Goal: Transaction & Acquisition: Purchase product/service

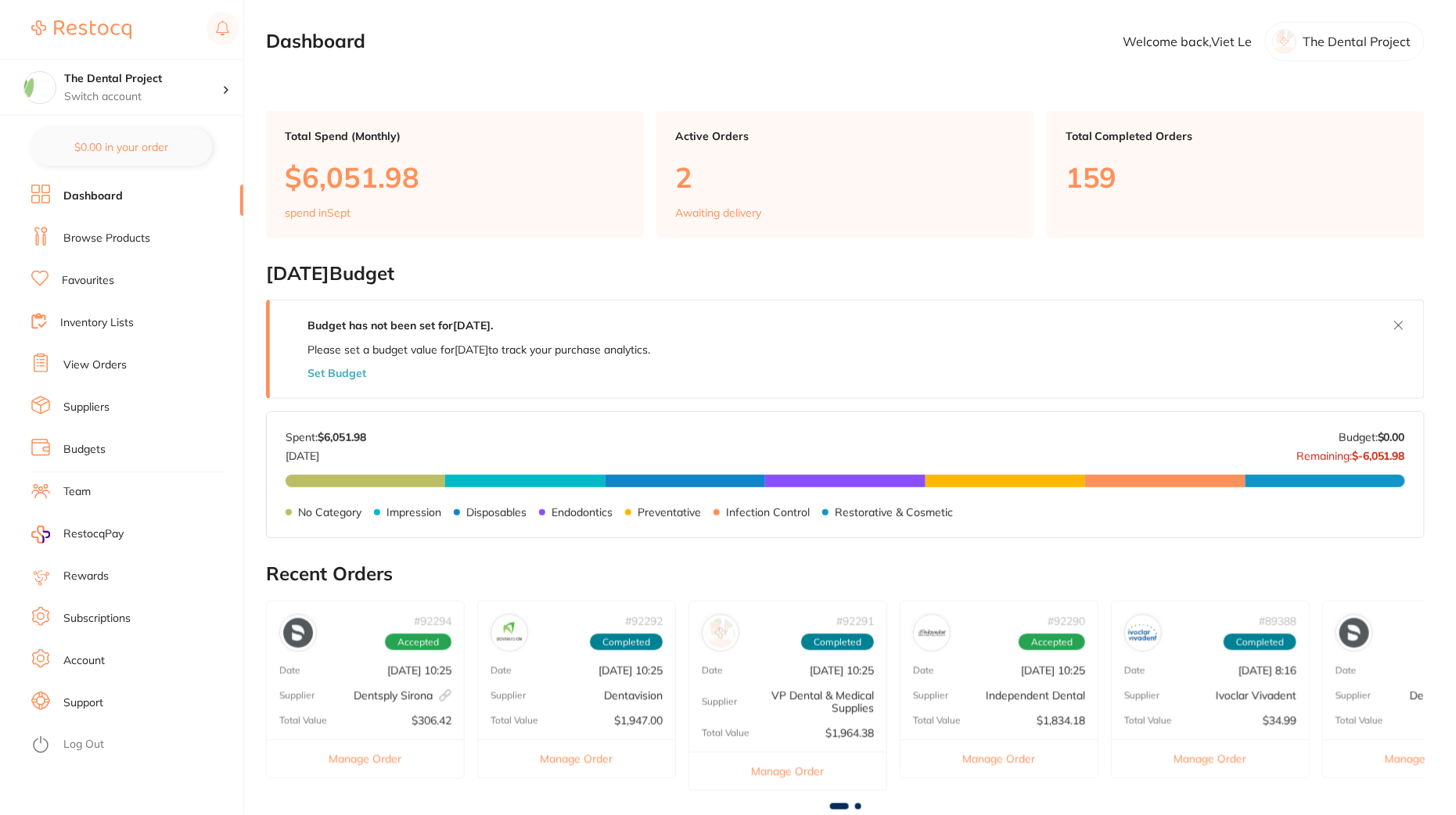
click at [95, 331] on li "Inventory Lists" at bounding box center [137, 323] width 212 height 23
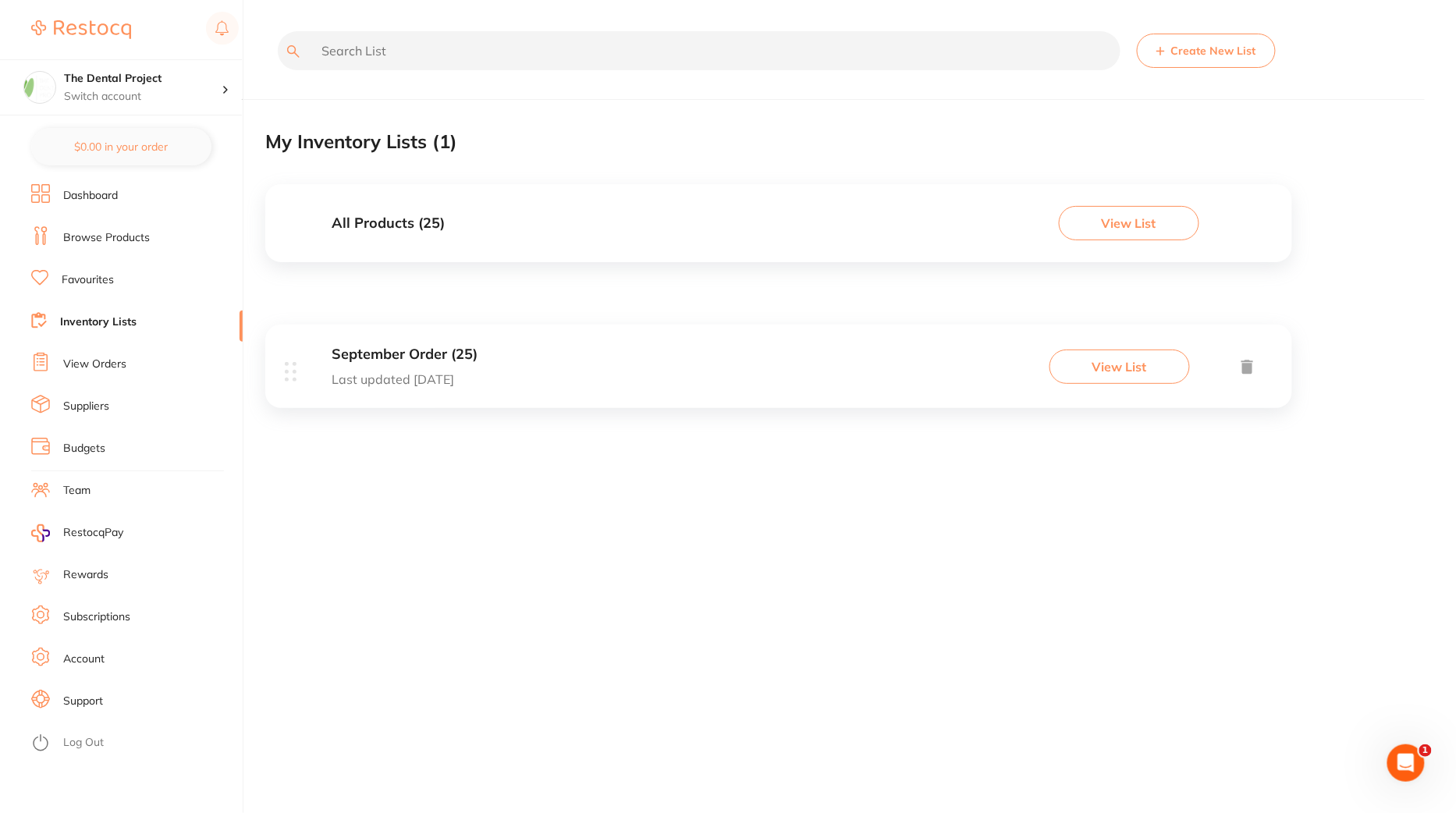
click at [1133, 220] on button "View List" at bounding box center [1129, 223] width 141 height 34
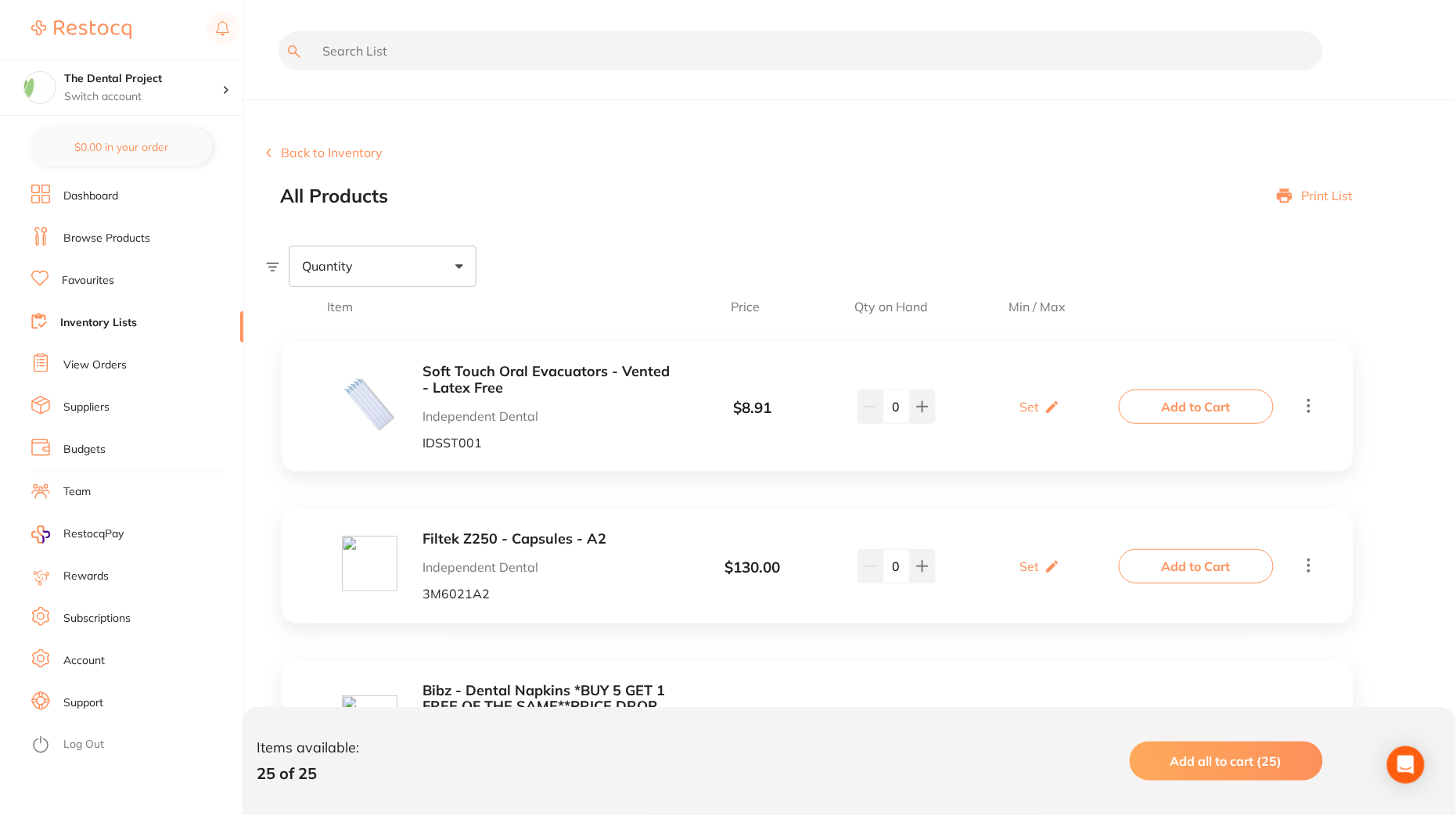
click at [1296, 191] on div "Print List" at bounding box center [1315, 196] width 77 height 22
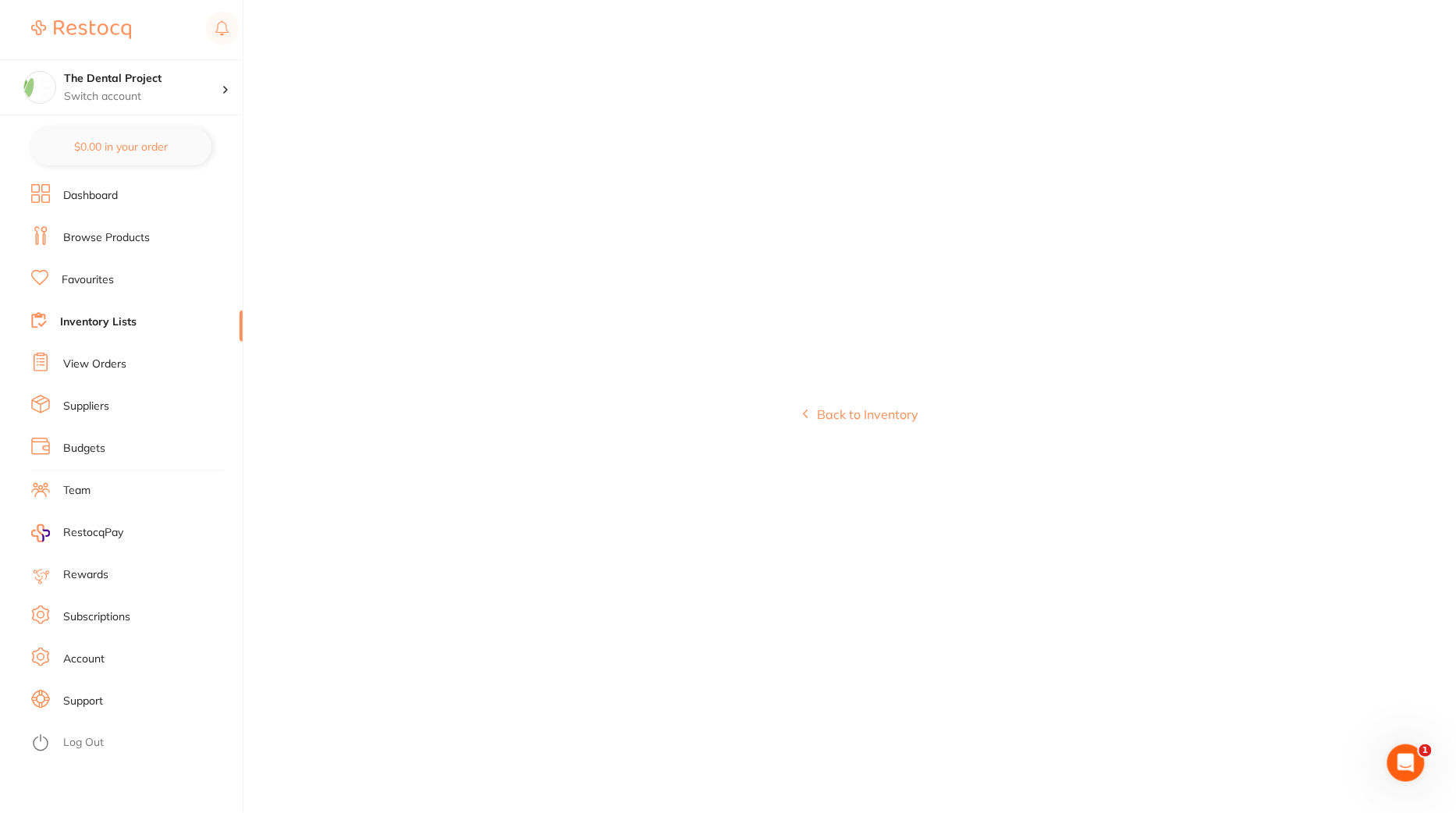
click at [806, 414] on icon at bounding box center [806, 414] width 6 height 10
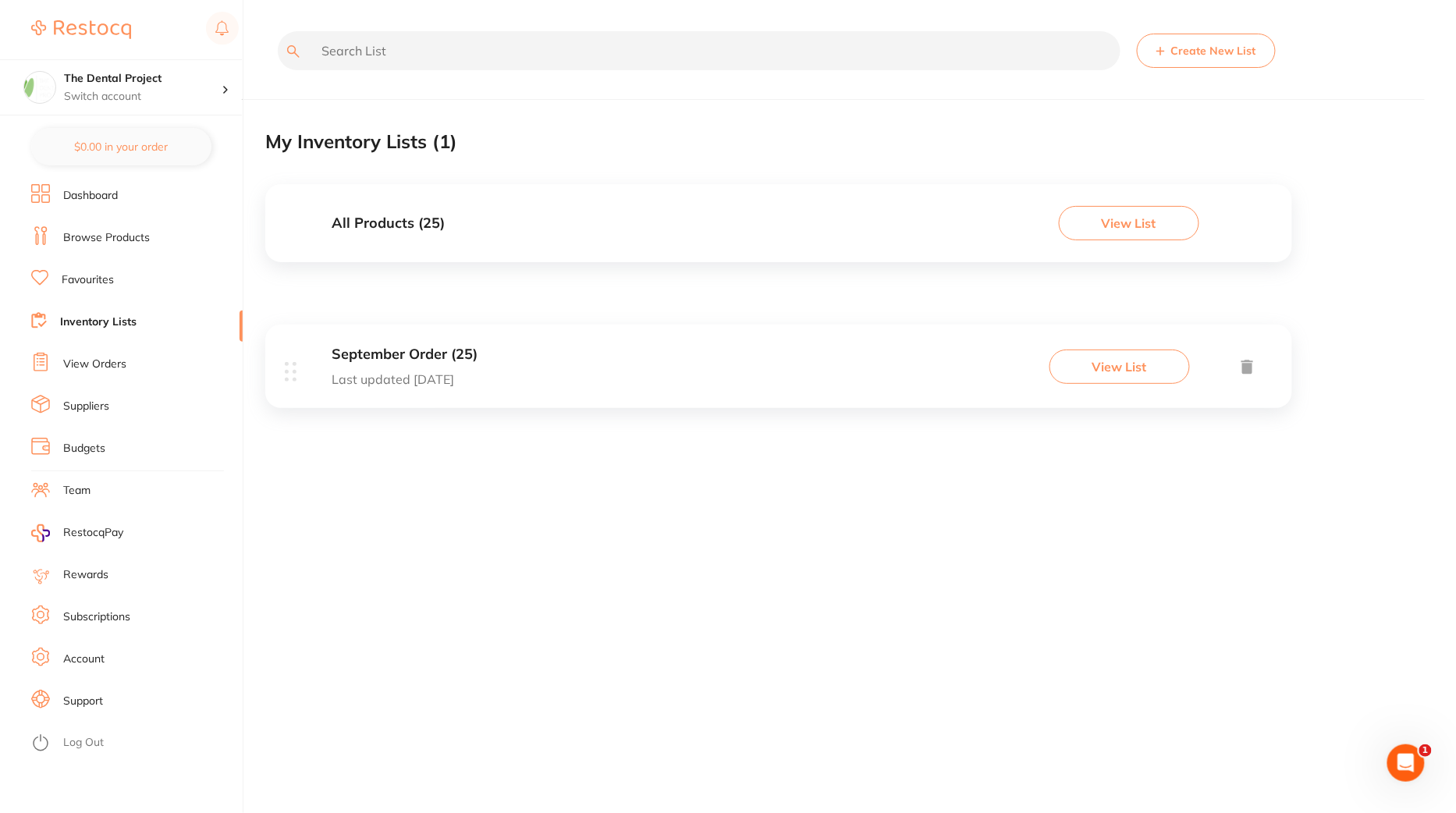
click at [1125, 218] on button "View List" at bounding box center [1129, 223] width 141 height 34
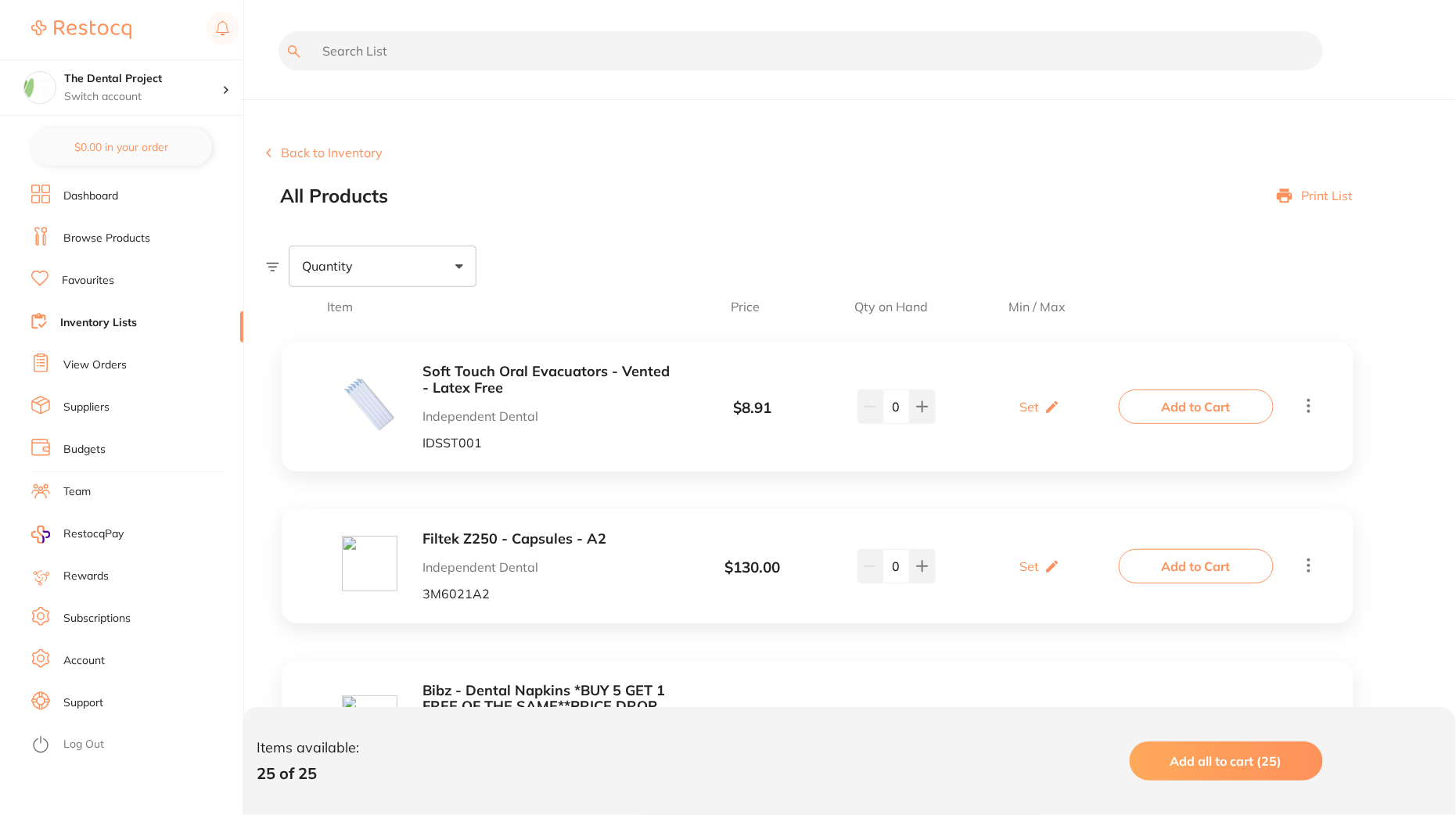
click at [1330, 194] on p "Print List" at bounding box center [1327, 196] width 51 height 14
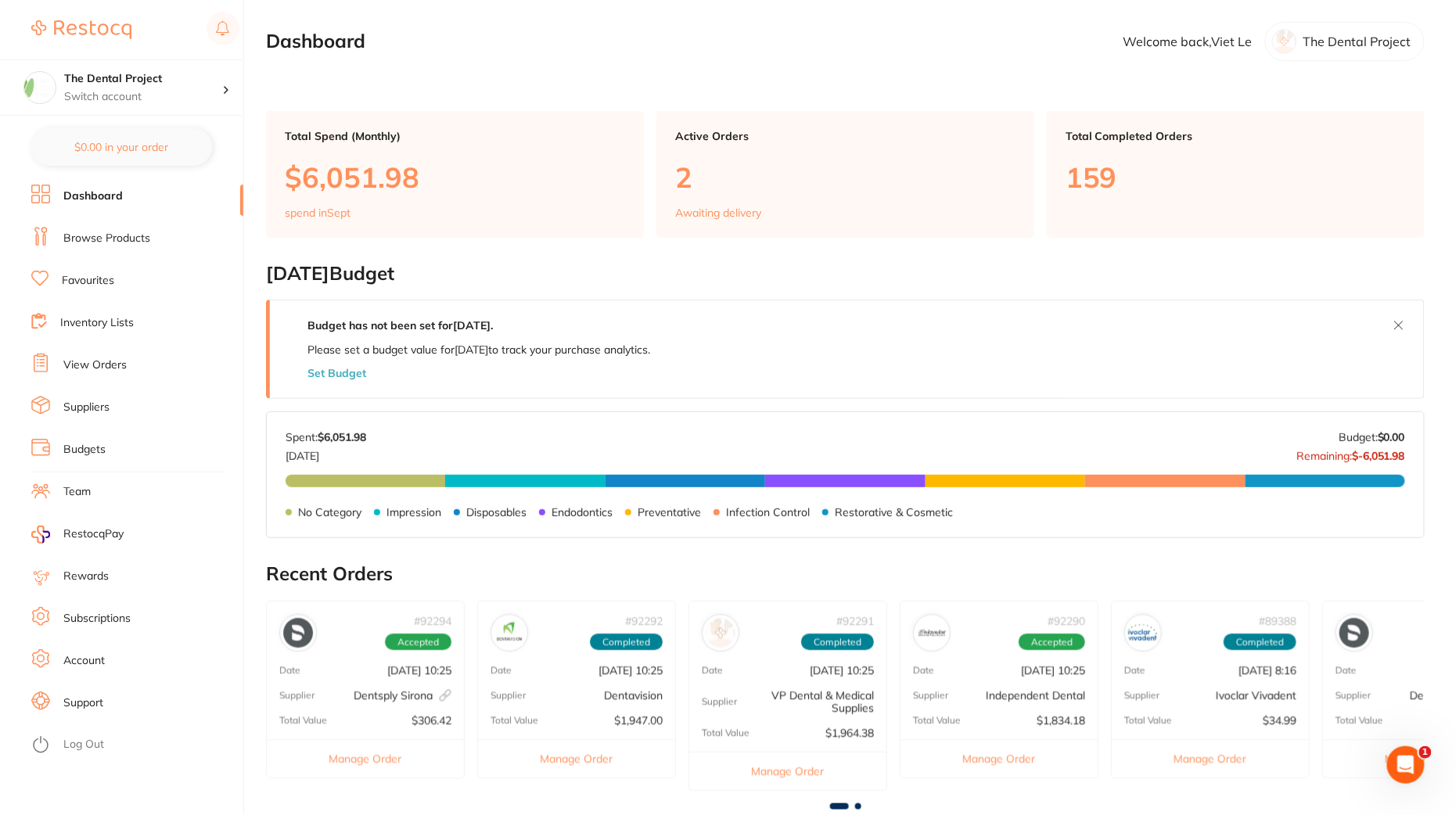
click at [70, 757] on button "Log Out" at bounding box center [134, 745] width 207 height 25
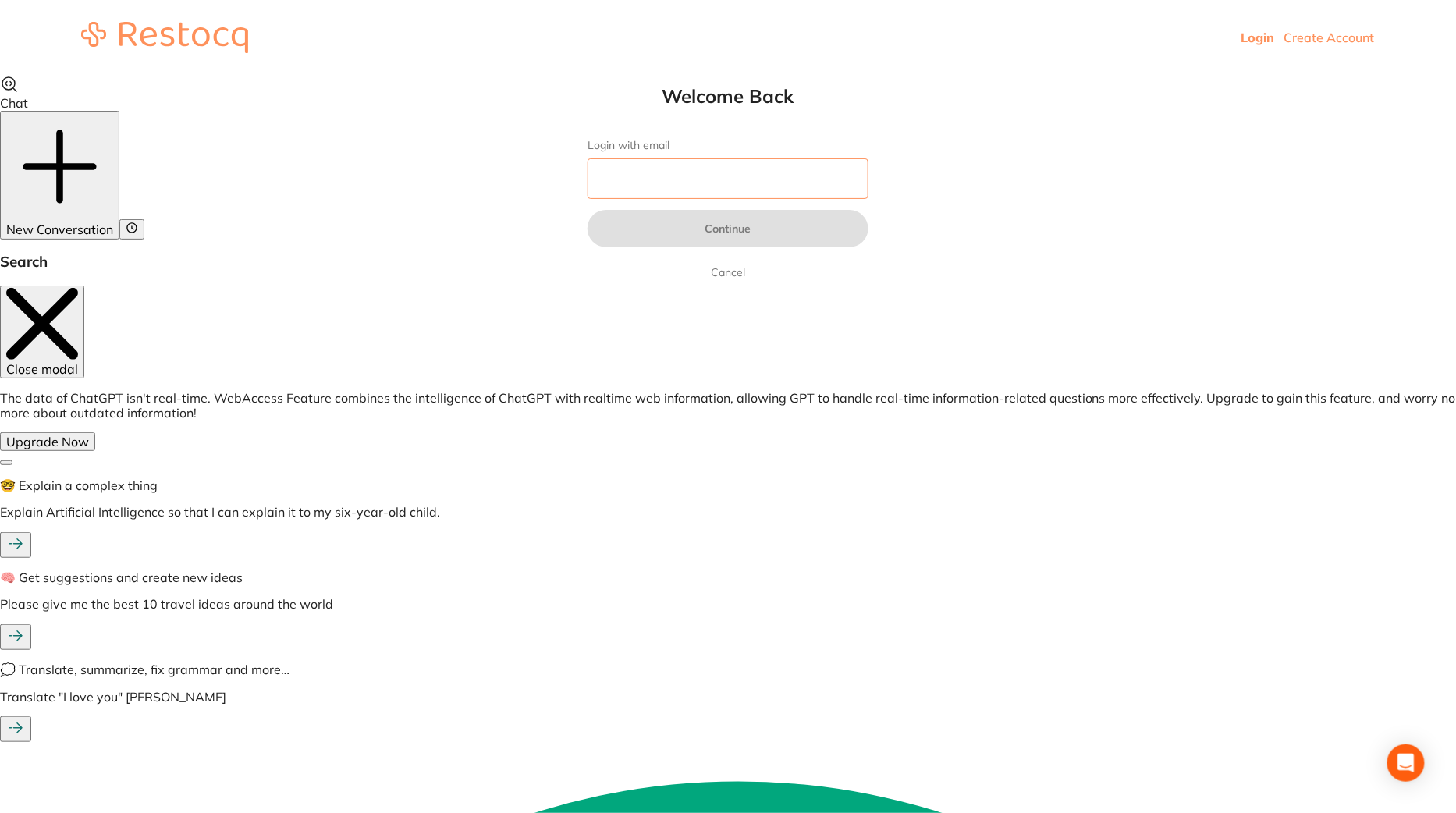
click at [651, 173] on input "Login with email" at bounding box center [728, 178] width 281 height 41
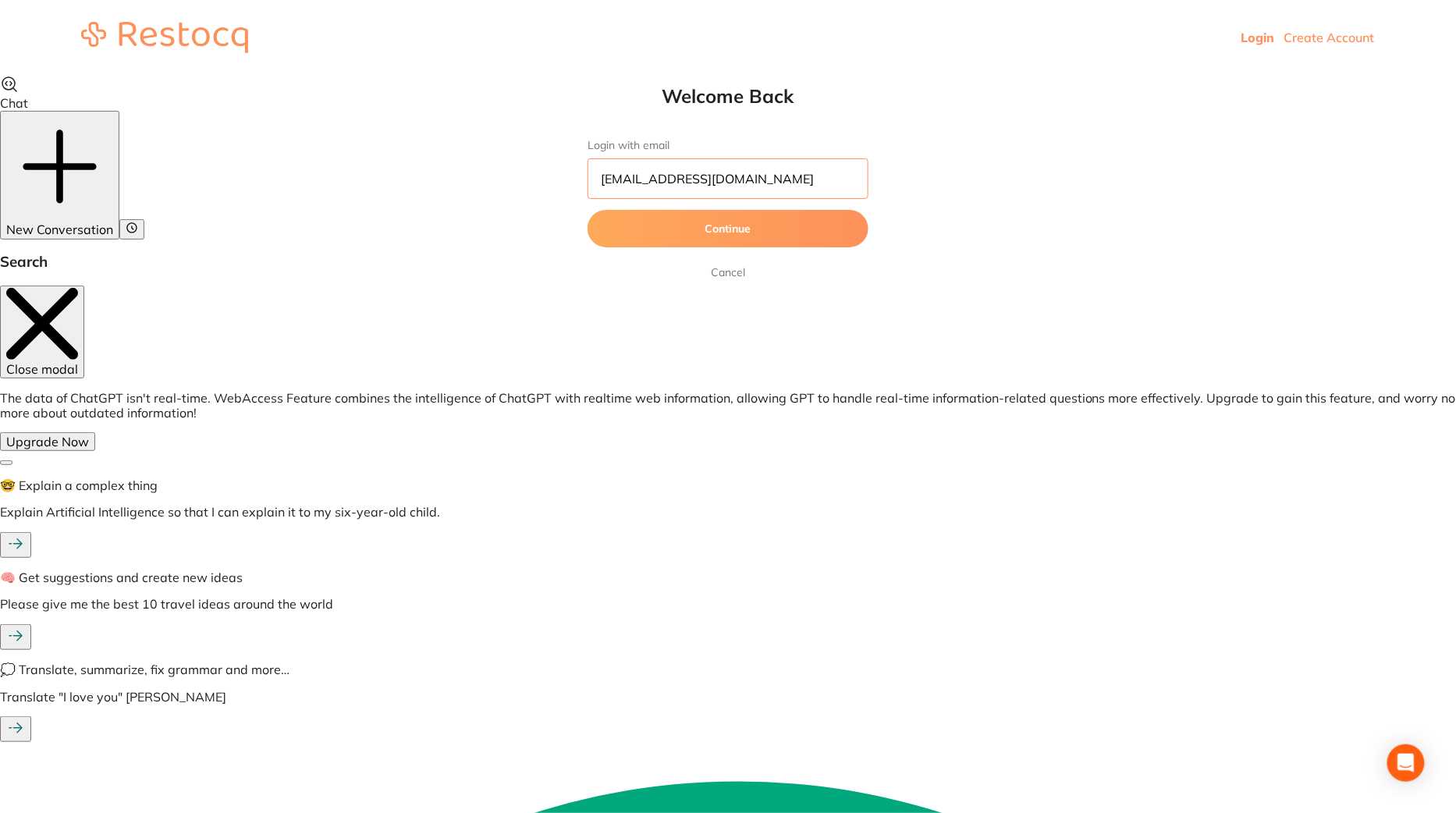
type input "skan3067@gmail.com"
click at [588, 210] on button "Continue" at bounding box center [728, 228] width 281 height 38
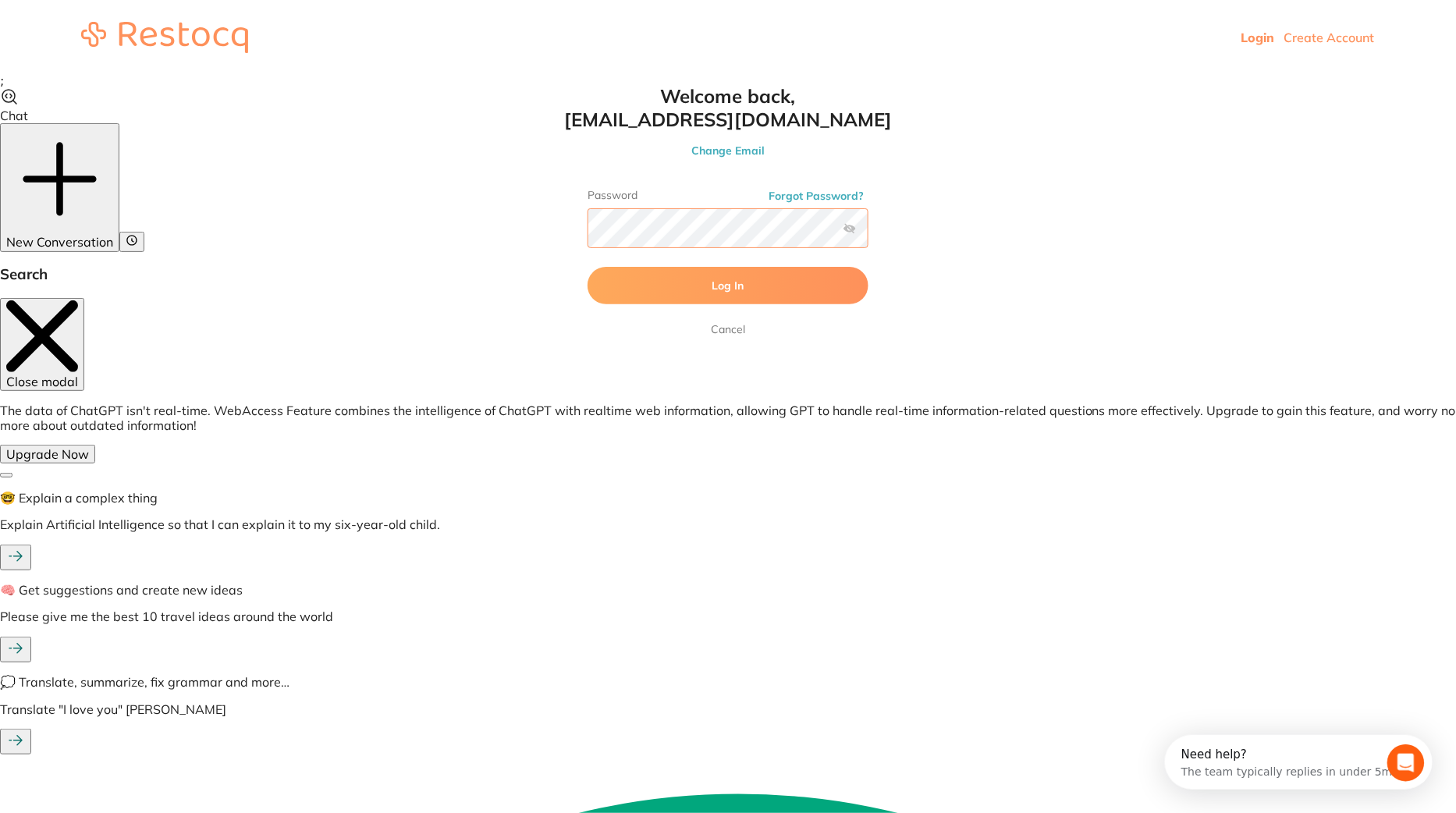
click at [588, 267] on button "Log In" at bounding box center [728, 285] width 281 height 38
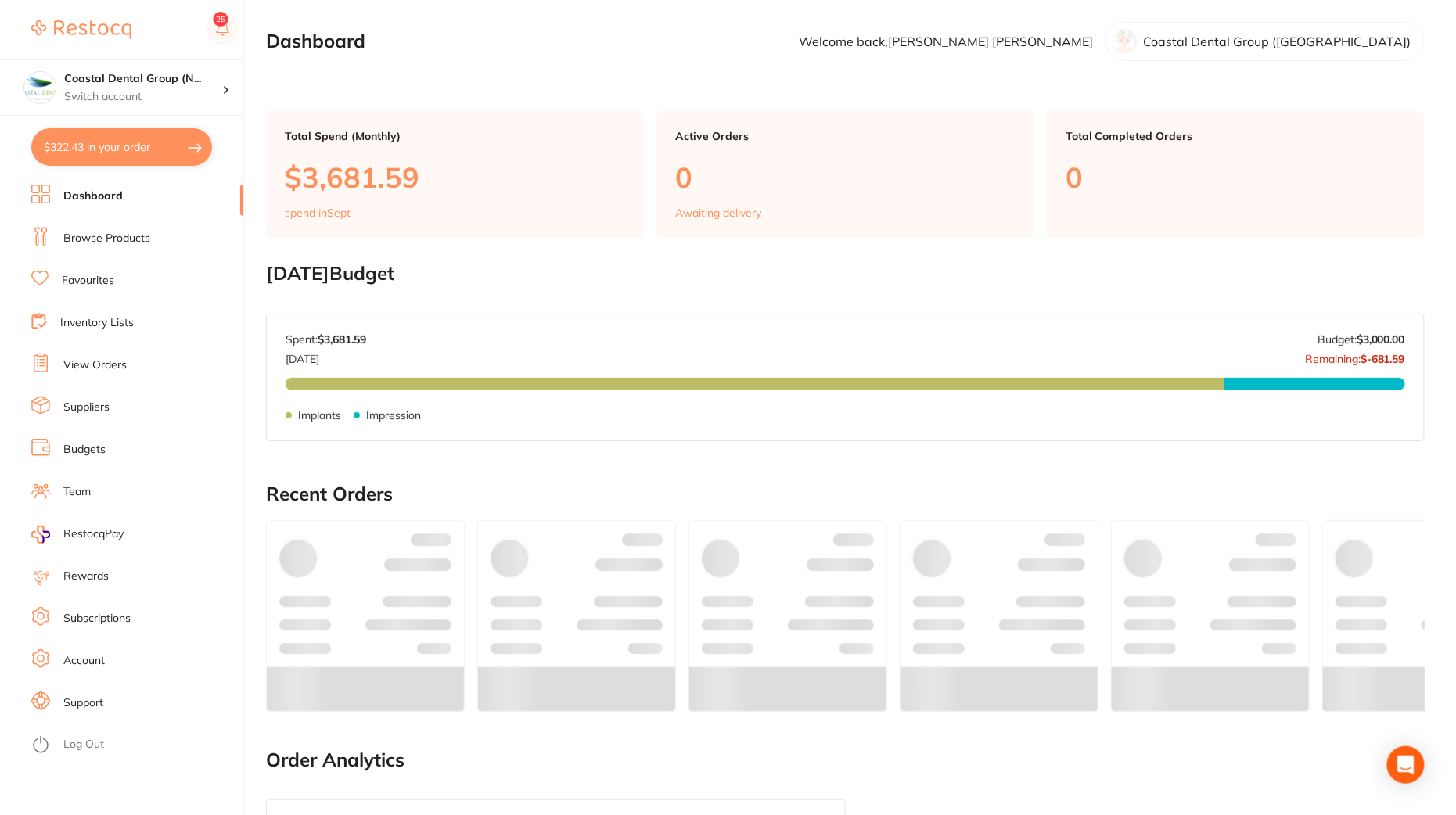
click at [97, 235] on link "Browse Products" at bounding box center [106, 239] width 86 height 16
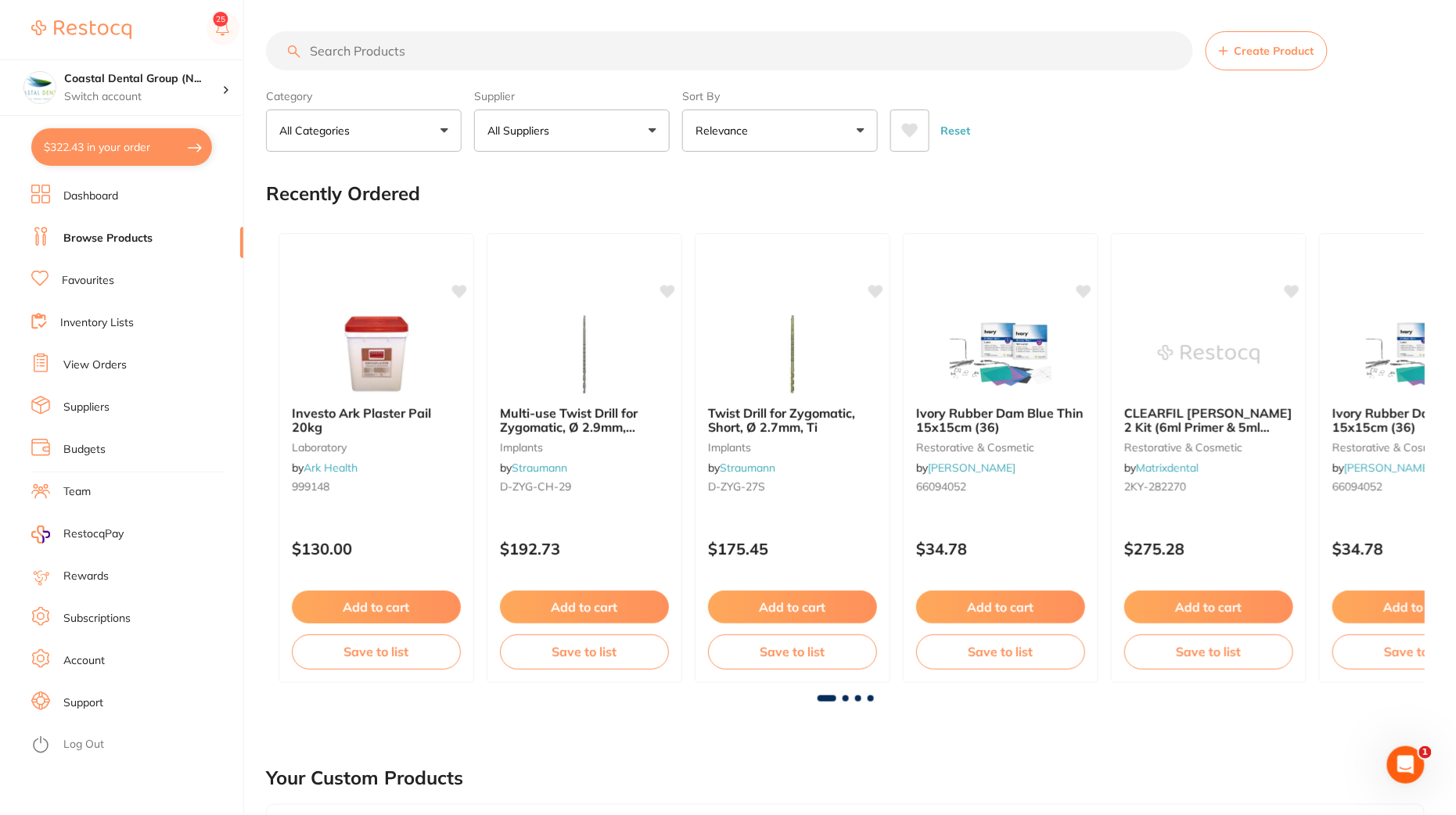
click at [363, 51] on input "search" at bounding box center [729, 50] width 927 height 39
paste input "TM-6110B"
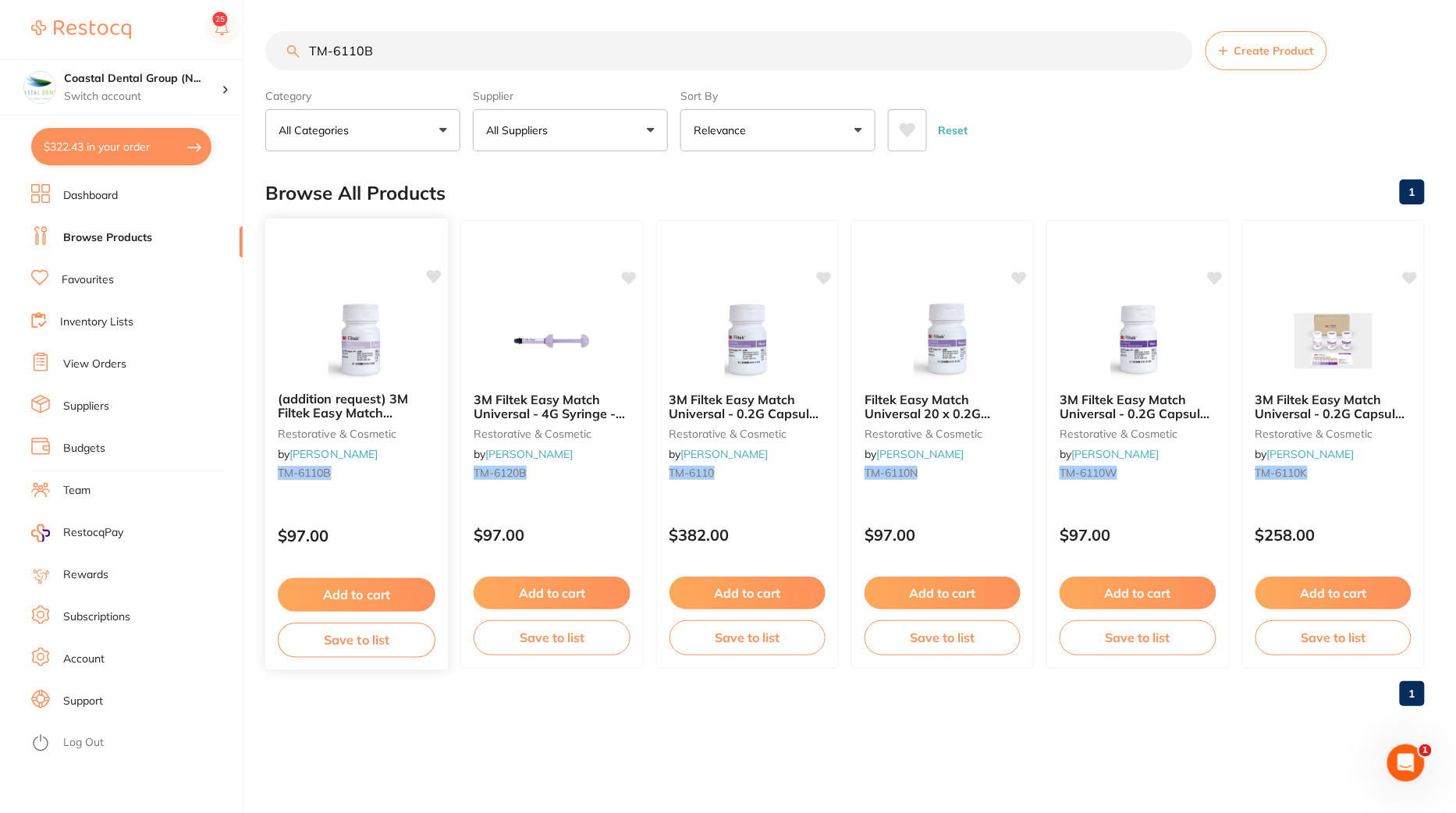
type input "TM-6110B"
click at [359, 596] on button "Add to cart" at bounding box center [356, 595] width 157 height 34
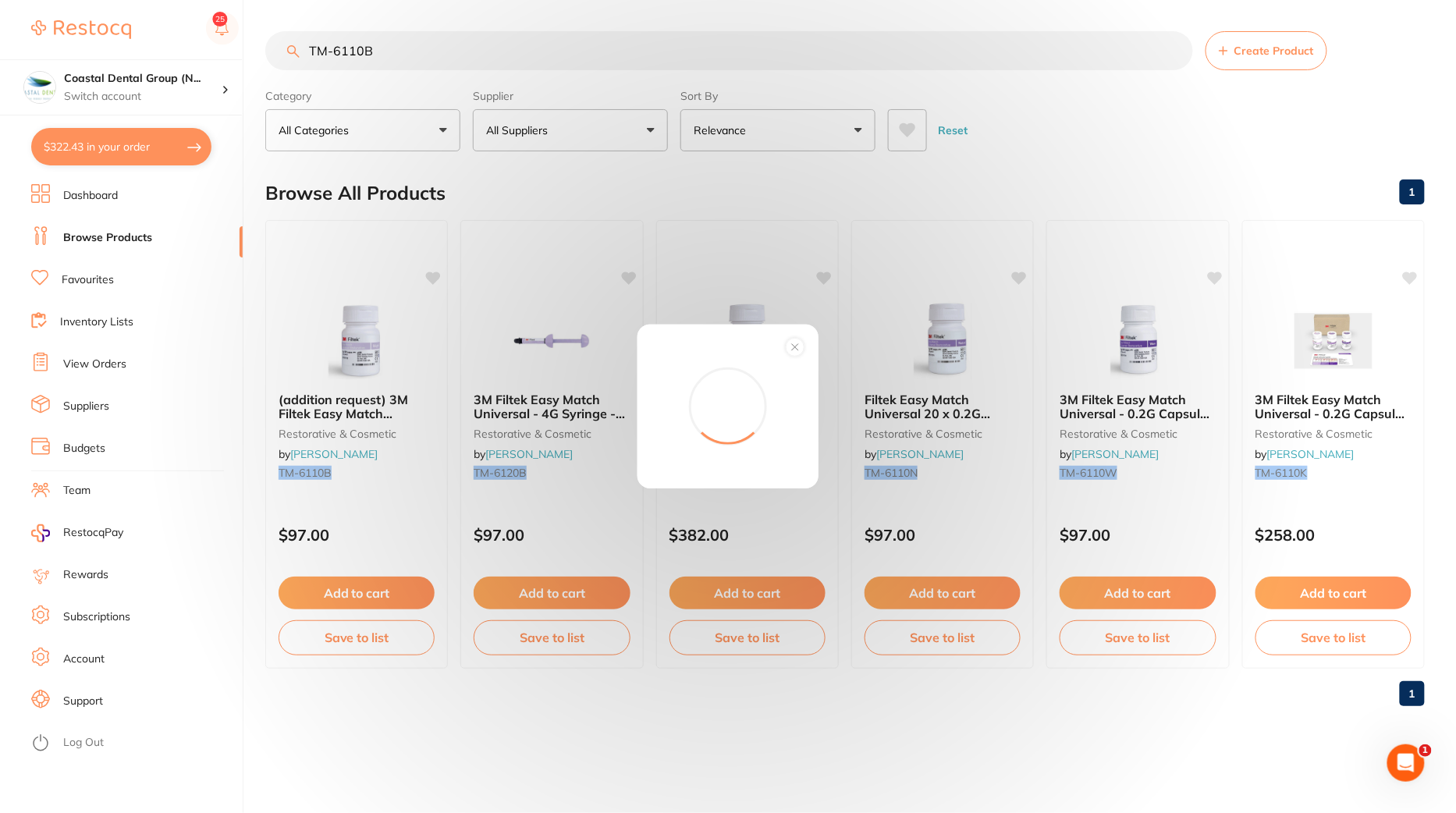
click at [746, 504] on div "Add to order Total: -- Confirm" at bounding box center [728, 406] width 1456 height 813
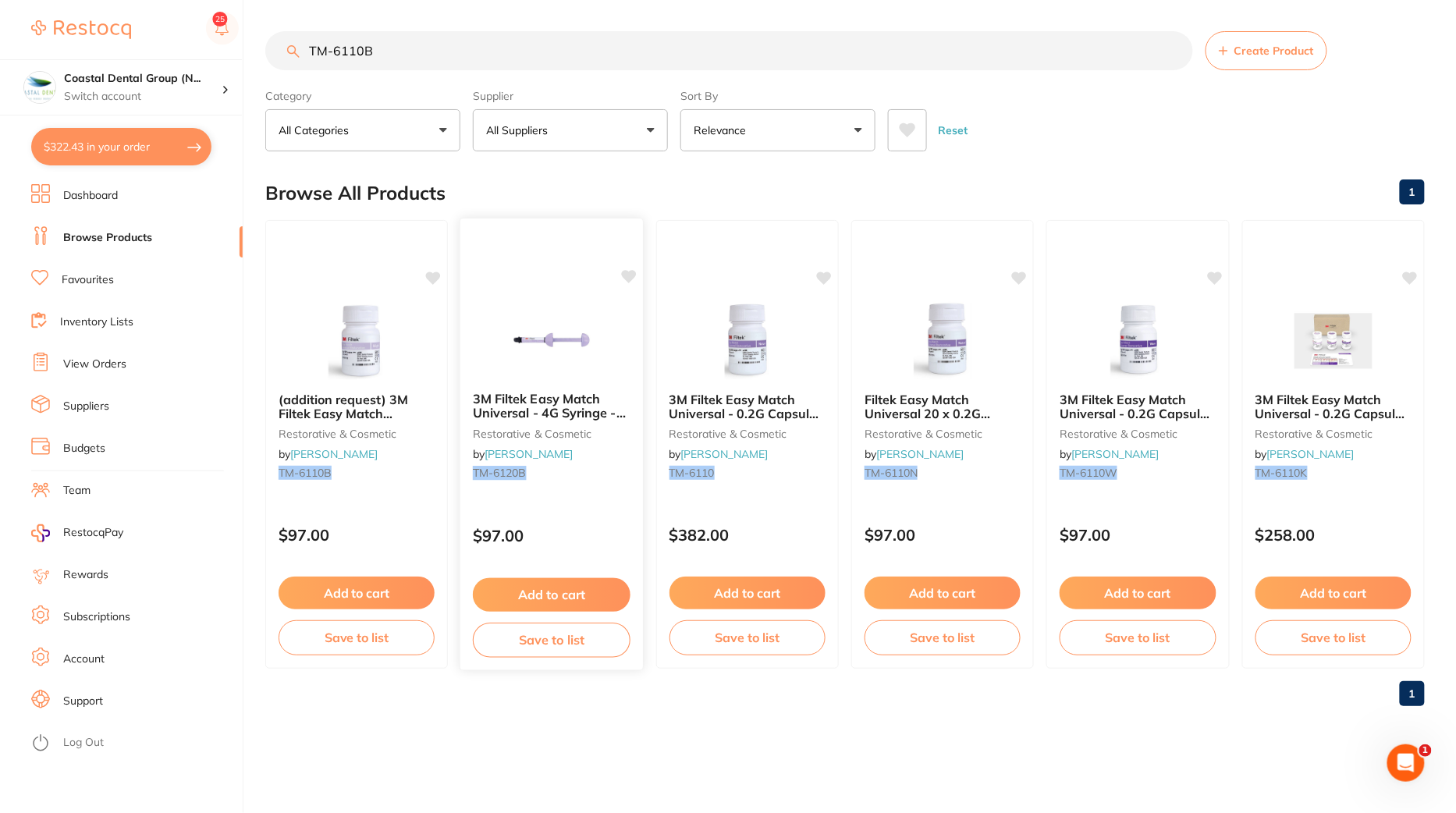
click at [538, 598] on button "Add to cart" at bounding box center [551, 595] width 157 height 34
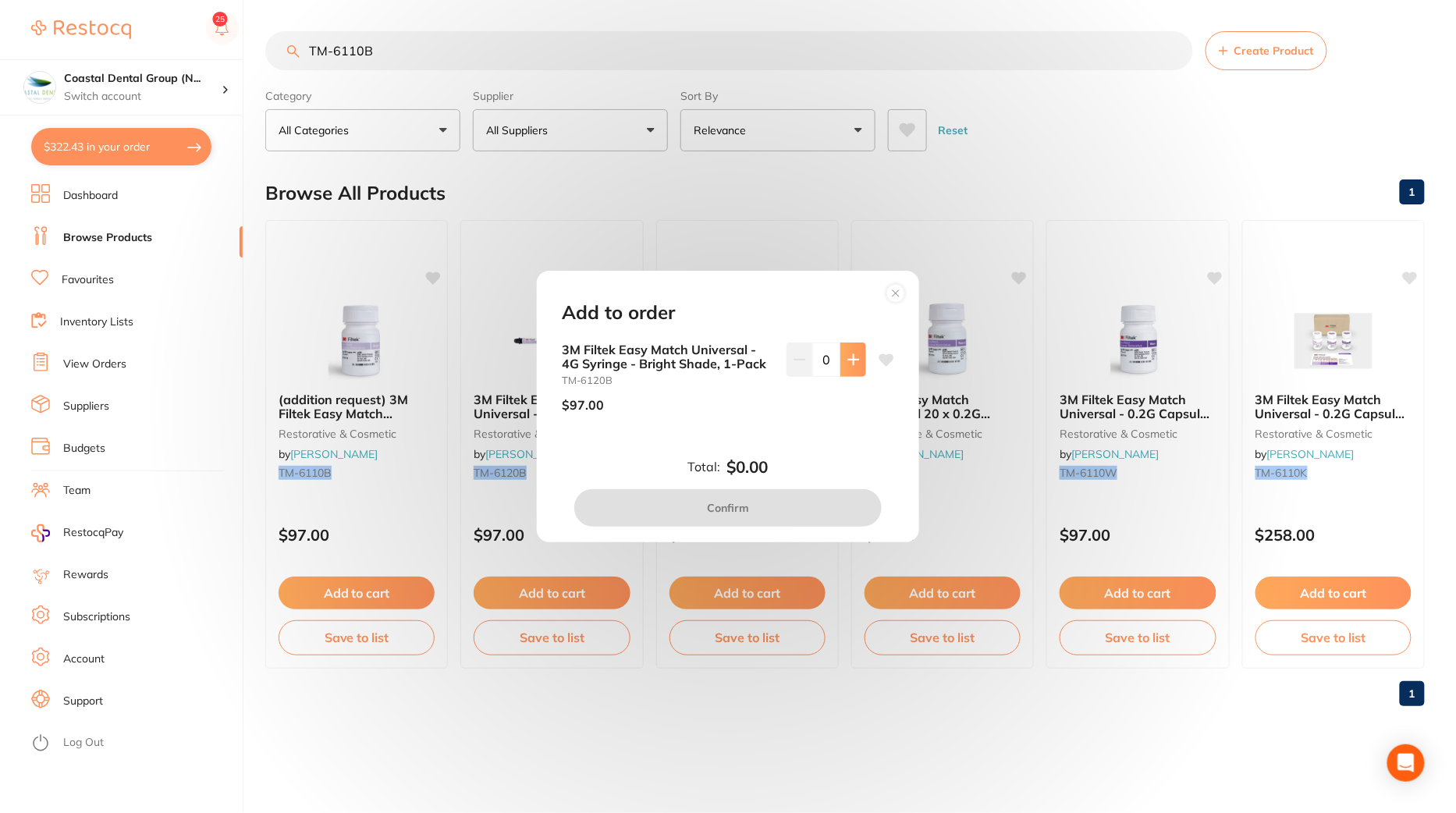
click at [855, 356] on icon at bounding box center [854, 360] width 13 height 13
type input "1"
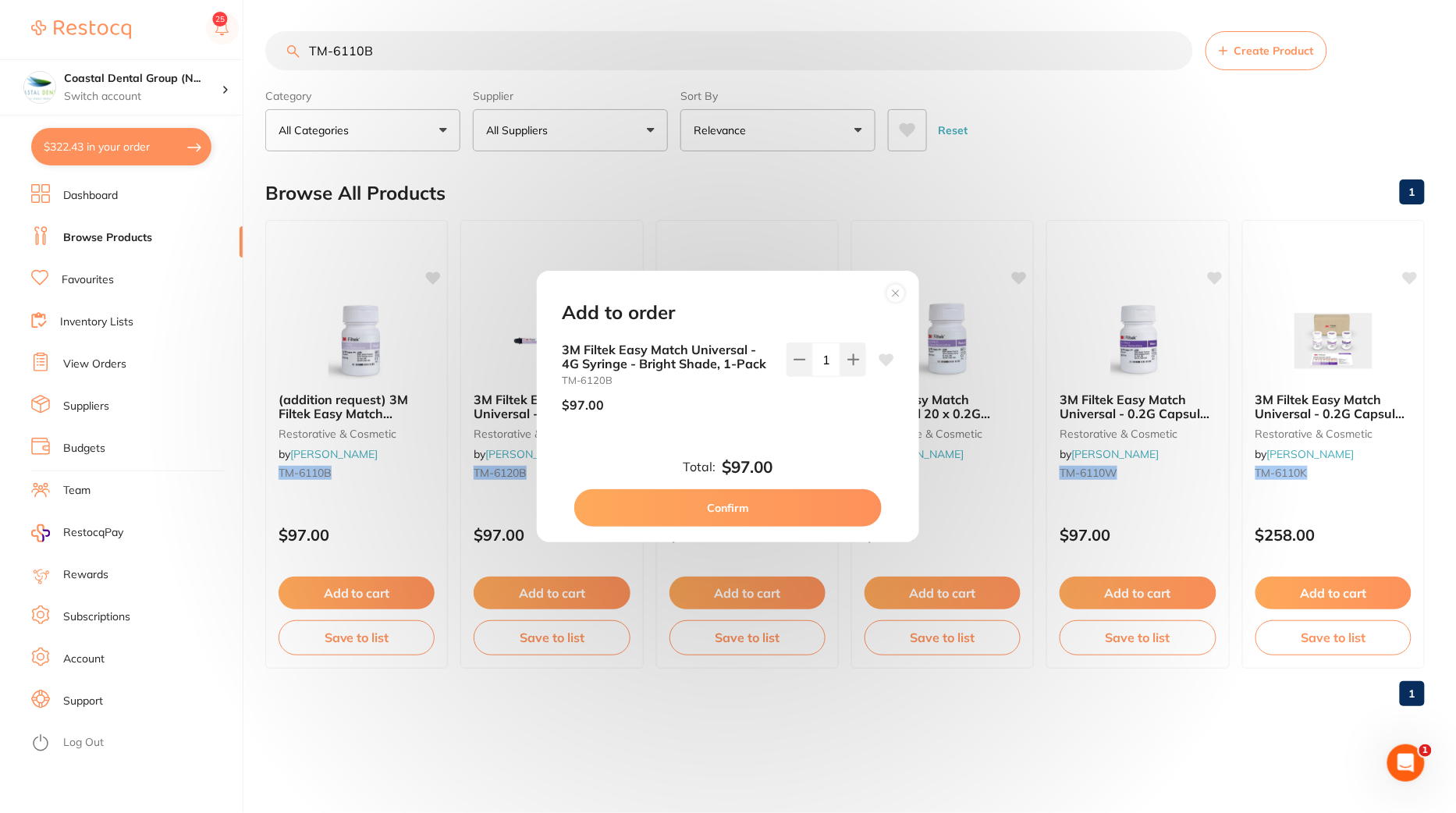
click at [730, 516] on button "Confirm" at bounding box center [728, 508] width 307 height 38
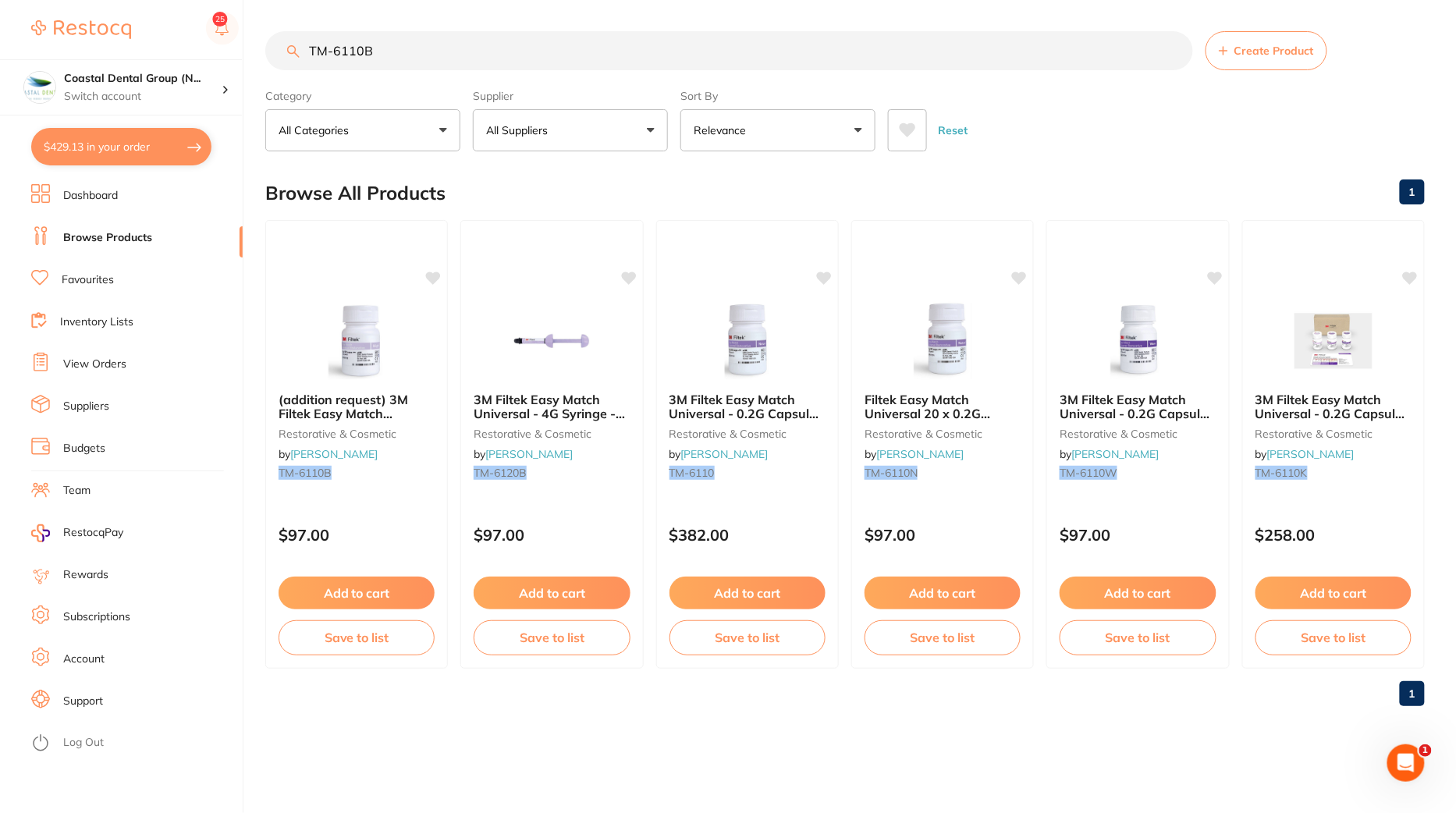
click at [127, 160] on button "$429.13 in your order" at bounding box center [121, 146] width 181 height 38
checkbox input "true"
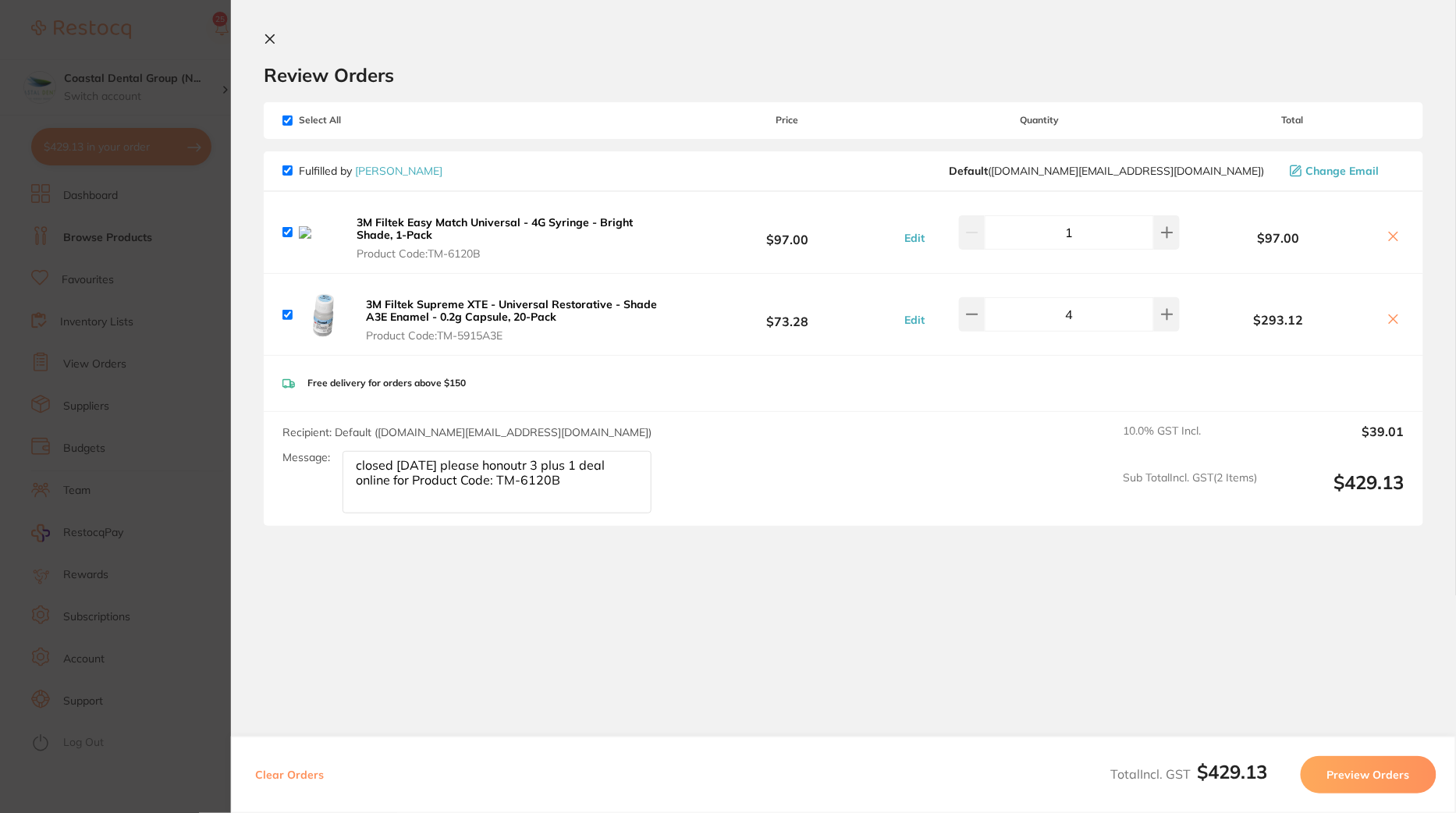
click at [141, 415] on section "Update RRP Set your pre negotiated price for this item. Item Agreed RRP (excl. …" at bounding box center [728, 406] width 1456 height 813
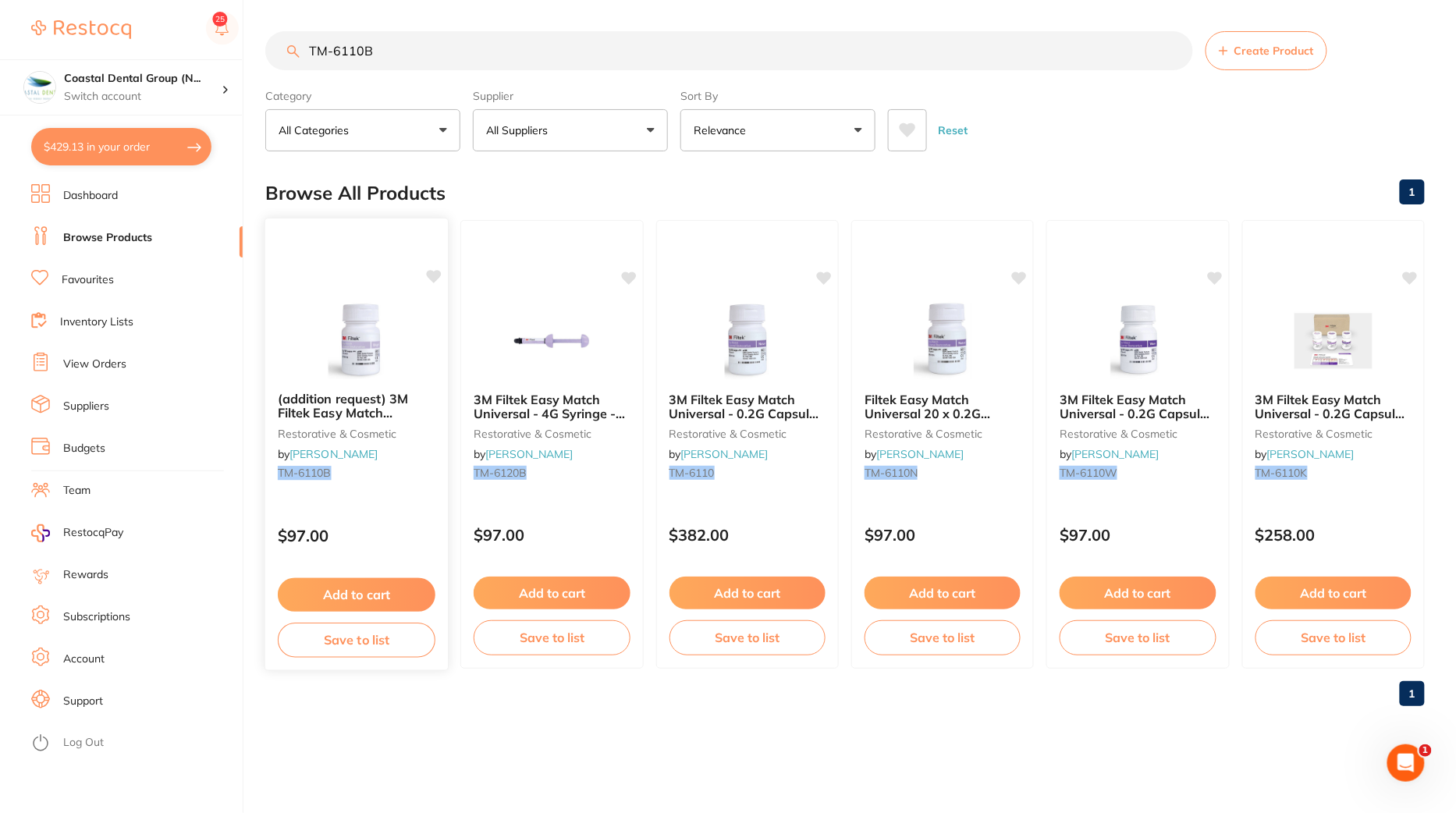
click at [348, 593] on button "Add to cart" at bounding box center [356, 595] width 157 height 34
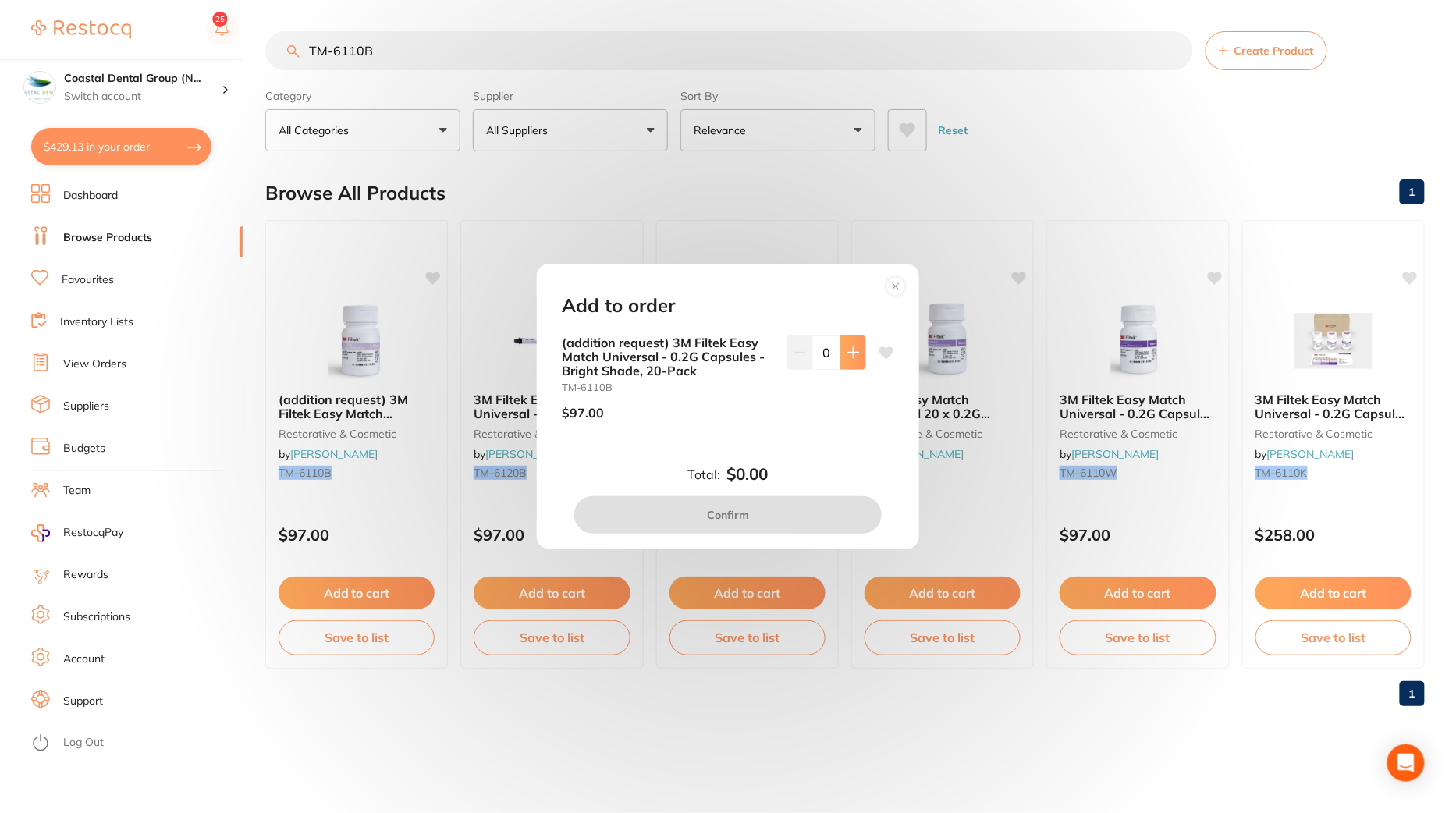
click at [851, 359] on button at bounding box center [853, 352] width 26 height 34
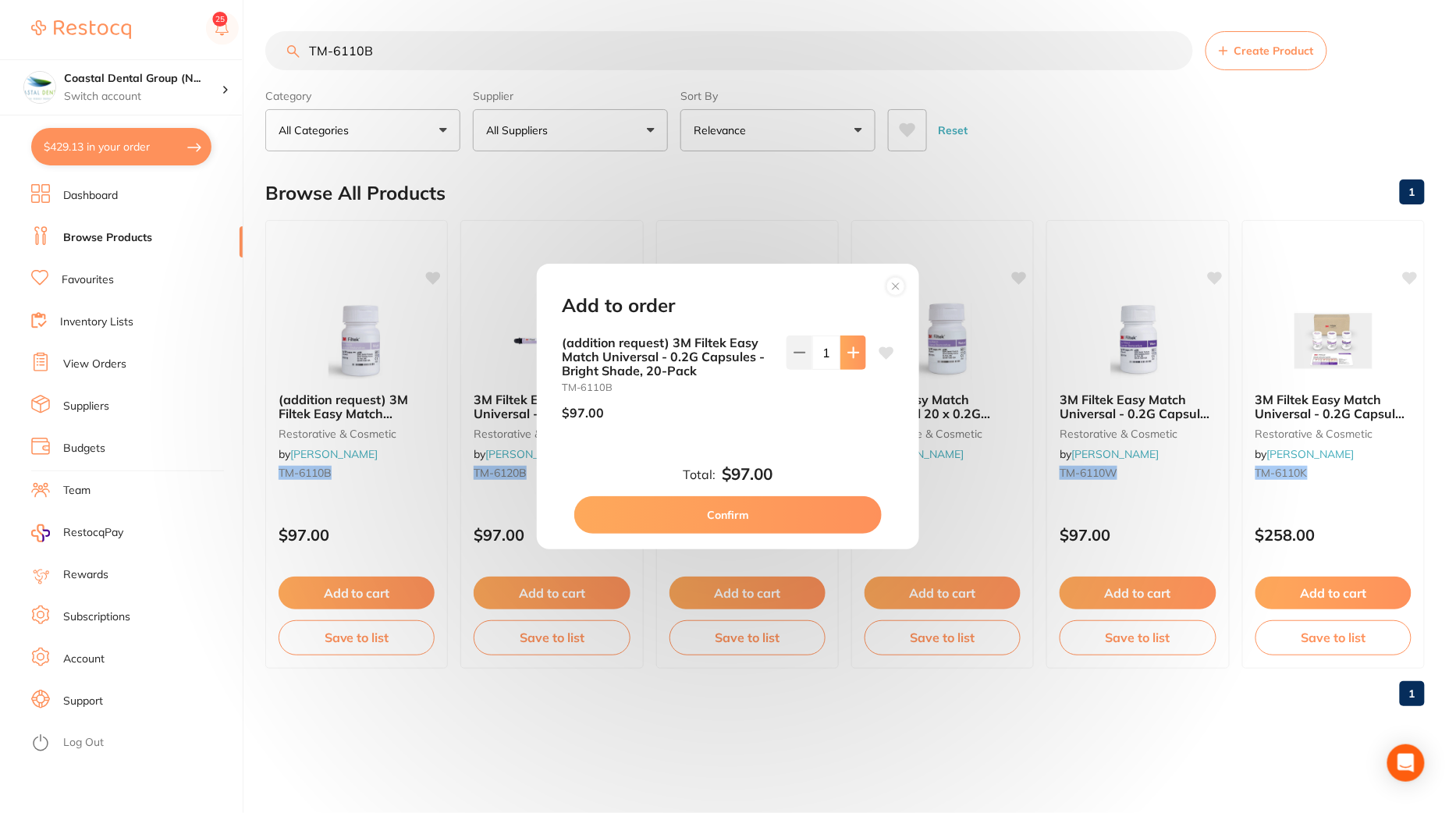
click at [851, 359] on button at bounding box center [853, 352] width 26 height 34
type input "2"
click at [754, 520] on button "Confirm" at bounding box center [728, 515] width 307 height 38
checkbox input "false"
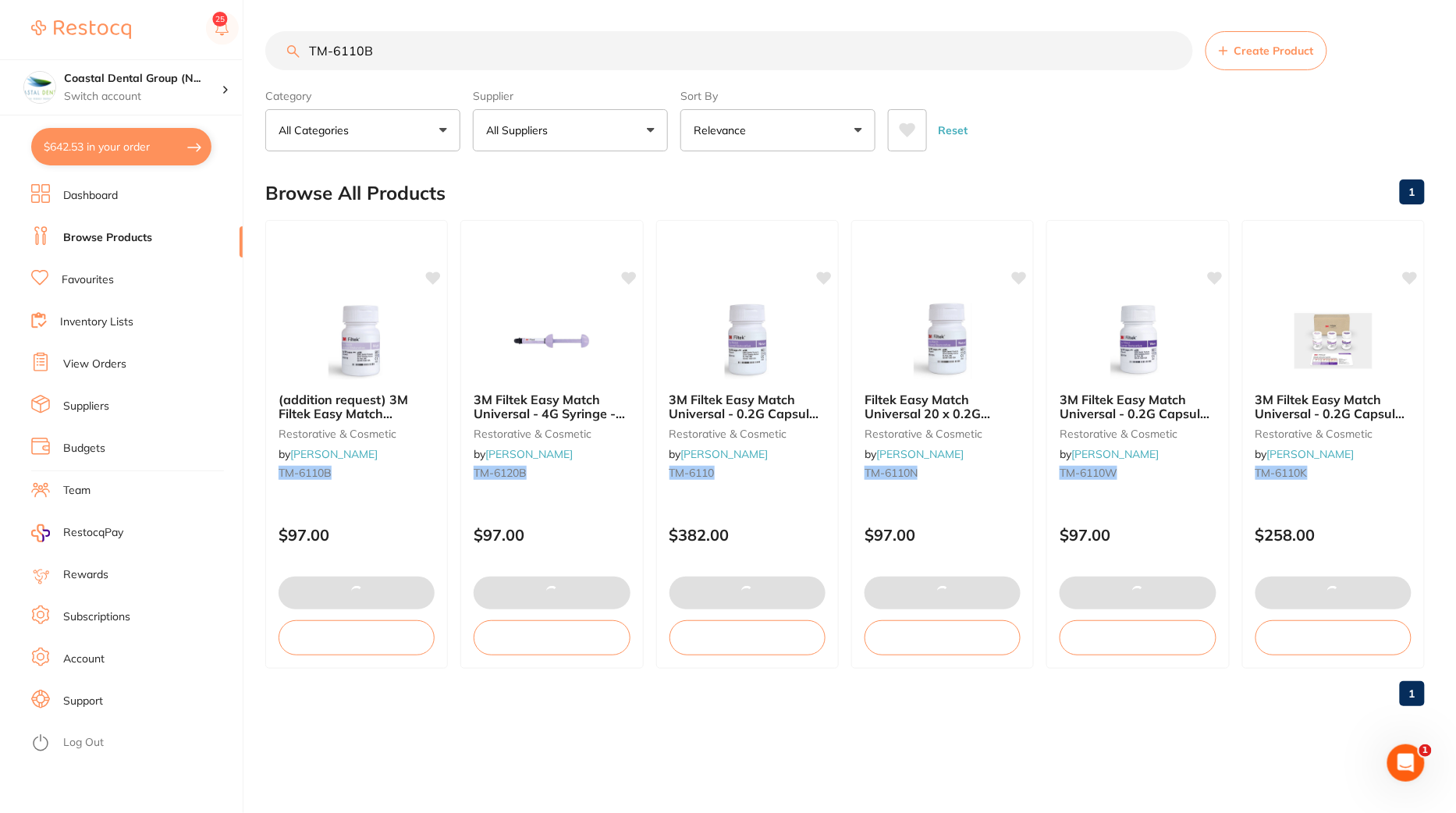
click at [120, 145] on button "$642.53 in your order" at bounding box center [121, 146] width 181 height 38
checkbox input "true"
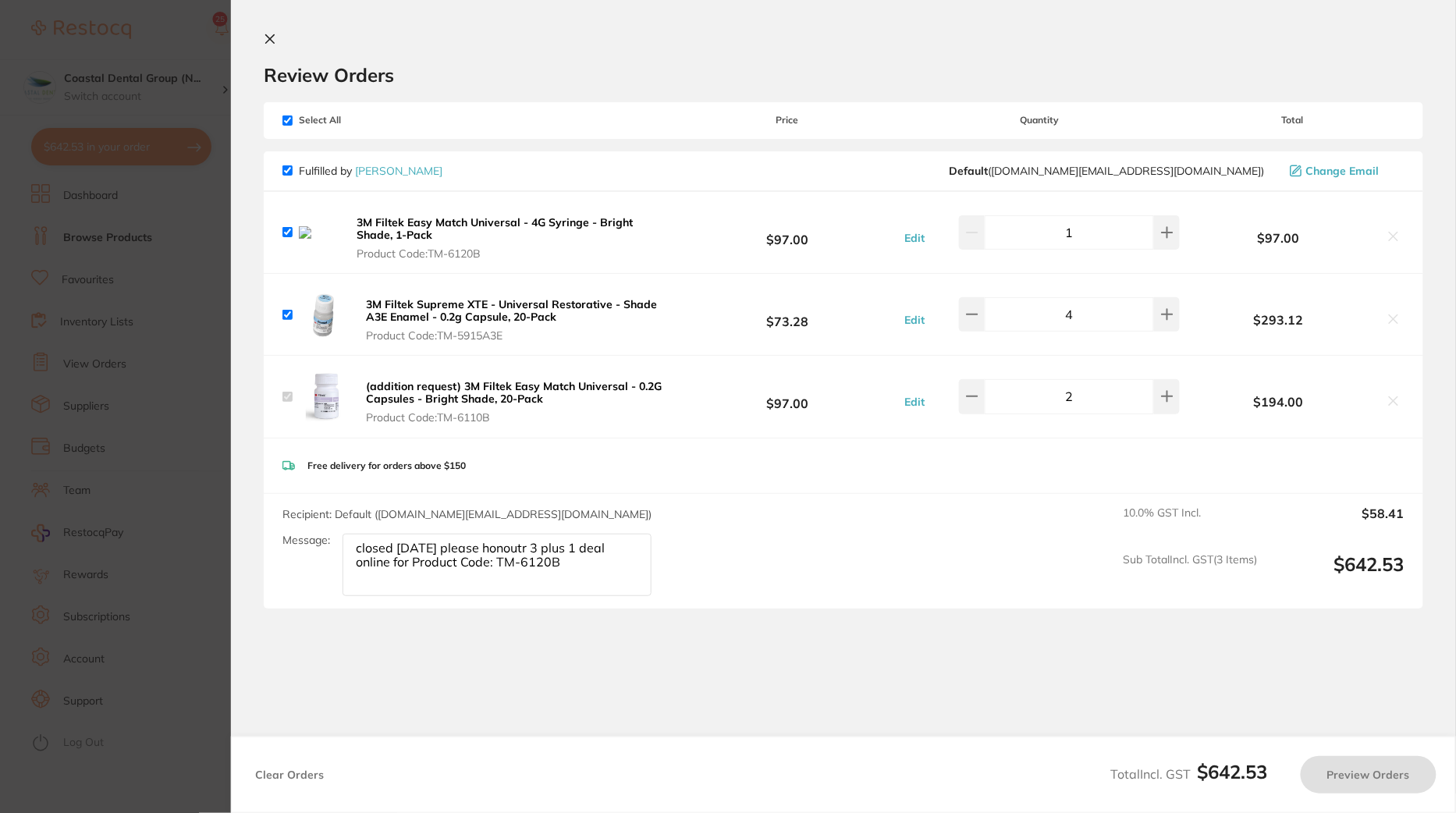
checkbox input "true"
click at [288, 229] on input "checkbox" at bounding box center [288, 232] width 10 height 10
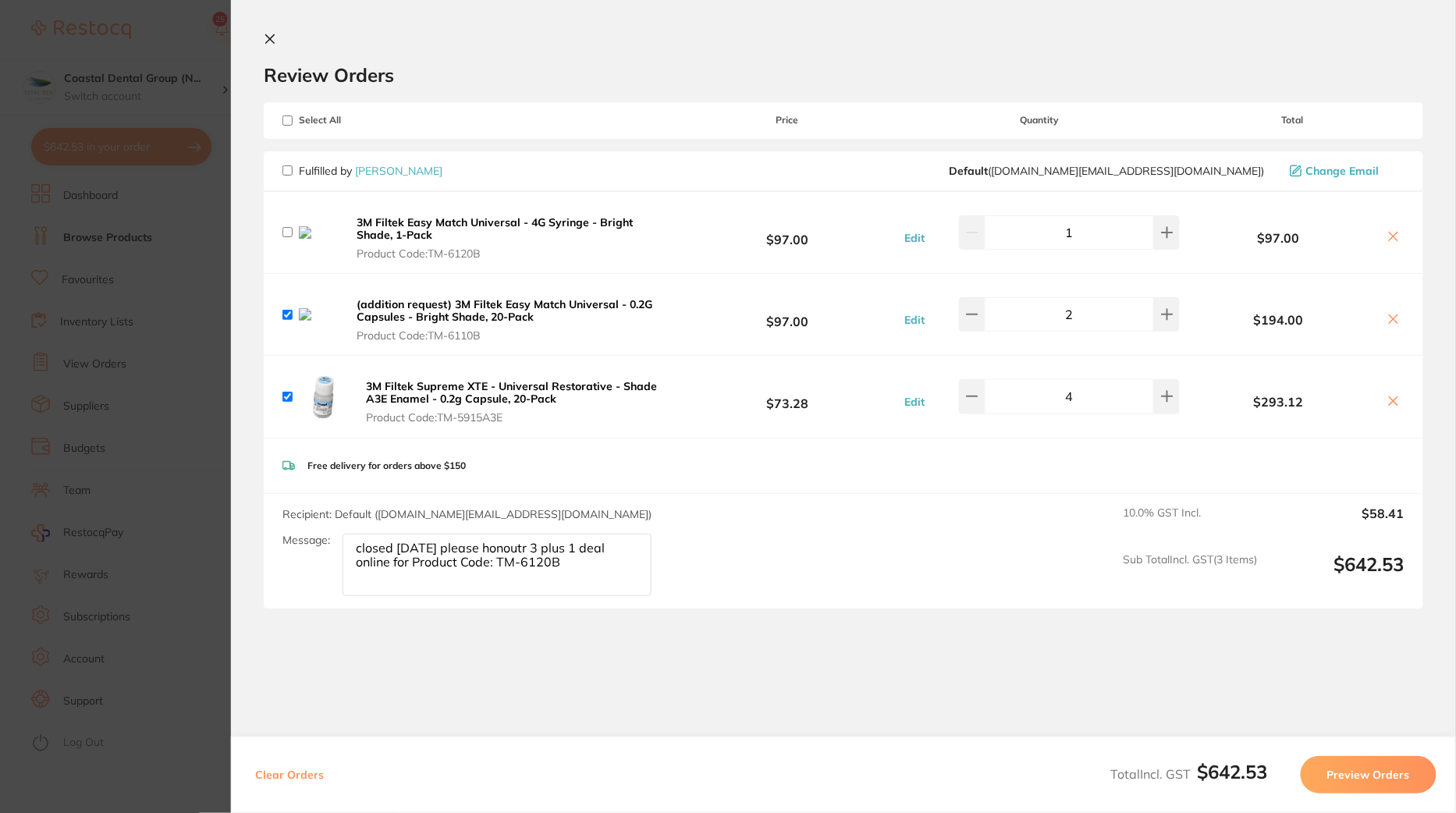
checkbox input "false"
click at [1402, 232] on div "3M Filtek Easy Match Universal - 4G Syringe - Bright Shade, 1-Pack Product Code…" at bounding box center [843, 232] width 1160 height 81
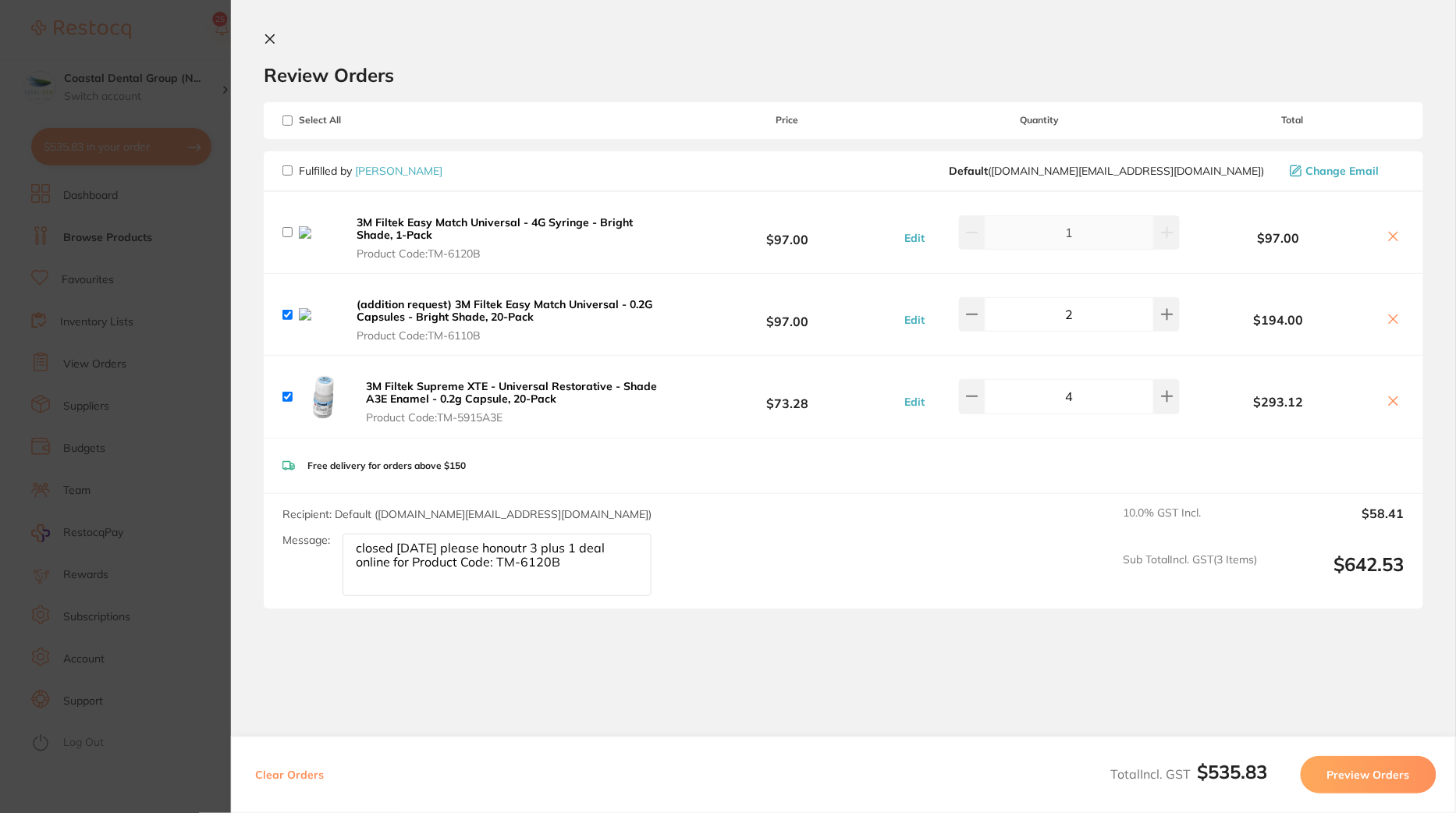
click at [1394, 235] on icon at bounding box center [1394, 236] width 13 height 13
checkbox input "true"
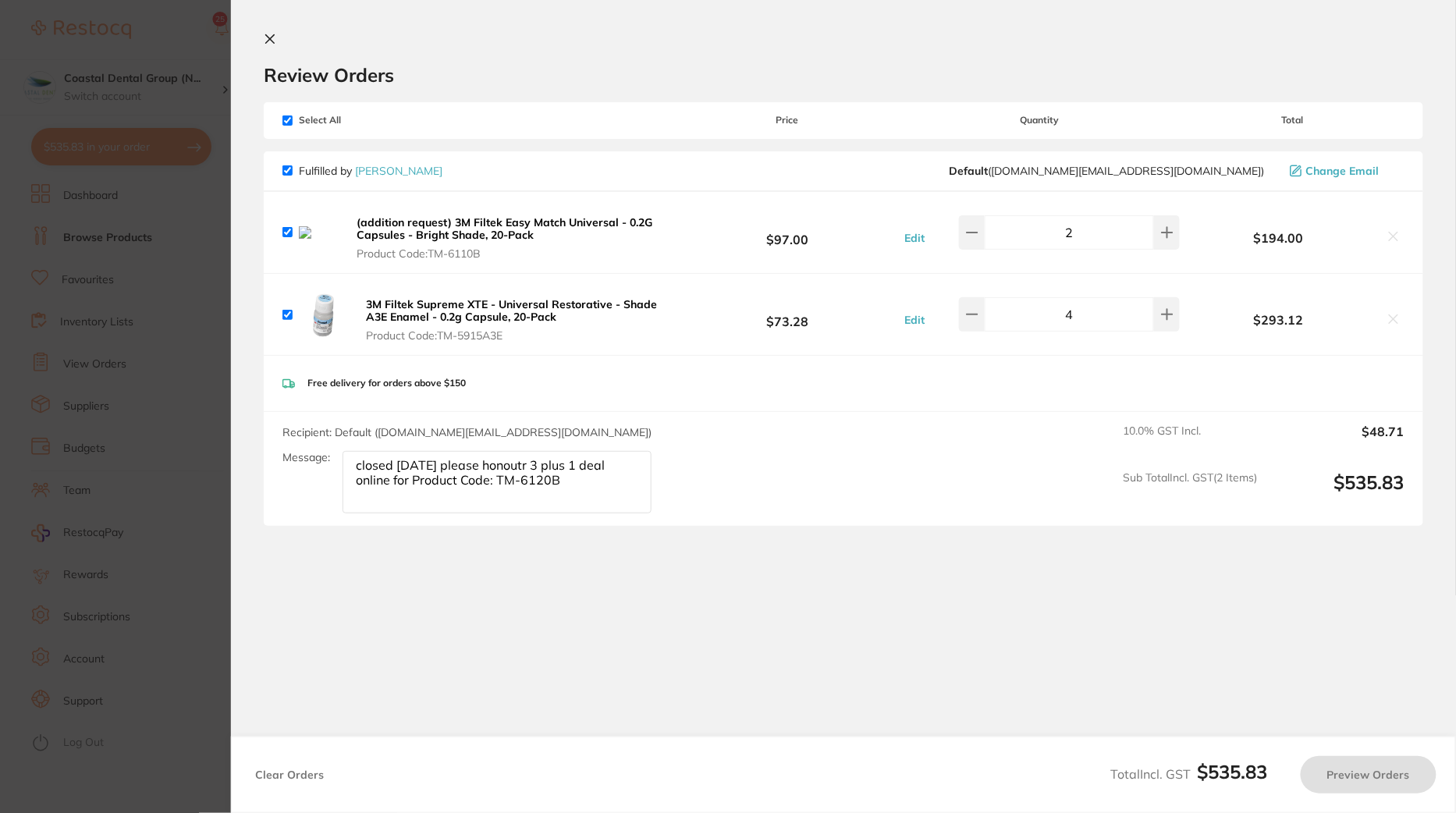
type textarea "de: TM-6120B"
drag, startPoint x: 550, startPoint y: 499, endPoint x: 320, endPoint y: 452, distance: 234.8
click at [320, 452] on div "Message: closed friday please honoutr 3 plus 1 deal online for Product Code: TM…" at bounding box center [474, 482] width 382 height 62
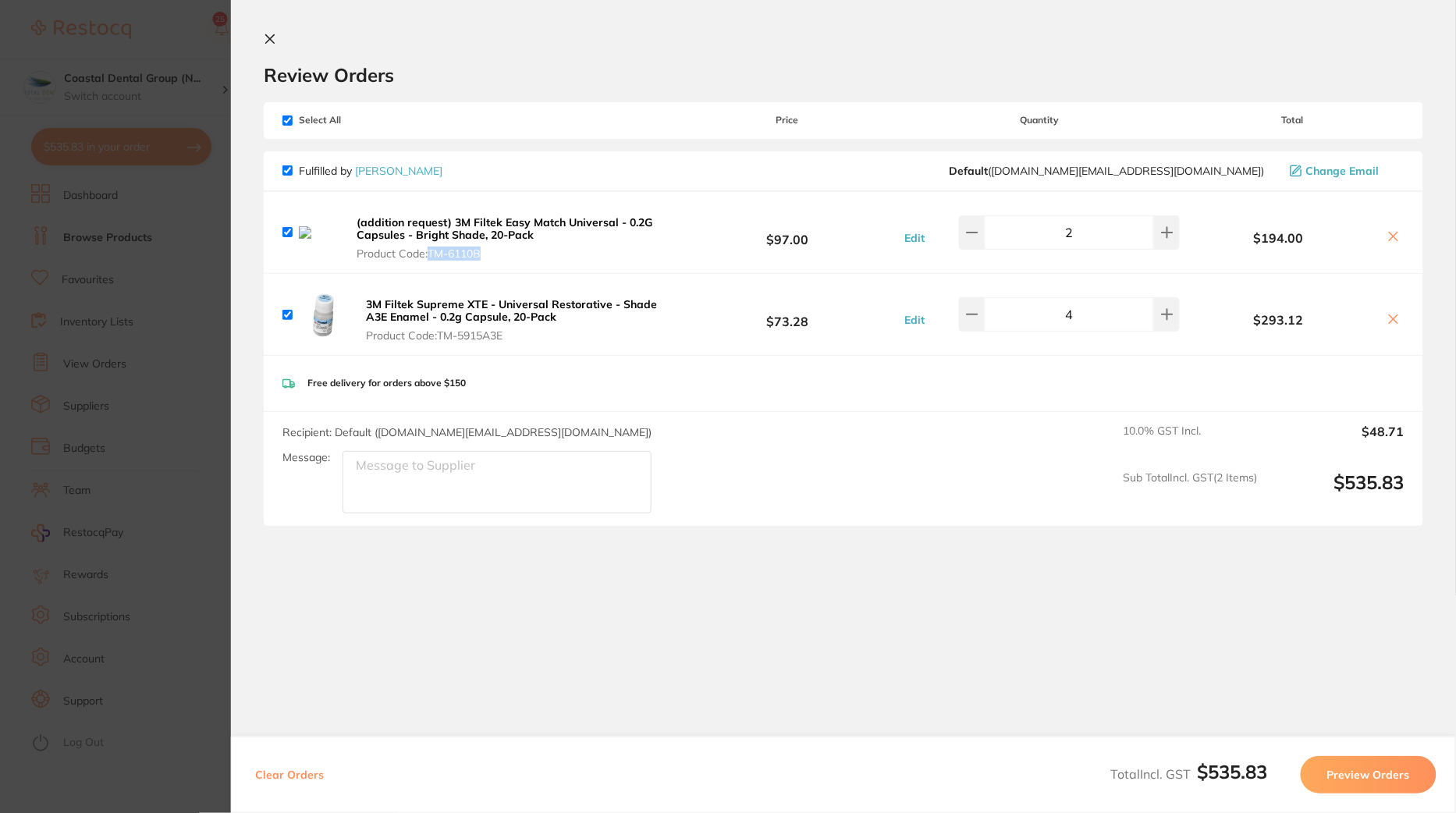
drag, startPoint x: 513, startPoint y: 260, endPoint x: 438, endPoint y: 253, distance: 75.3
click at [438, 253] on div "(addition request) 3M Filtek Easy Match Universal - 0.2G Capsules - Bright Shad…" at bounding box center [843, 232] width 1160 height 81
copy span "TM-6110B"
click at [1399, 234] on button at bounding box center [1394, 237] width 22 height 17
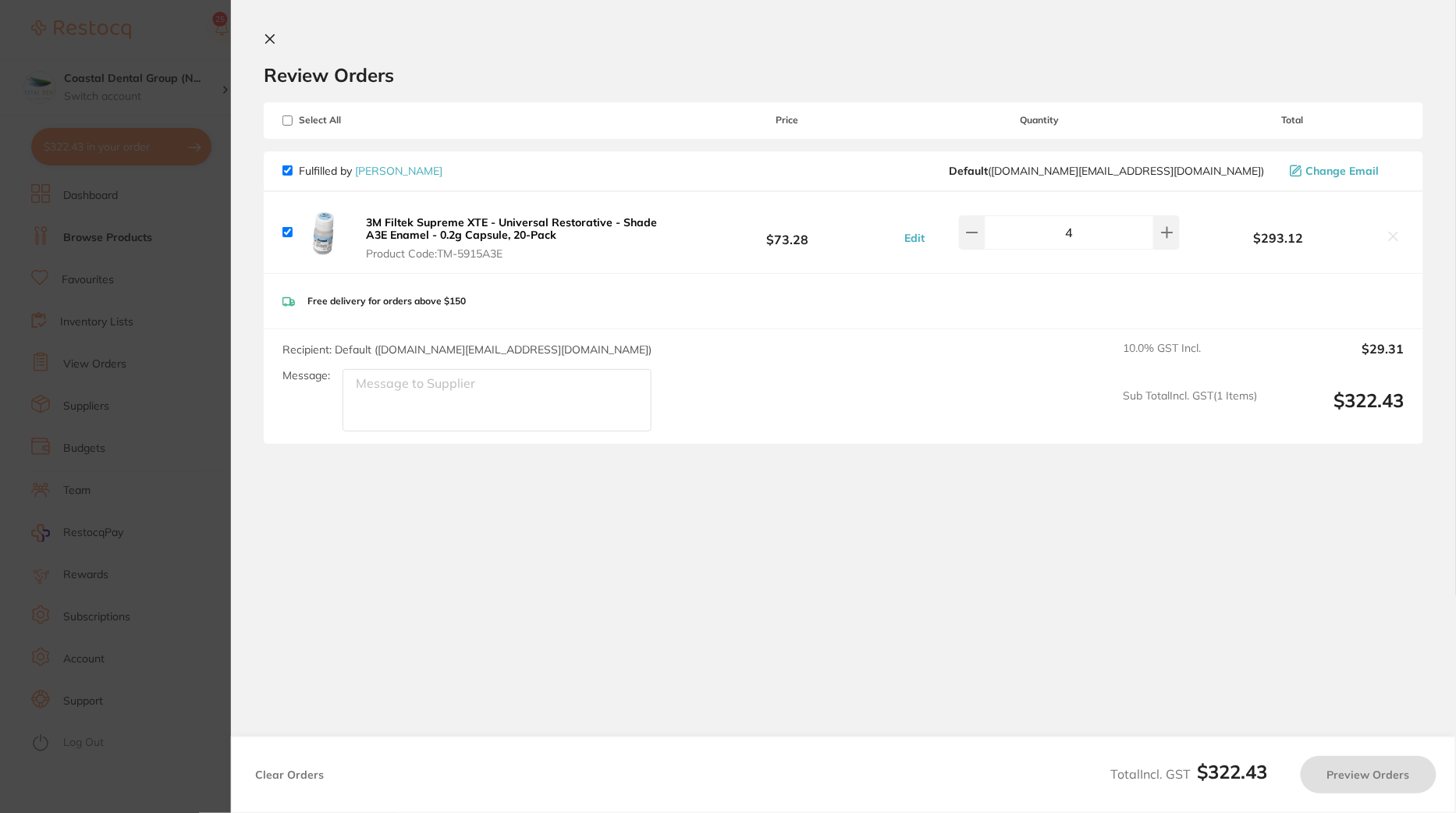
click at [179, 383] on section "Update RRP Set your pre negotiated price for this item. Item Agreed RRP (excl. …" at bounding box center [728, 406] width 1456 height 813
checkbox input "true"
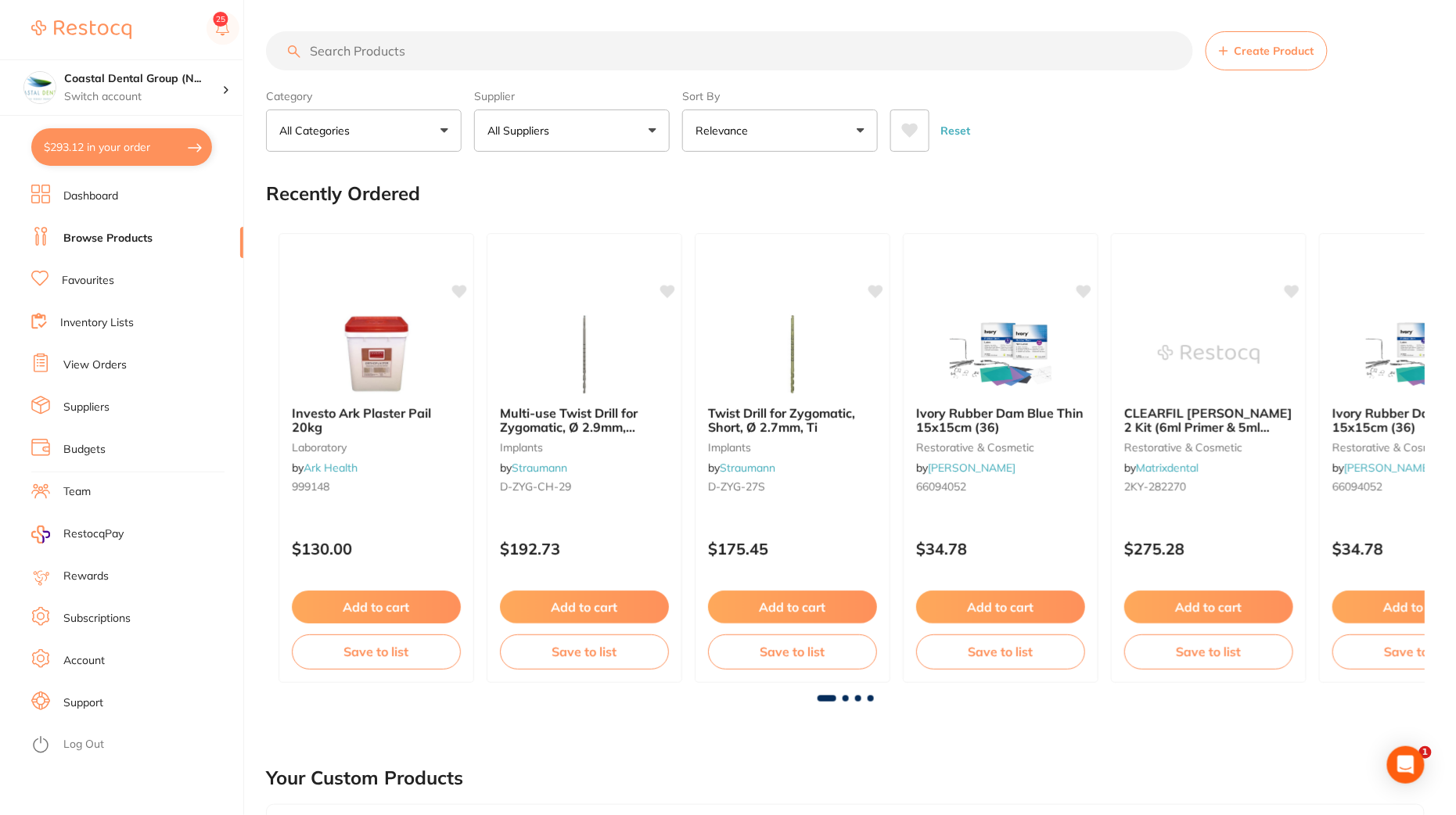
click at [463, 54] on input "search" at bounding box center [729, 50] width 927 height 39
paste input "TM-6110B"
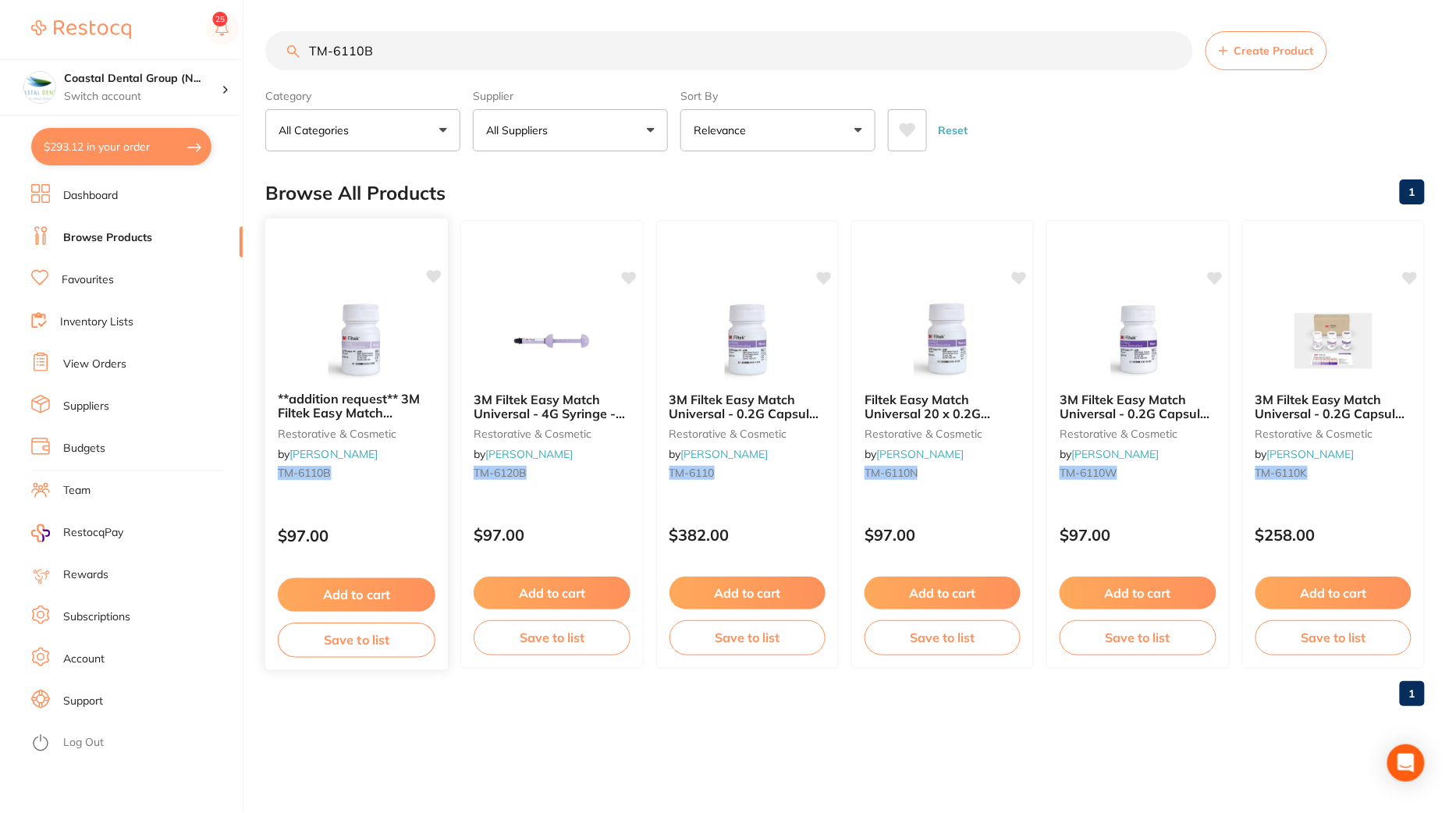
type input "TM-6110B"
click at [361, 591] on button "Add to cart" at bounding box center [356, 595] width 157 height 34
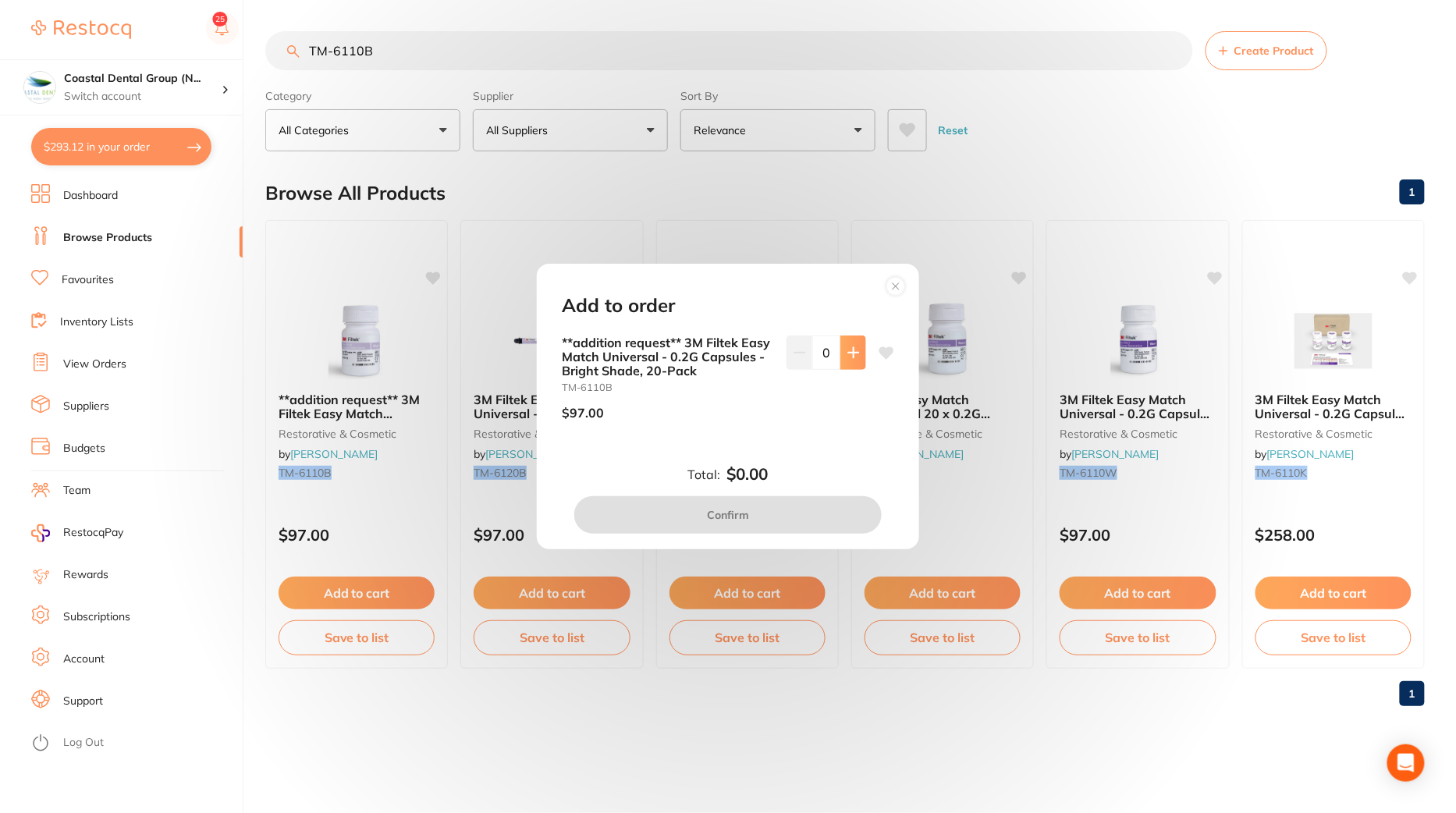
click at [853, 362] on button at bounding box center [853, 352] width 26 height 34
type input "1"
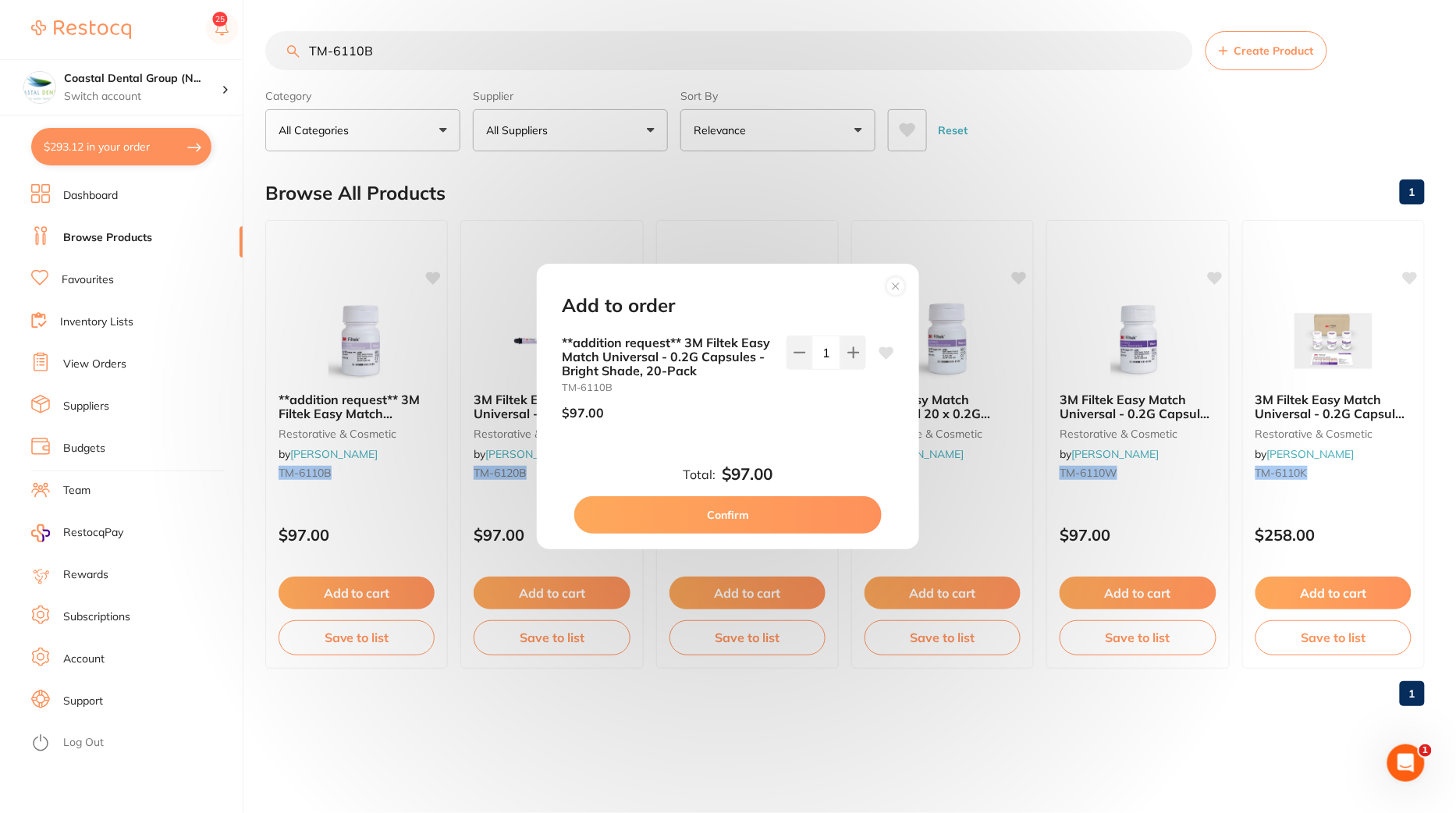
click at [764, 512] on button "Confirm" at bounding box center [728, 515] width 307 height 38
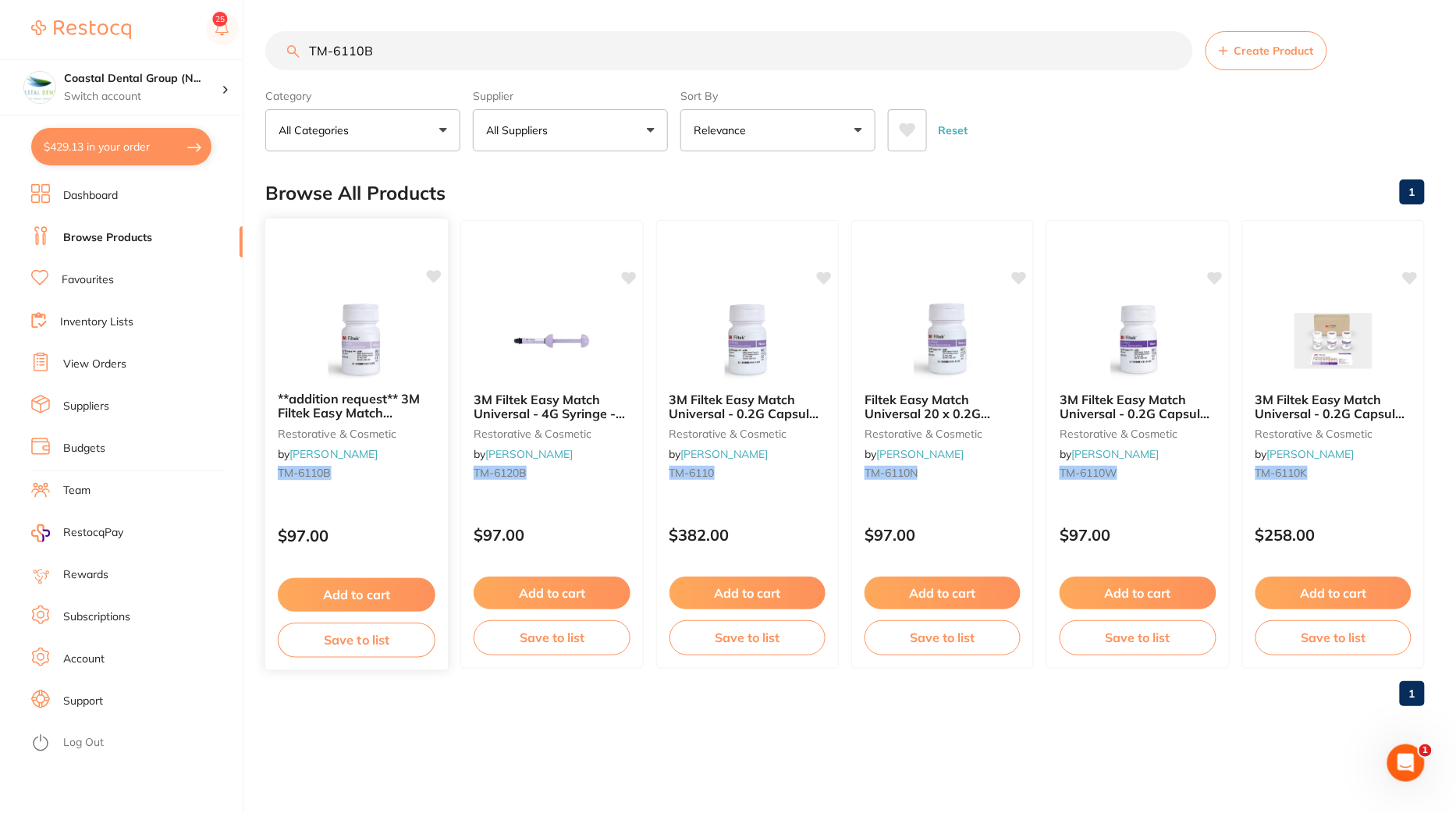
click at [357, 590] on button "Add to cart" at bounding box center [356, 595] width 157 height 34
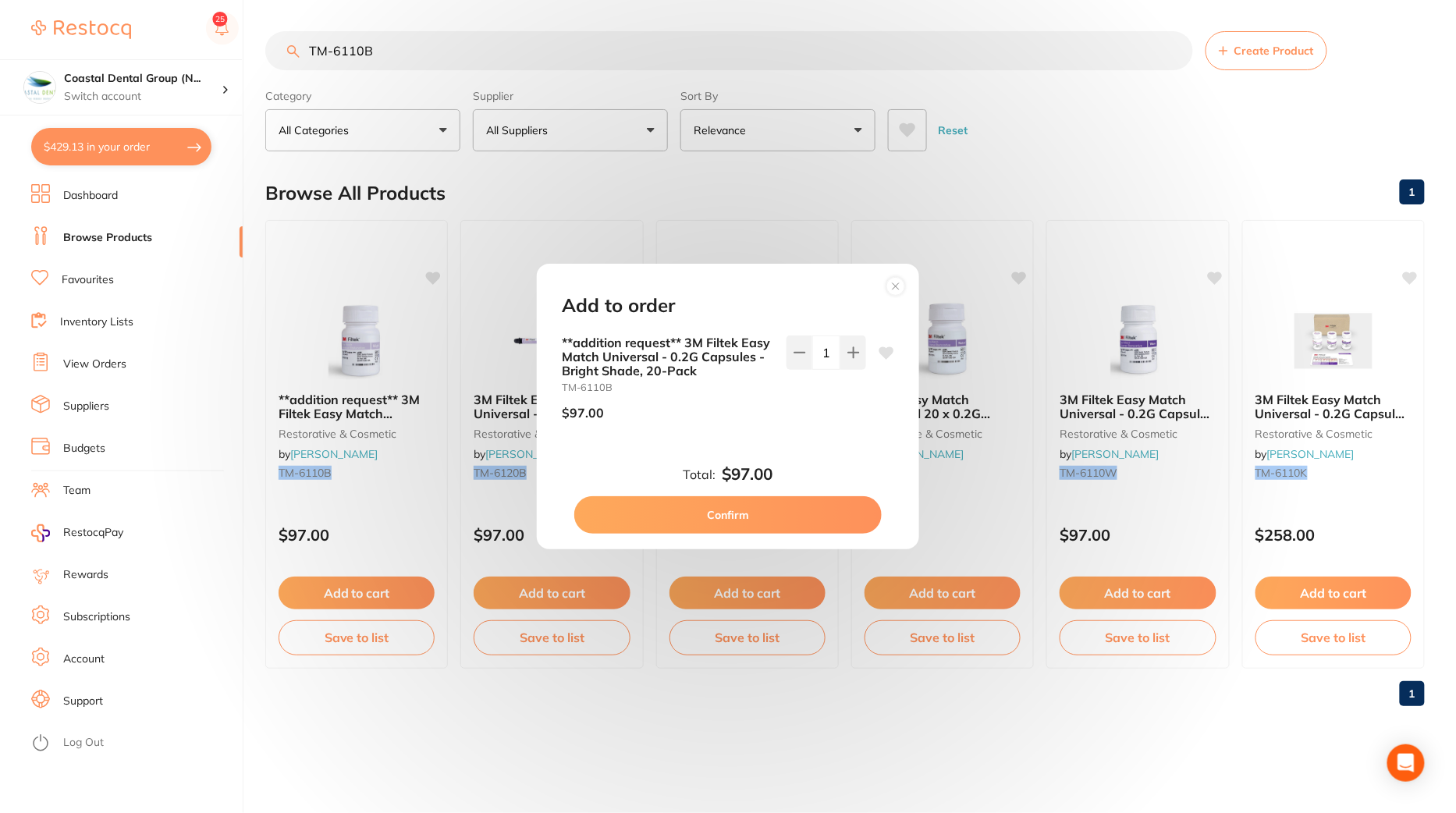
click at [787, 533] on button "Confirm" at bounding box center [728, 515] width 307 height 38
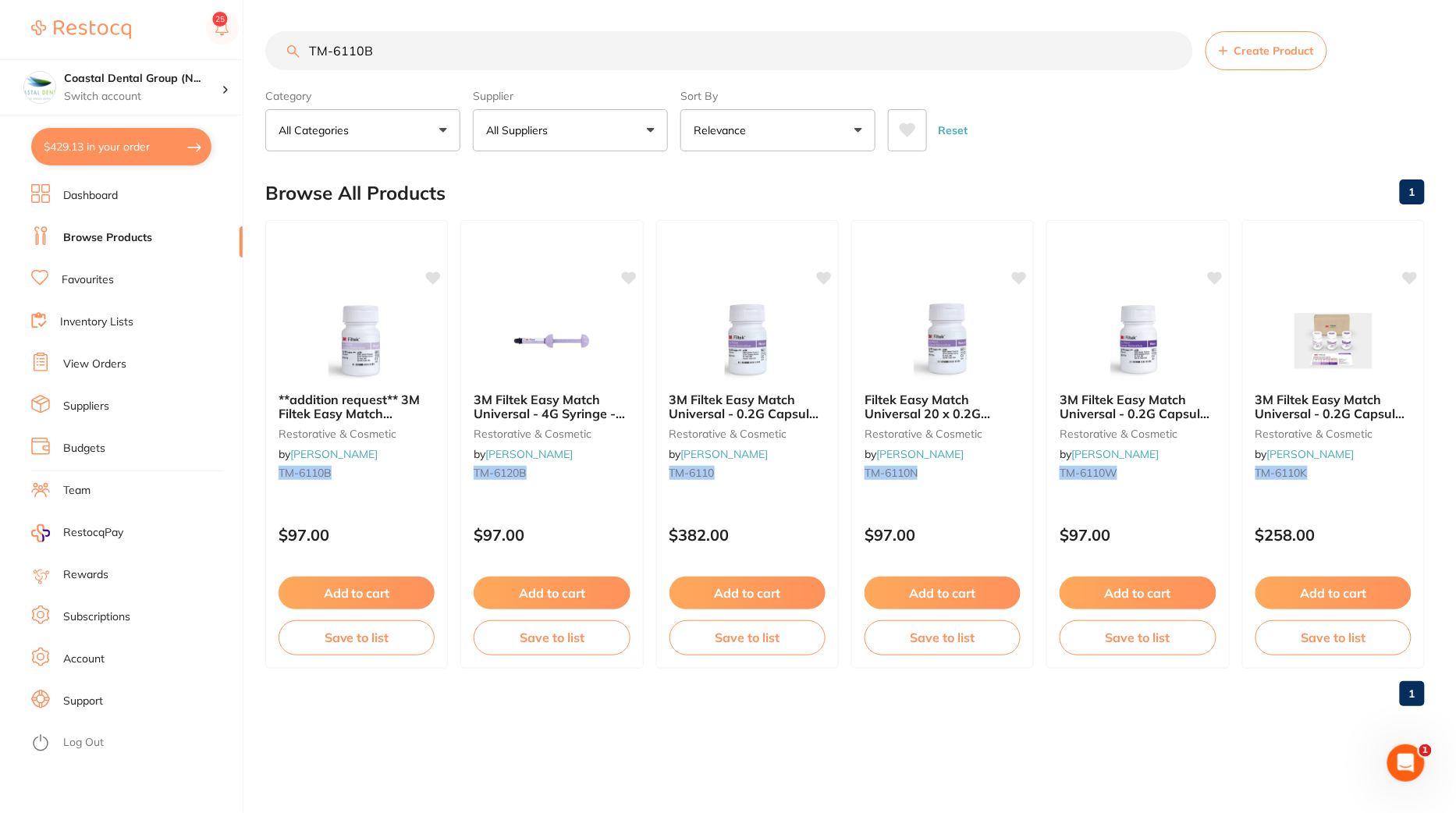
click at [115, 148] on button "$429.13 in your order" at bounding box center [121, 146] width 181 height 38
checkbox input "true"
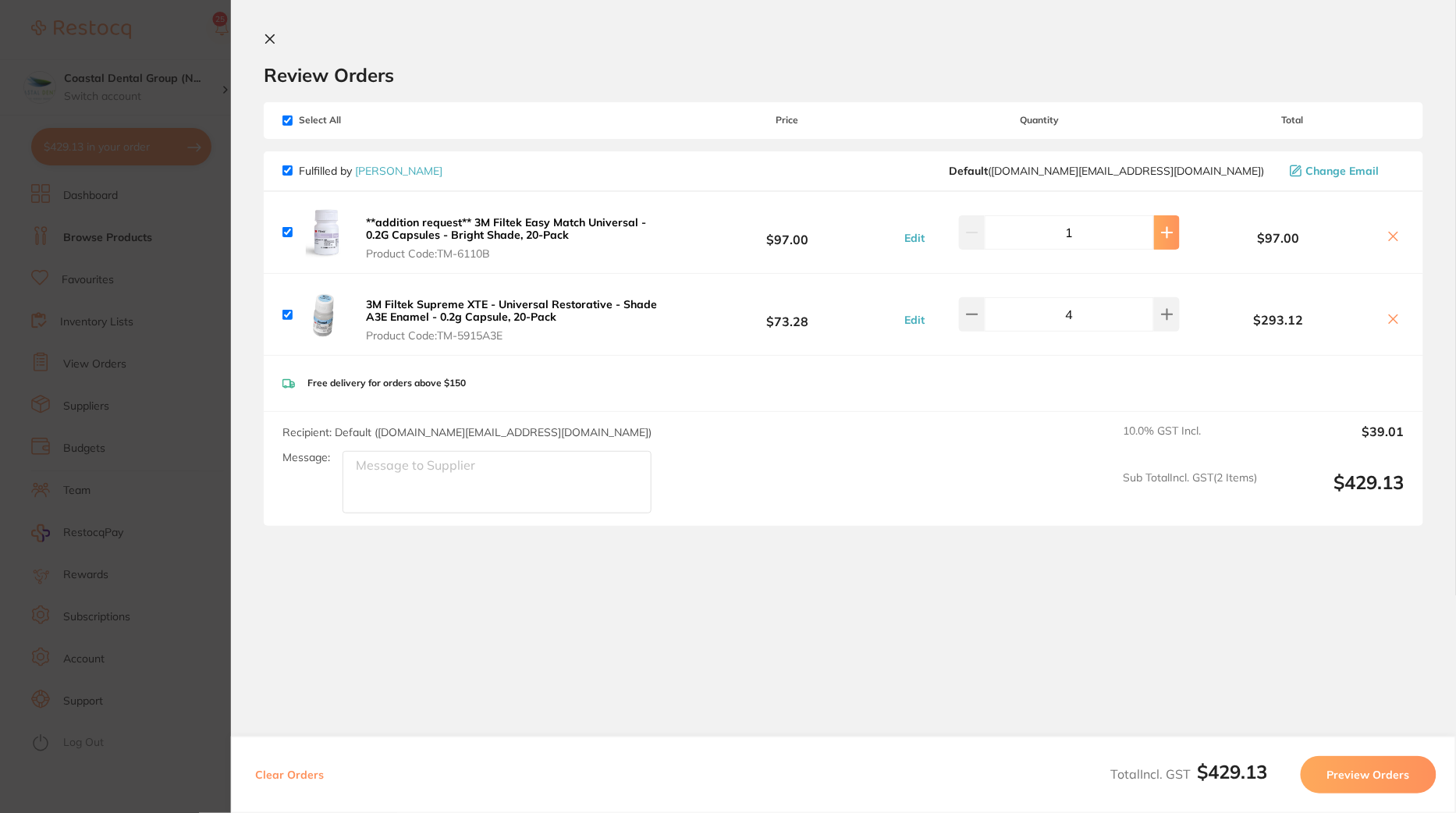
click at [1164, 232] on button at bounding box center [1167, 232] width 26 height 34
type input "2"
click at [1014, 623] on section "Review Orders Your orders are being processed and we will notify you once we ha…" at bounding box center [843, 402] width 1225 height 803
click at [1389, 786] on button "Preview Orders" at bounding box center [1369, 775] width 136 height 38
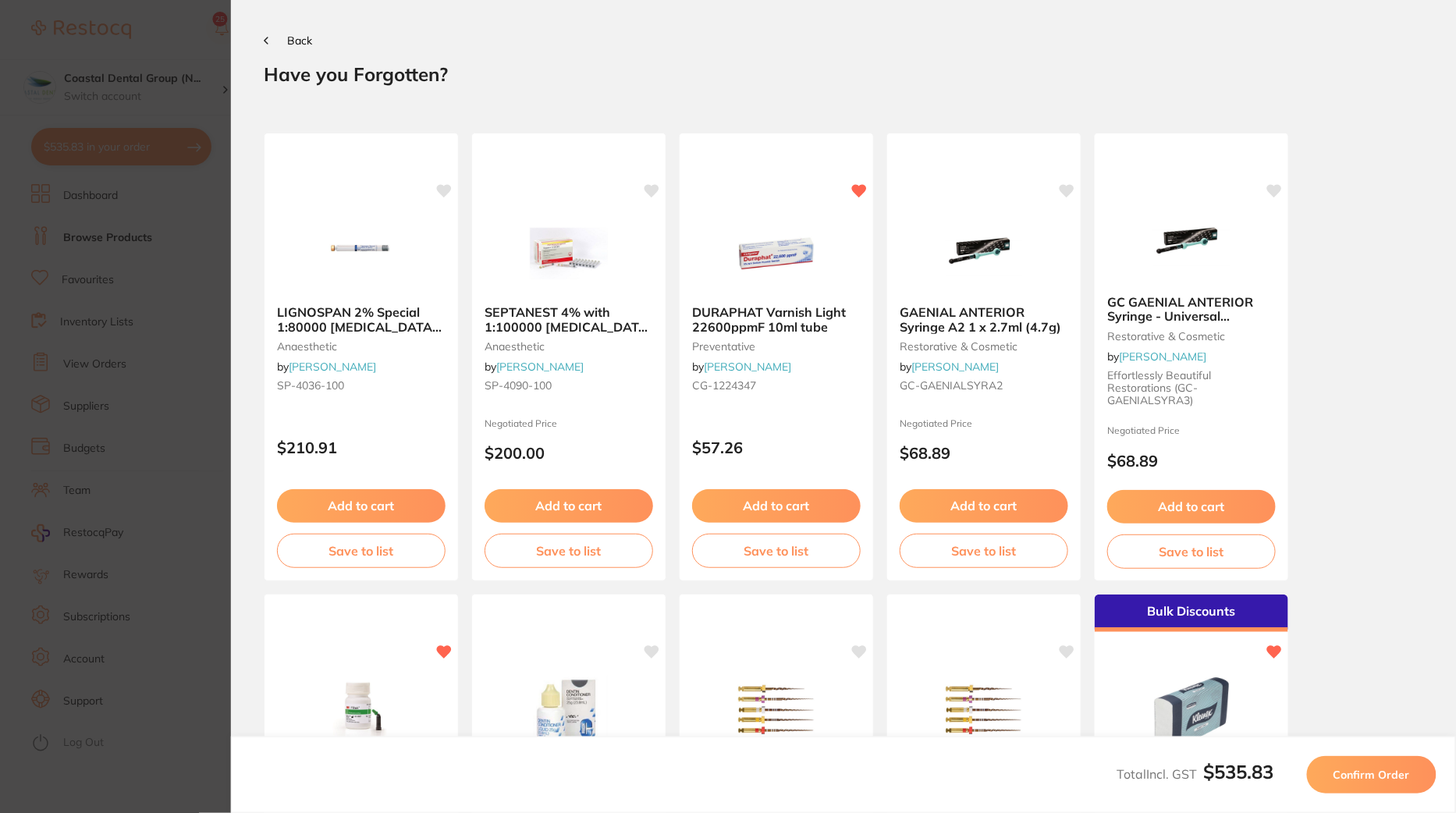
click at [1383, 780] on span "Confirm Order" at bounding box center [1372, 775] width 77 height 14
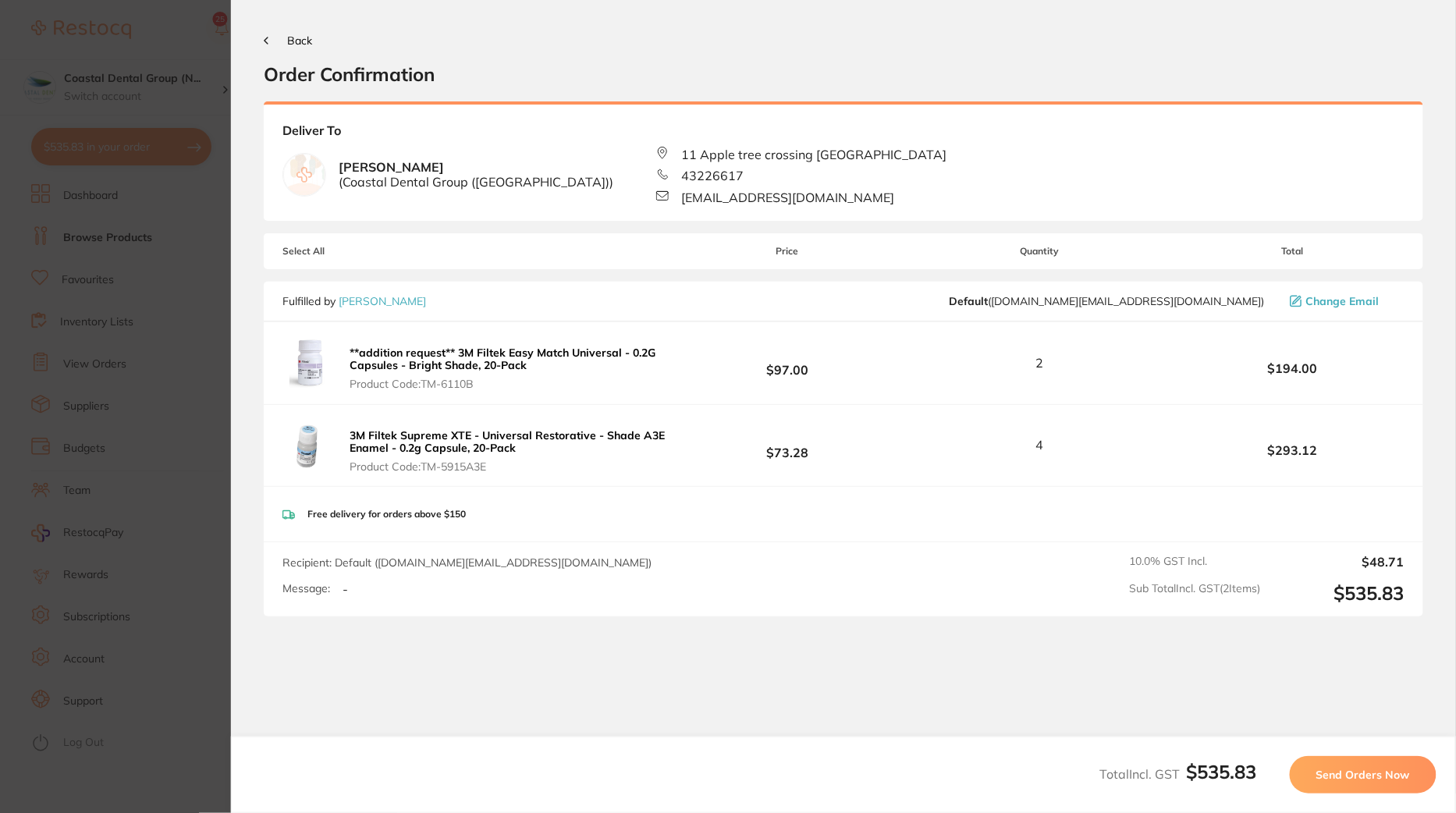
click at [1368, 765] on button "Send Orders Now" at bounding box center [1363, 775] width 147 height 38
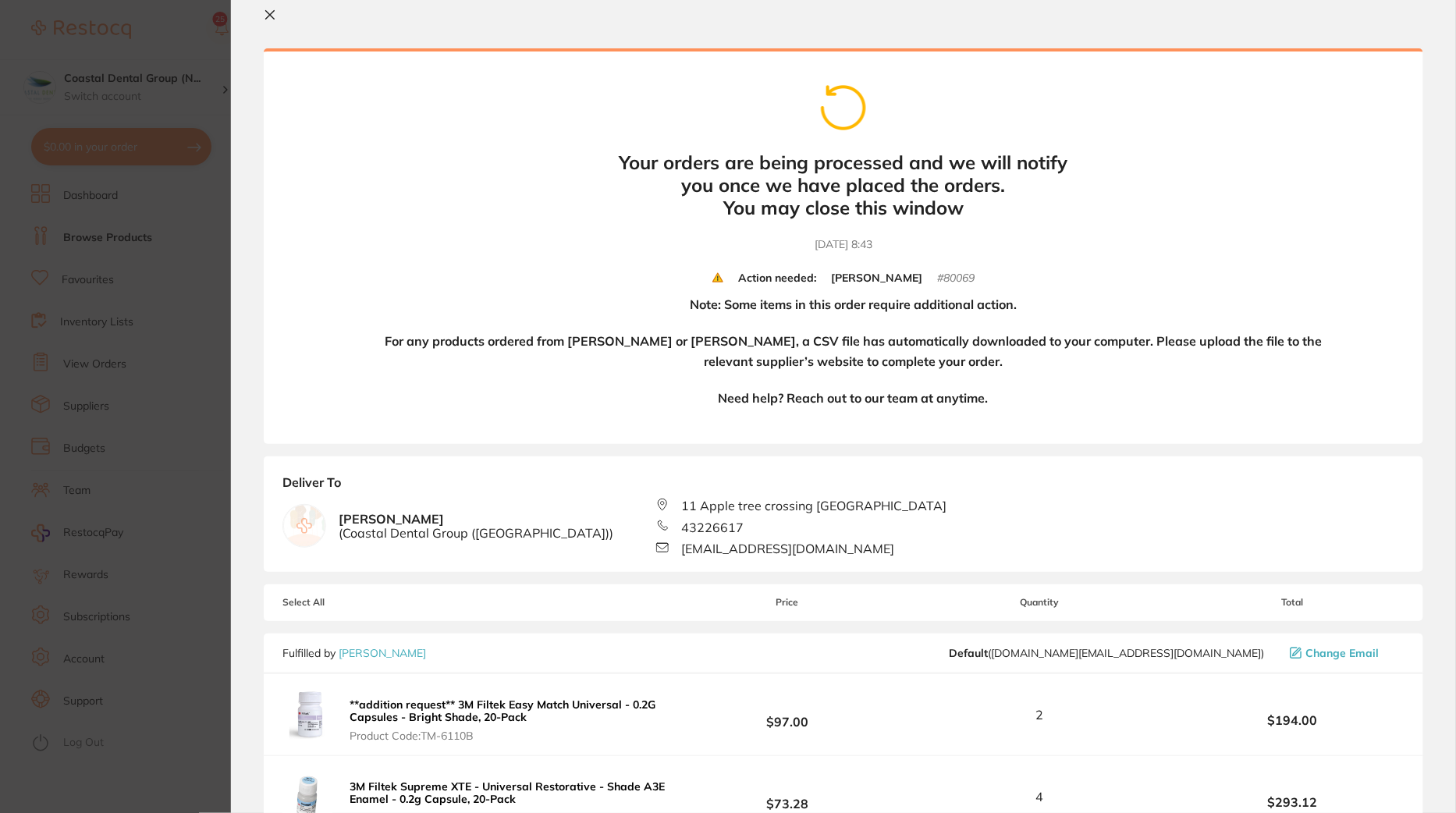
scroll to position [27, 0]
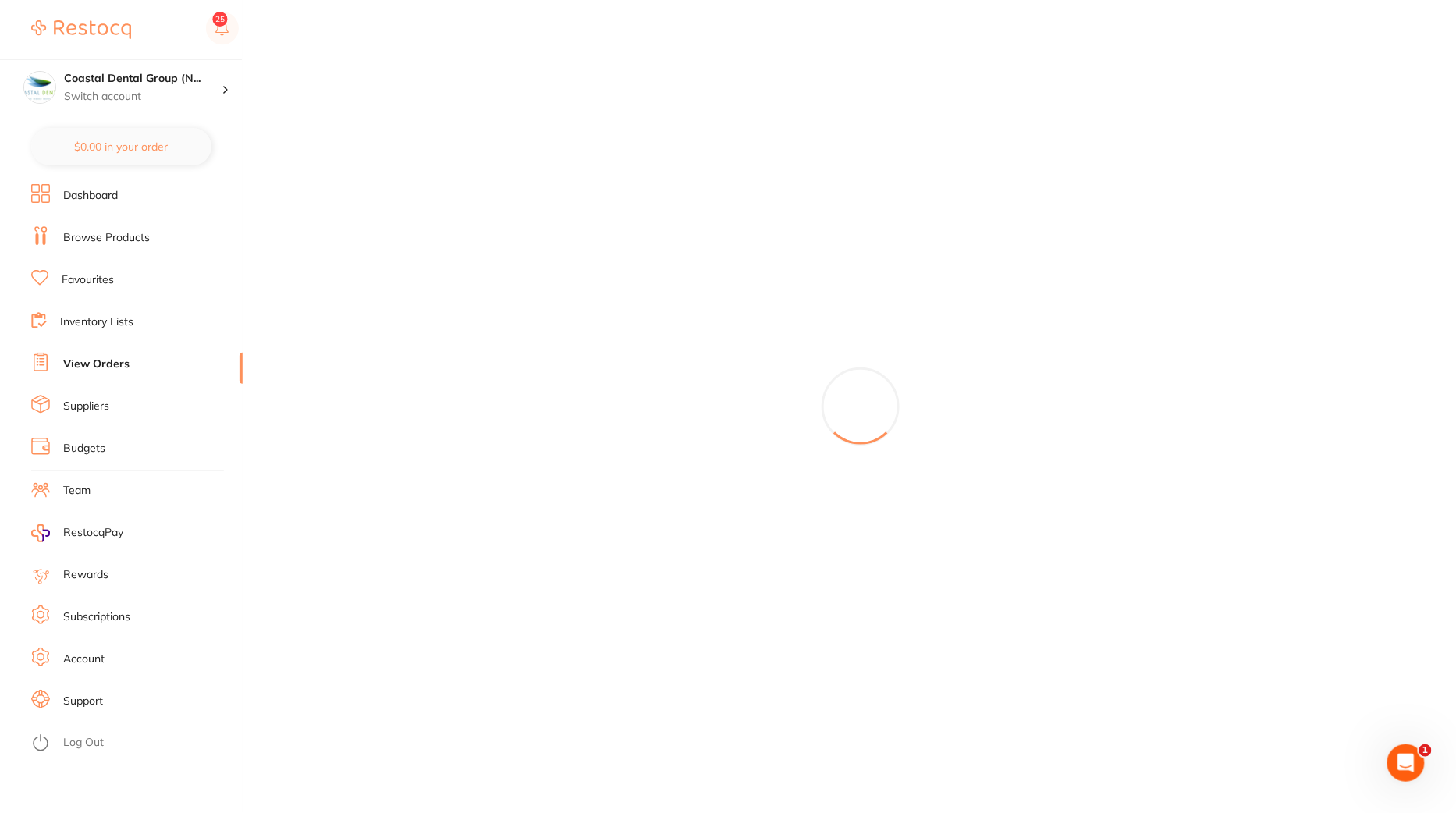
click at [129, 193] on li "Dashboard" at bounding box center [137, 196] width 212 height 23
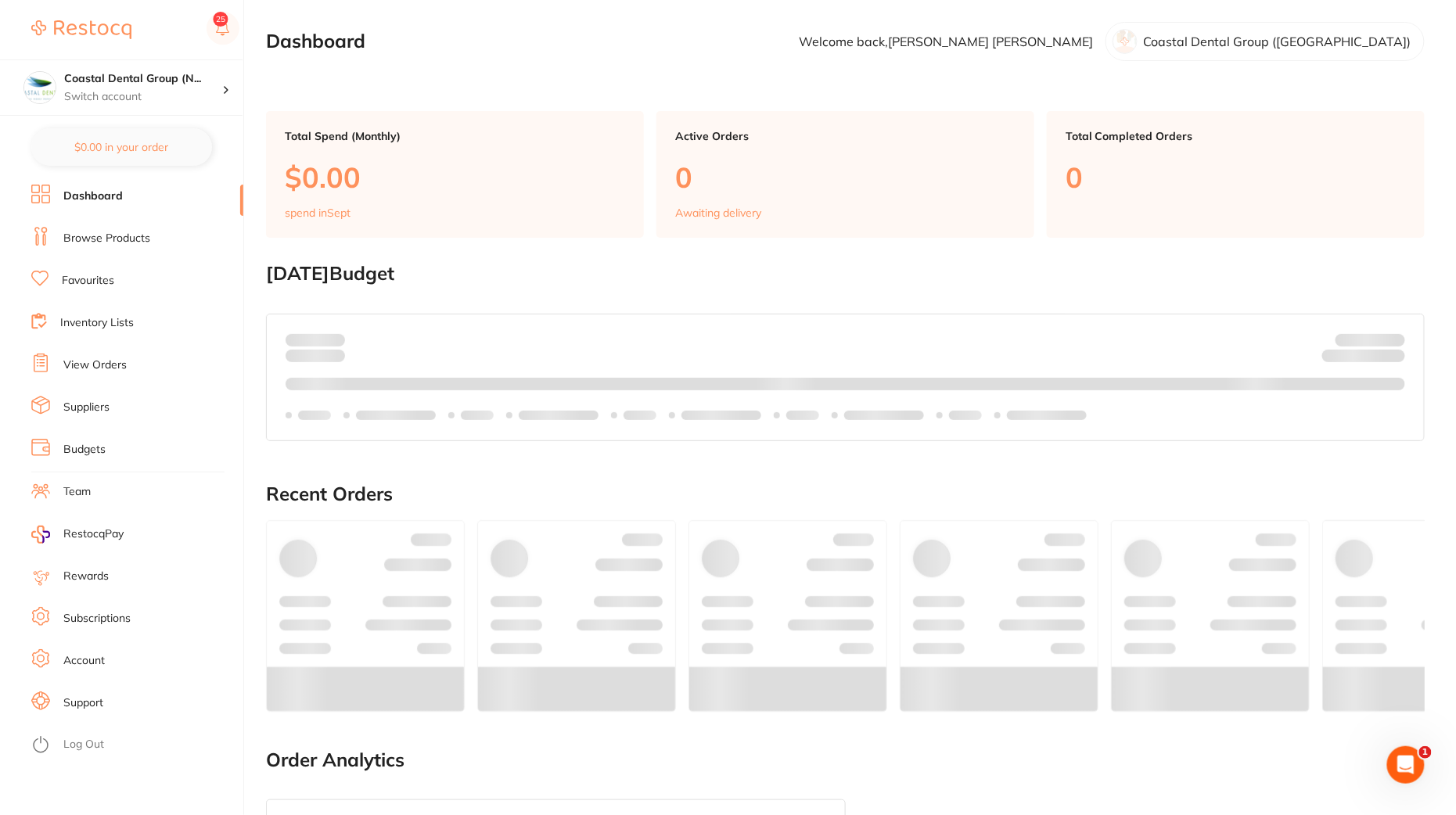
click at [102, 251] on ul "Dashboard Browse Products Favourites Inventory Lists View Orders Suppliers Budg…" at bounding box center [137, 500] width 212 height 631
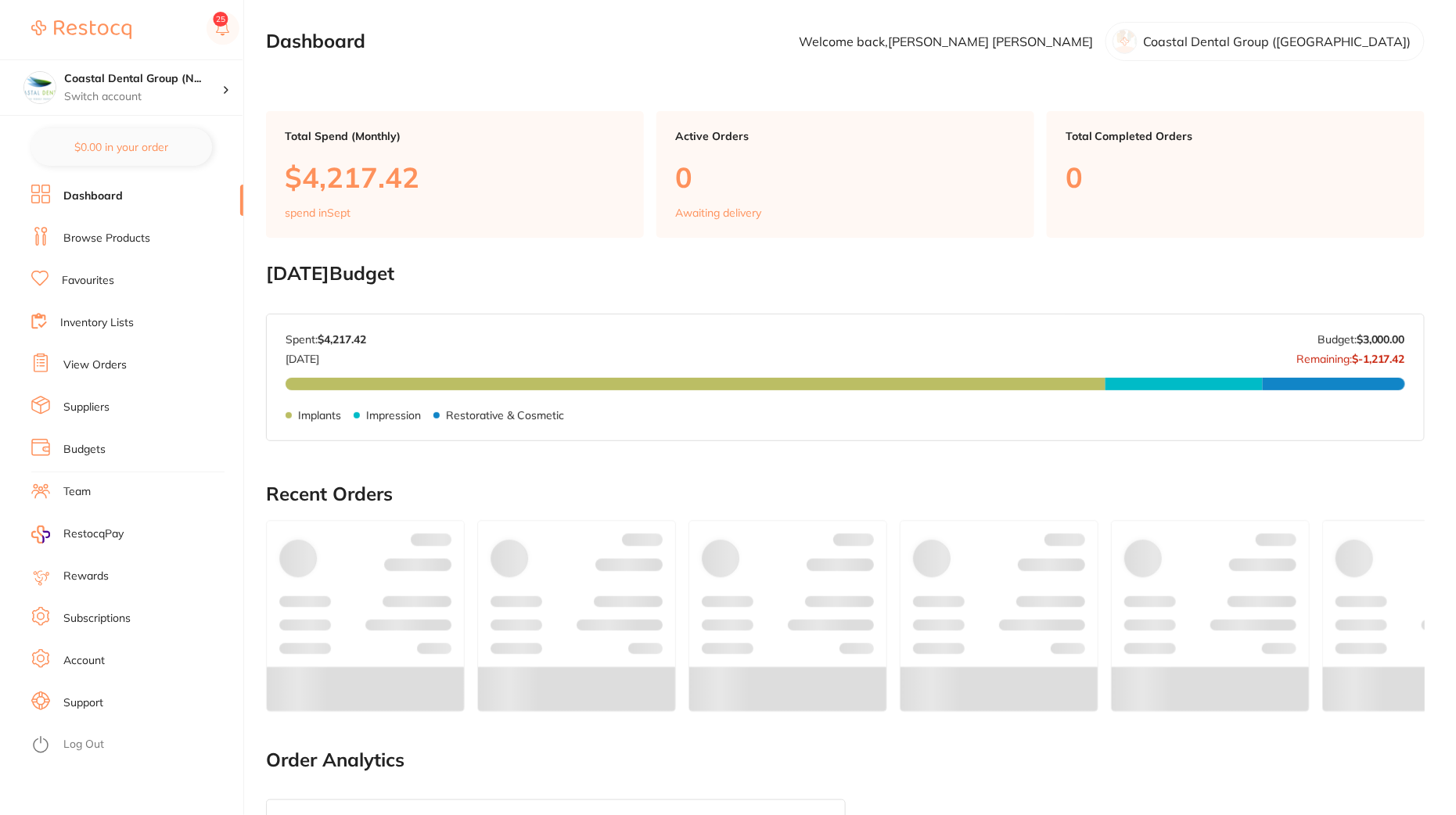
click at [108, 238] on link "Browse Products" at bounding box center [106, 239] width 86 height 16
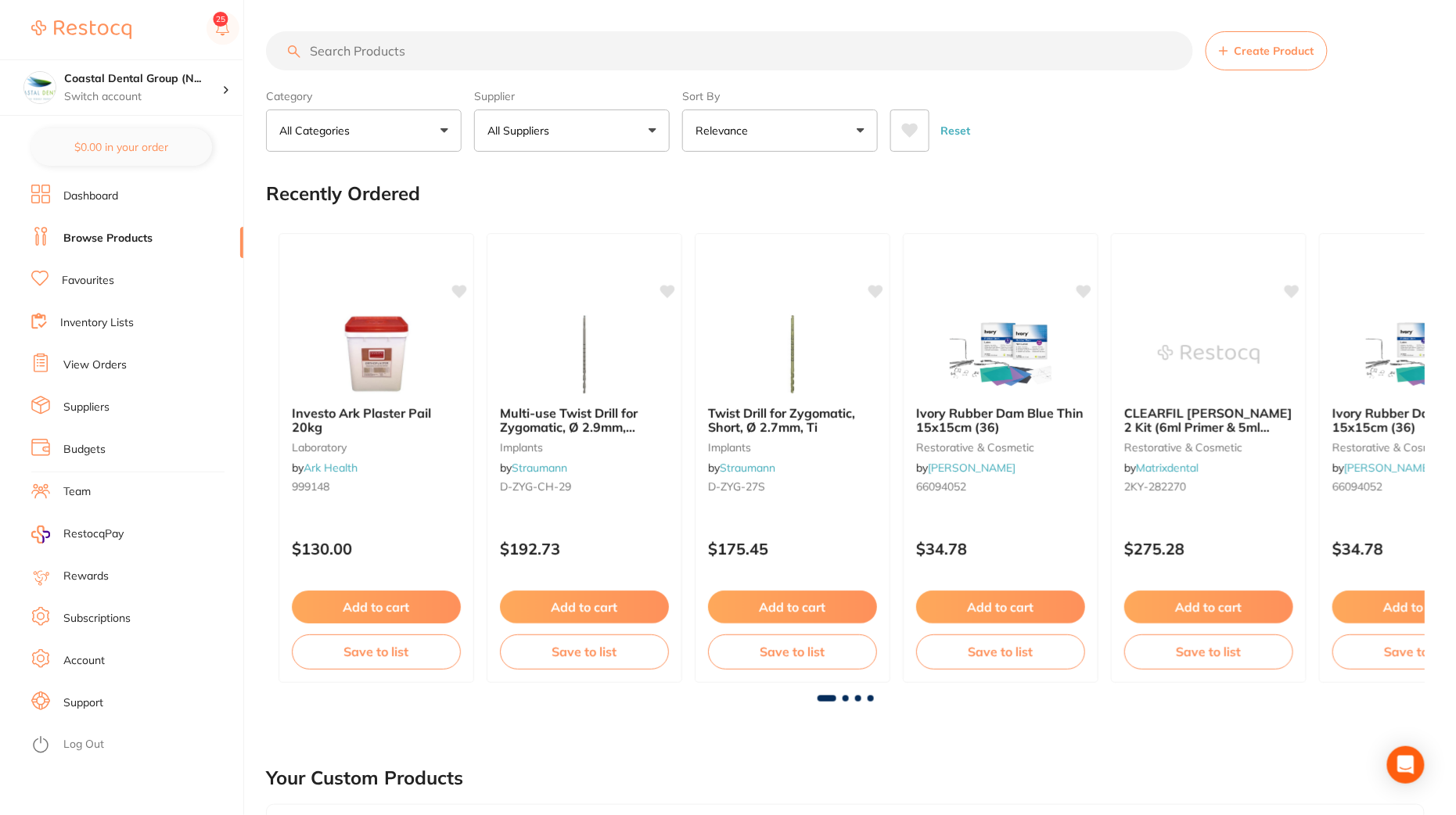
click at [438, 50] on input "search" at bounding box center [729, 50] width 927 height 39
click at [443, 58] on input "search" at bounding box center [729, 50] width 927 height 39
paste input "TM-6110B"
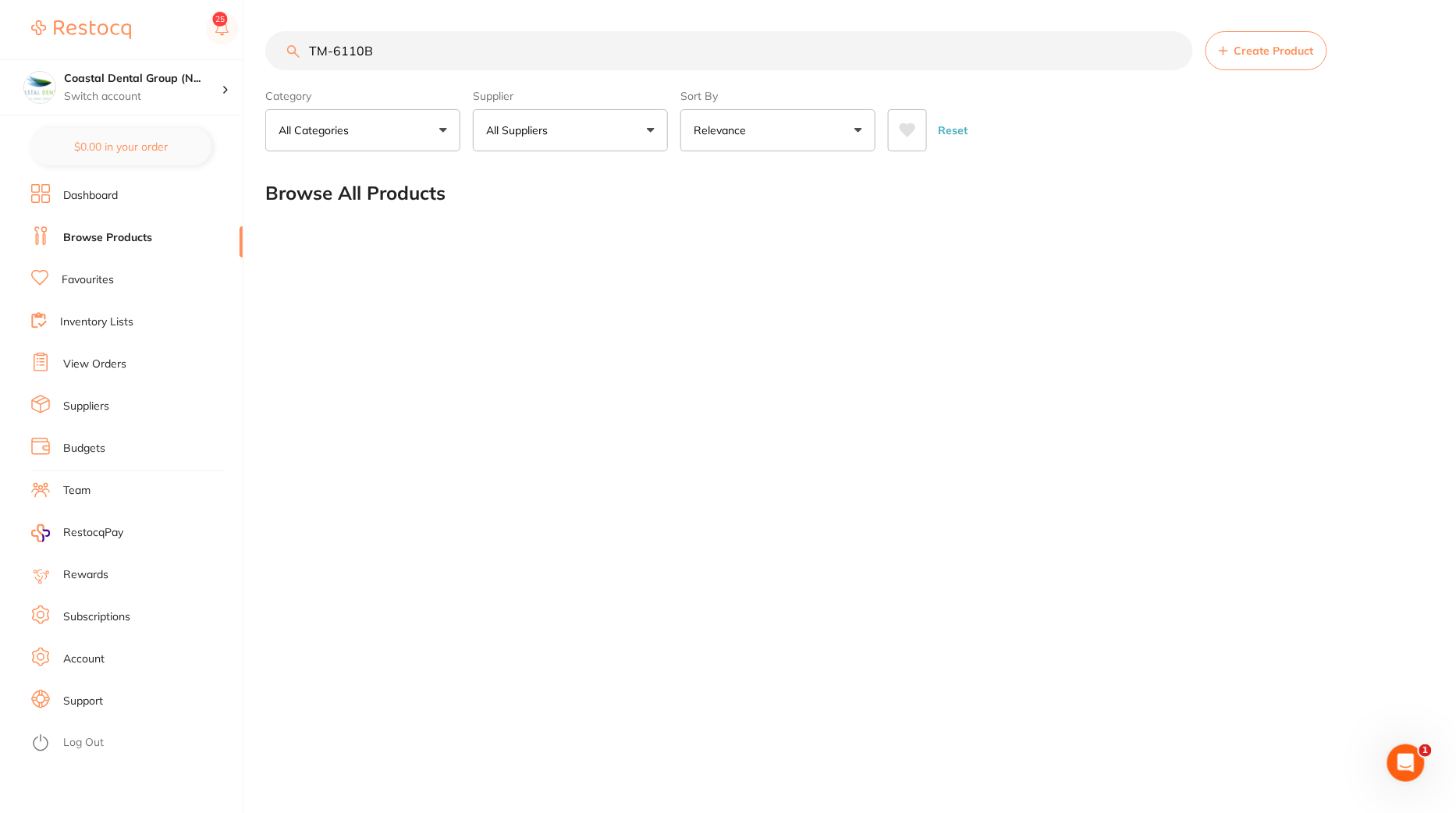
type input "TM-6110B"
click at [645, 137] on button "All Suppliers" at bounding box center [570, 130] width 195 height 42
type input "[PERSON_NAME]"
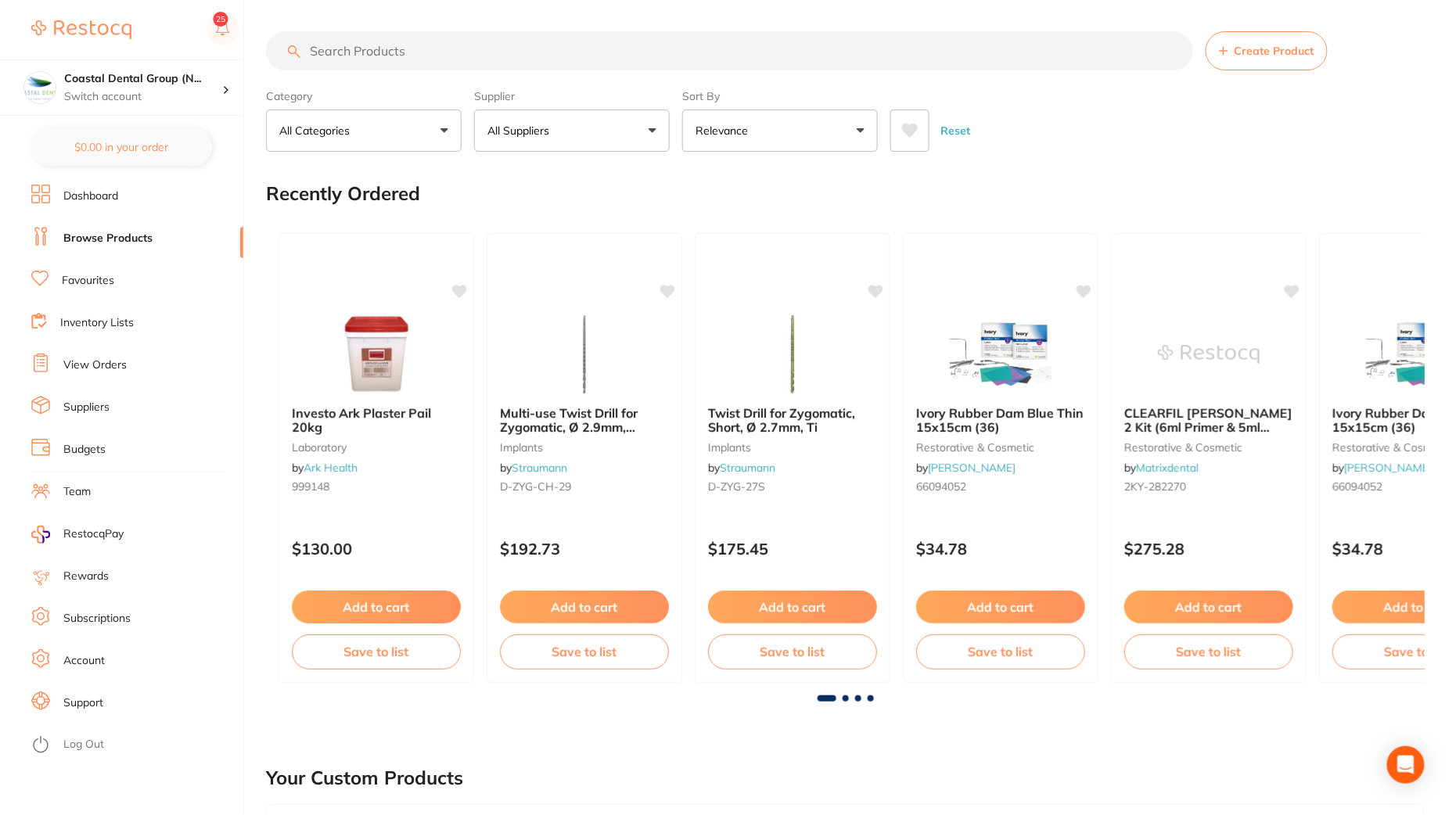
click at [533, 50] on input "search" at bounding box center [729, 50] width 927 height 39
paste input "TM-6110B"
type input "TM-6110B"
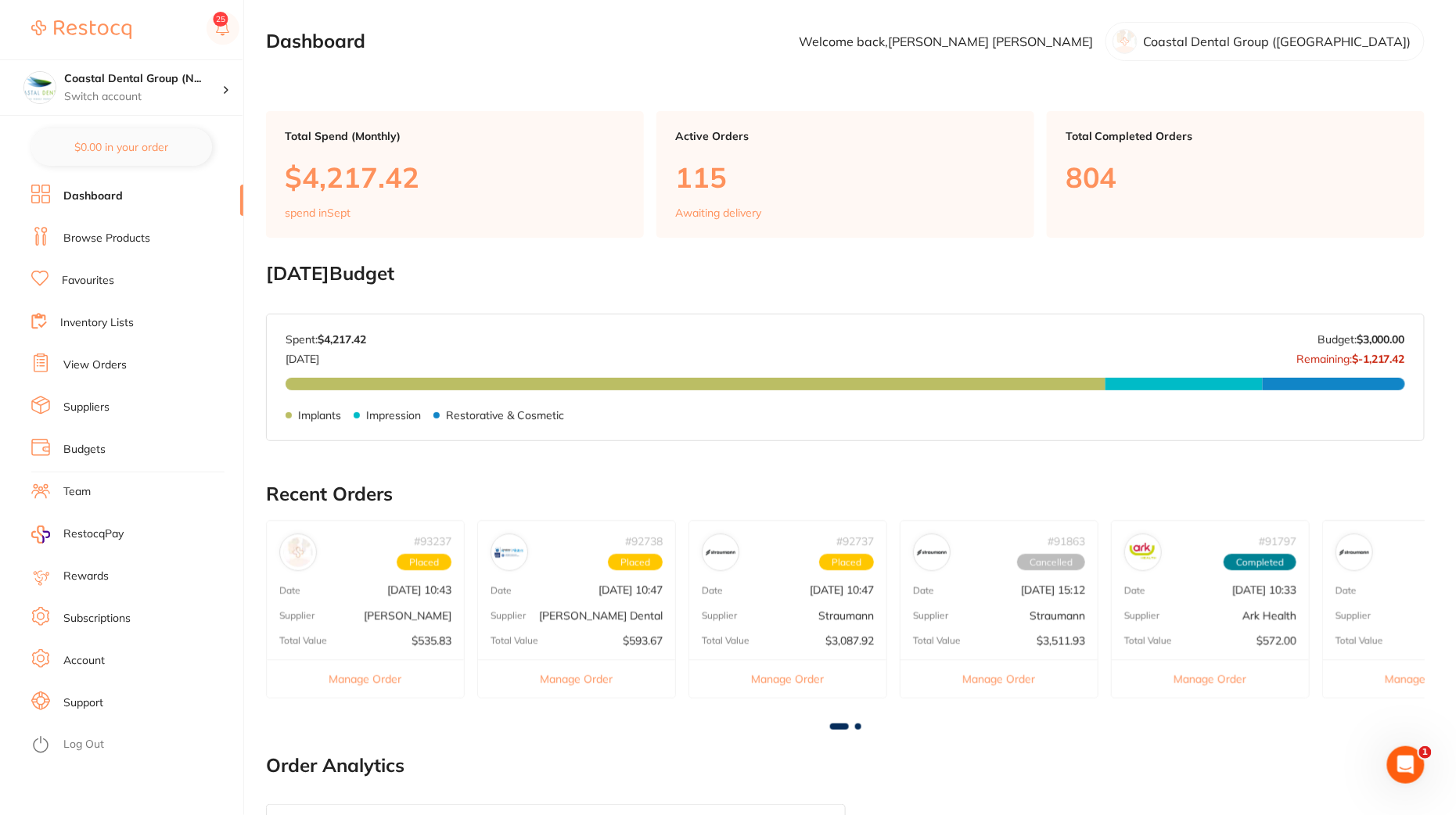
click at [106, 373] on li "View Orders" at bounding box center [137, 365] width 212 height 23
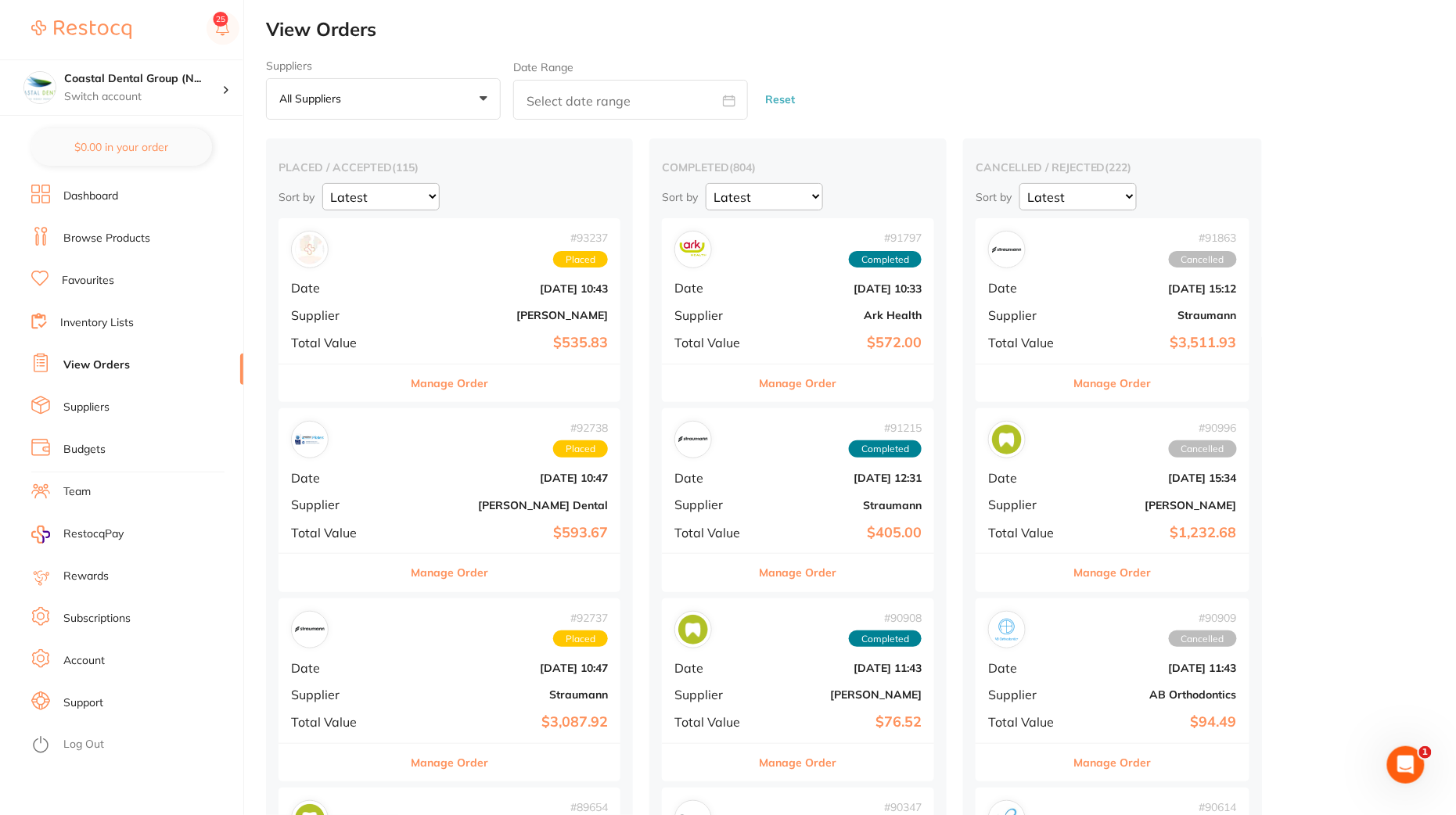
click at [115, 369] on link "View Orders" at bounding box center [96, 366] width 66 height 16
click at [431, 380] on button "Manage Order" at bounding box center [449, 383] width 78 height 38
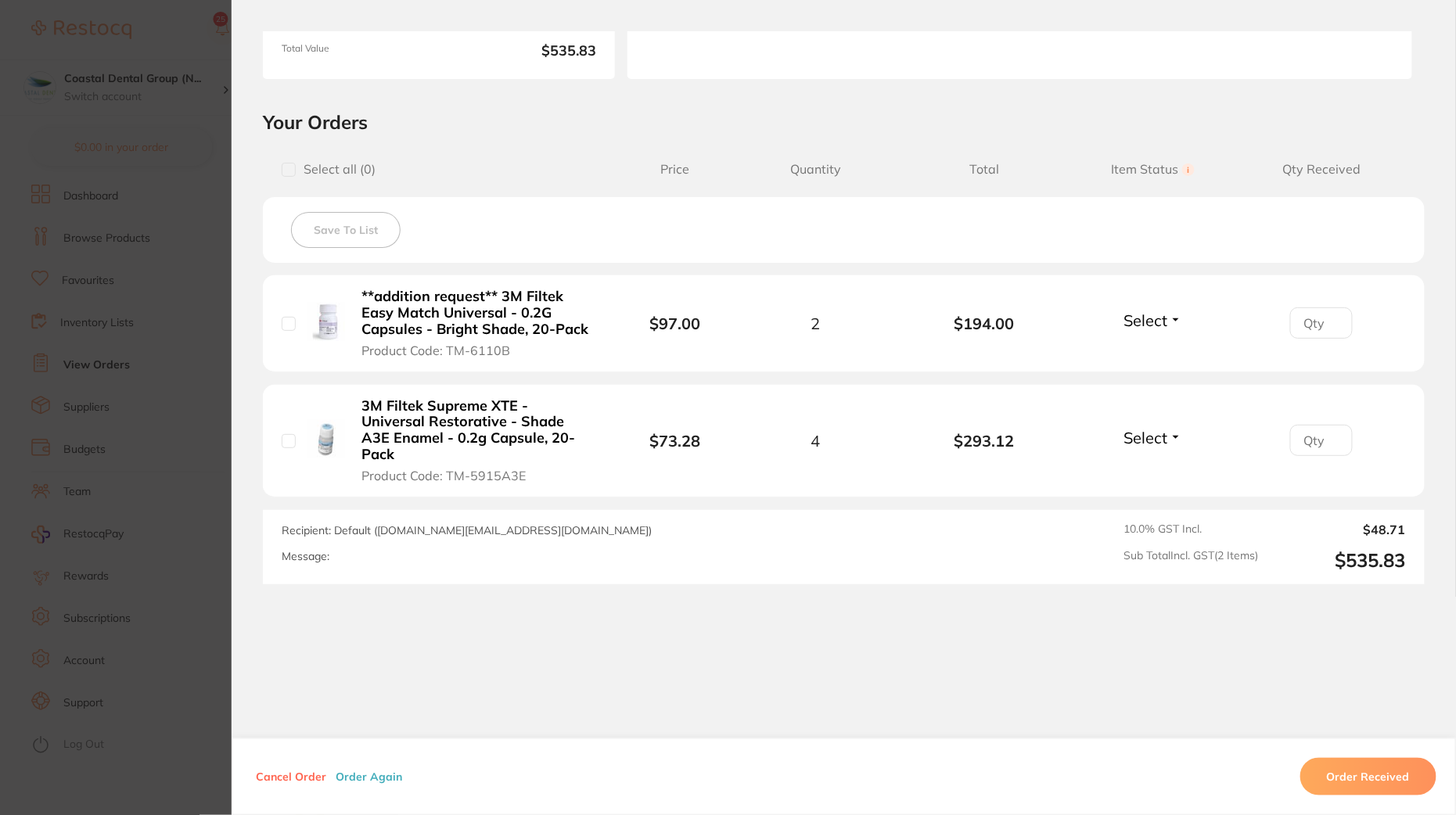
click at [363, 783] on button "Order Again" at bounding box center [368, 777] width 76 height 14
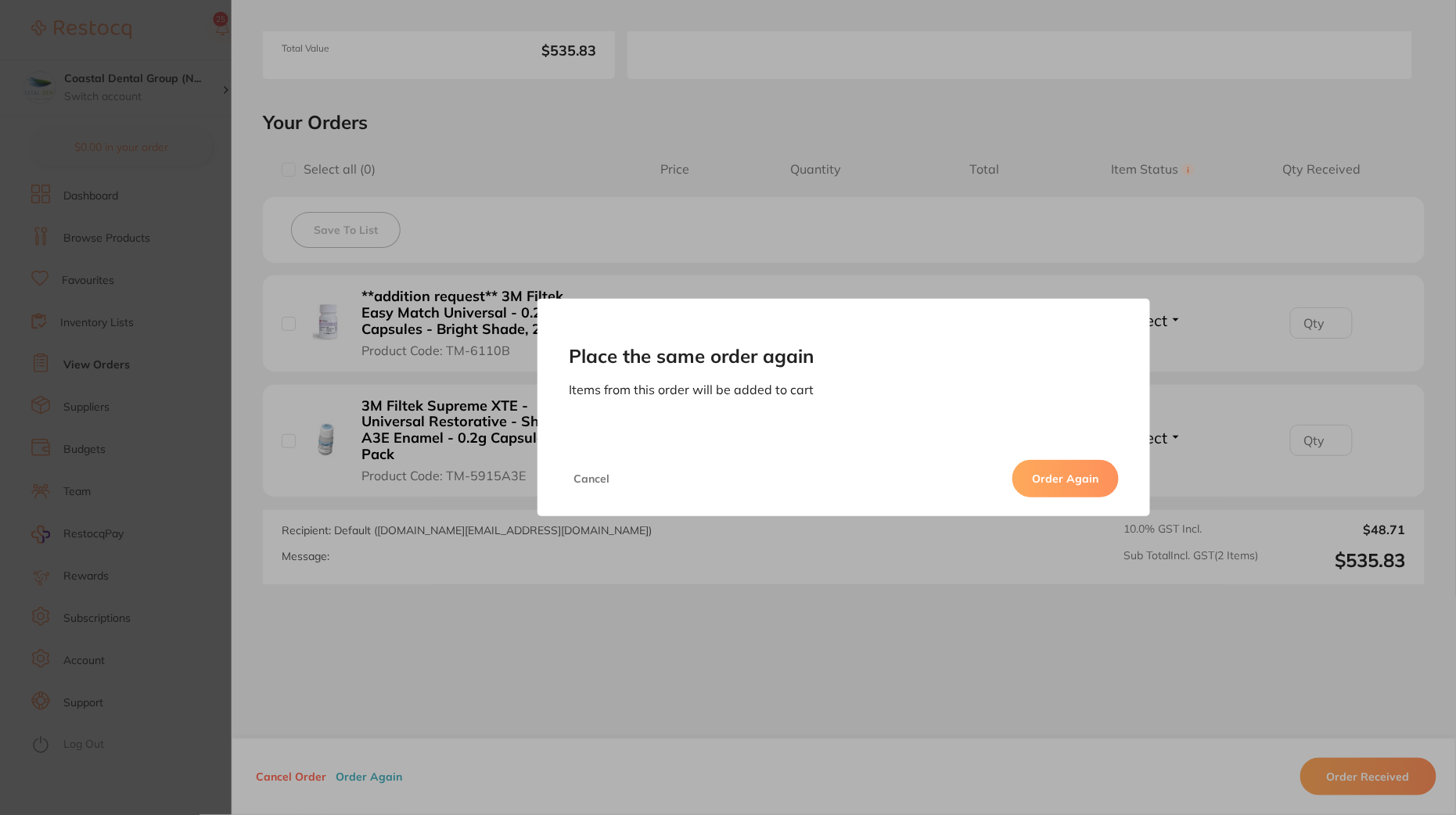
click at [1090, 480] on button "Order Again" at bounding box center [1065, 479] width 106 height 38
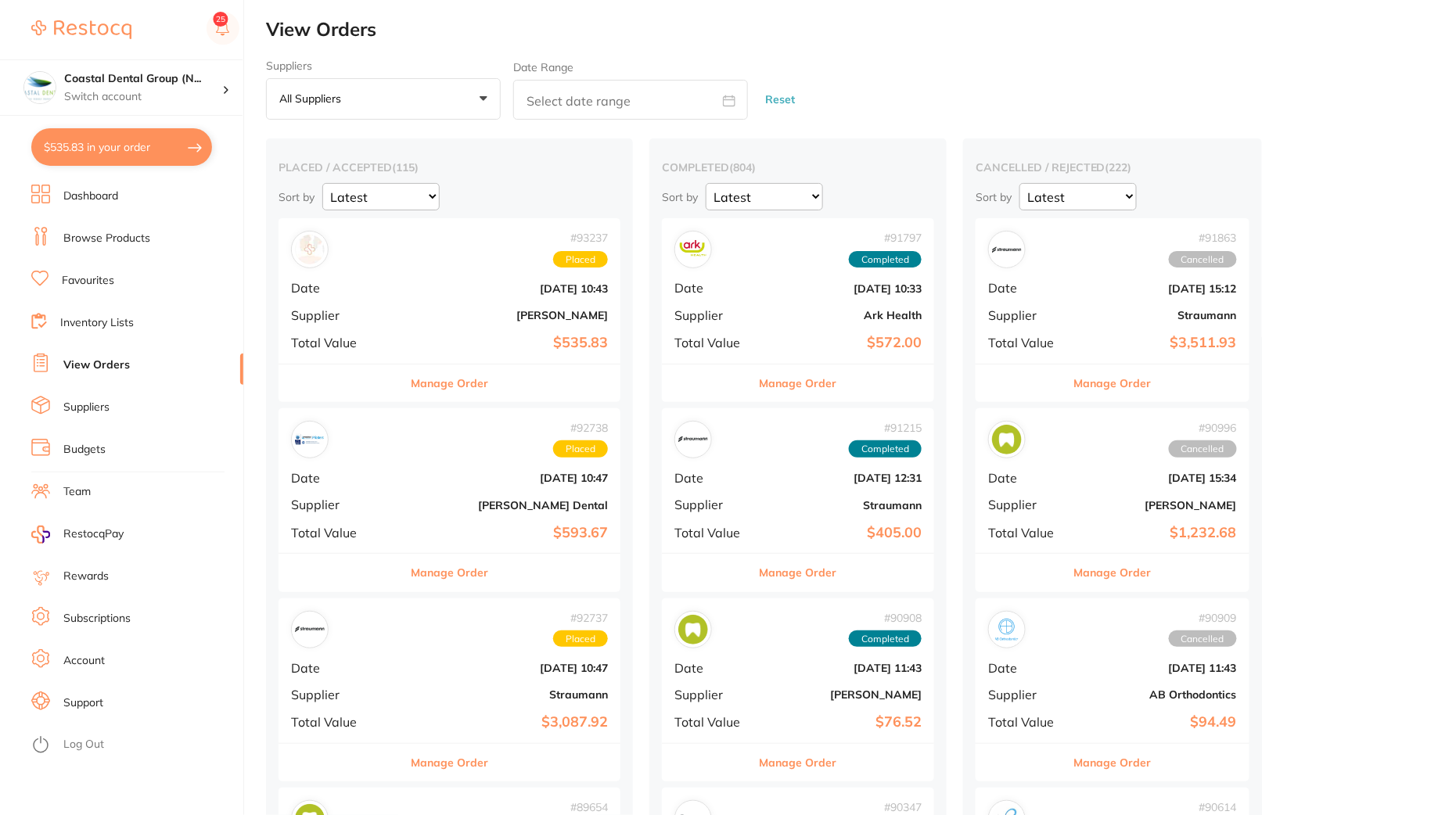
click at [102, 142] on button "$535.83 in your order" at bounding box center [122, 147] width 181 height 38
click at [471, 384] on button "Manage Order" at bounding box center [449, 383] width 78 height 38
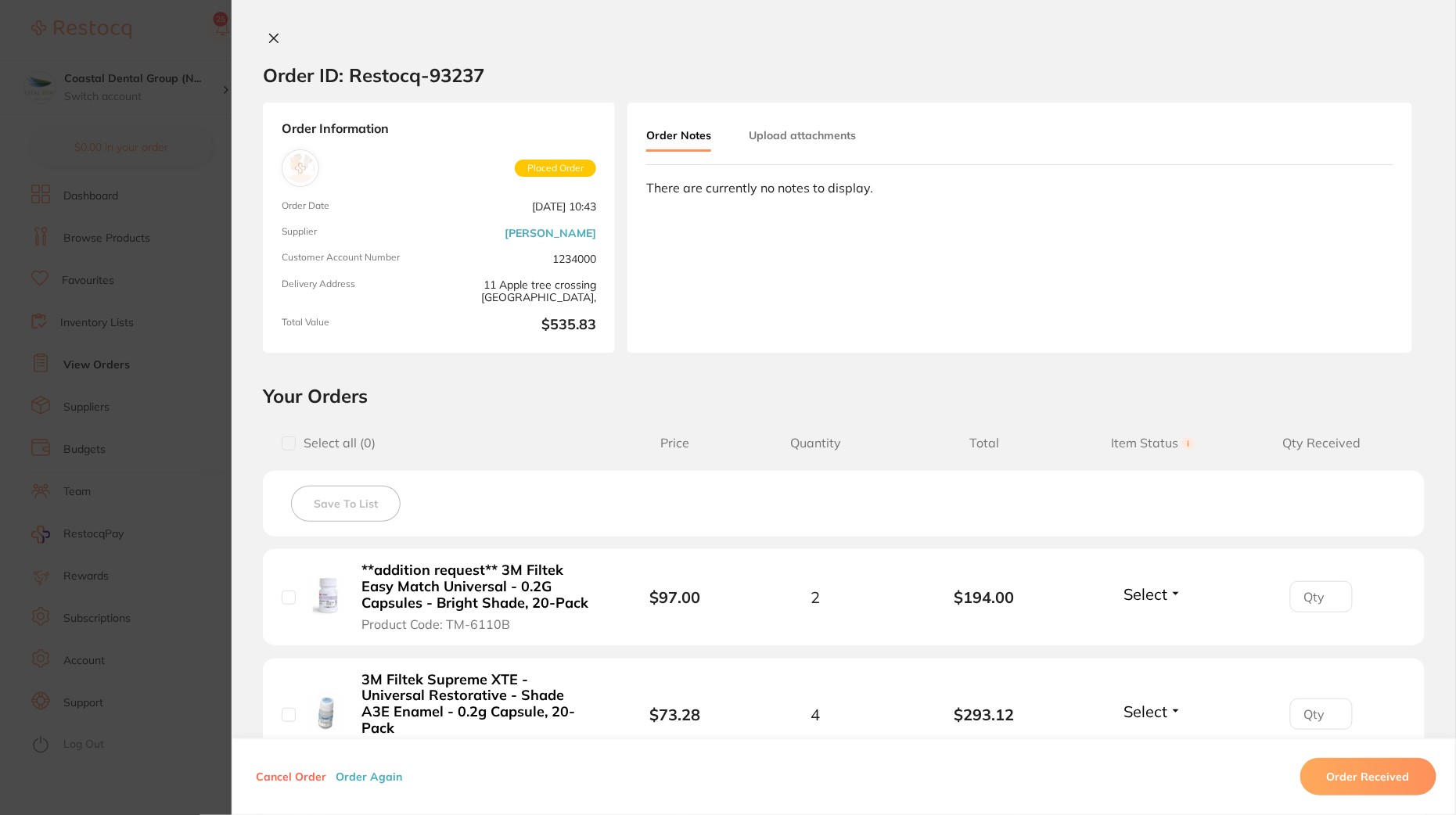
click at [362, 779] on button "Order Again" at bounding box center [368, 777] width 76 height 14
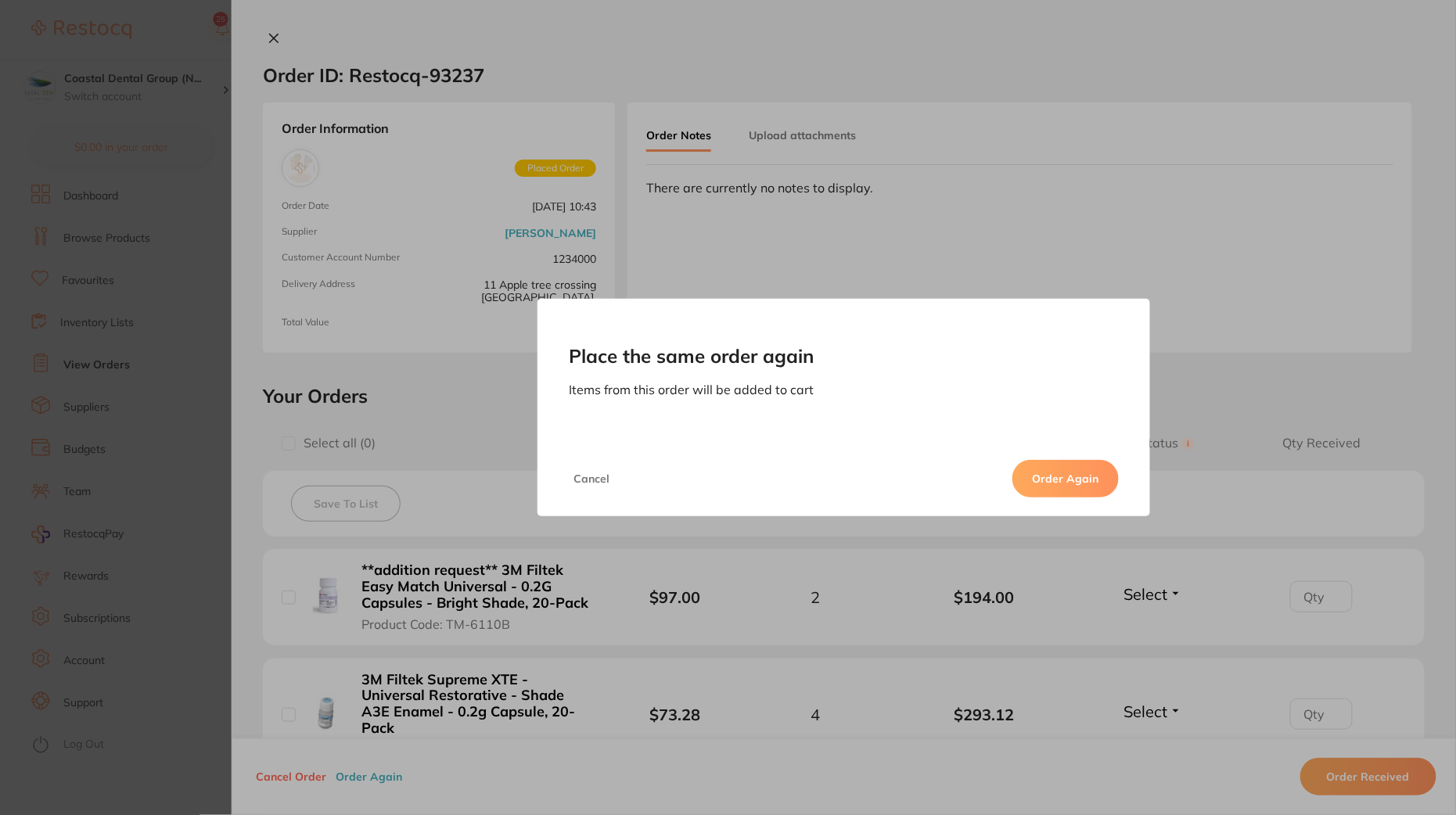
click at [1059, 472] on button "Order Again" at bounding box center [1065, 479] width 106 height 38
checkbox input "true"
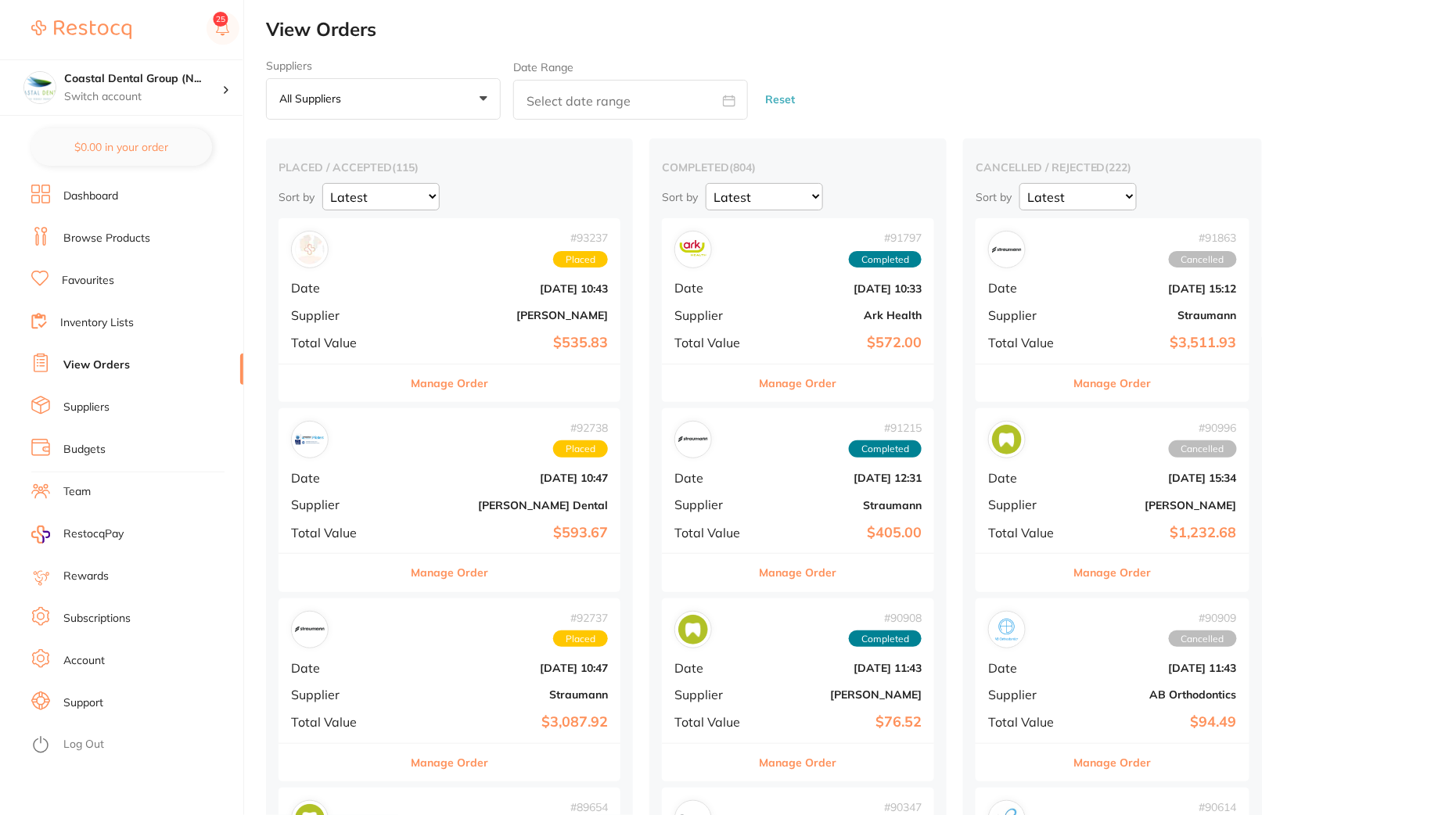
click at [464, 377] on button "Manage Order" at bounding box center [449, 383] width 78 height 38
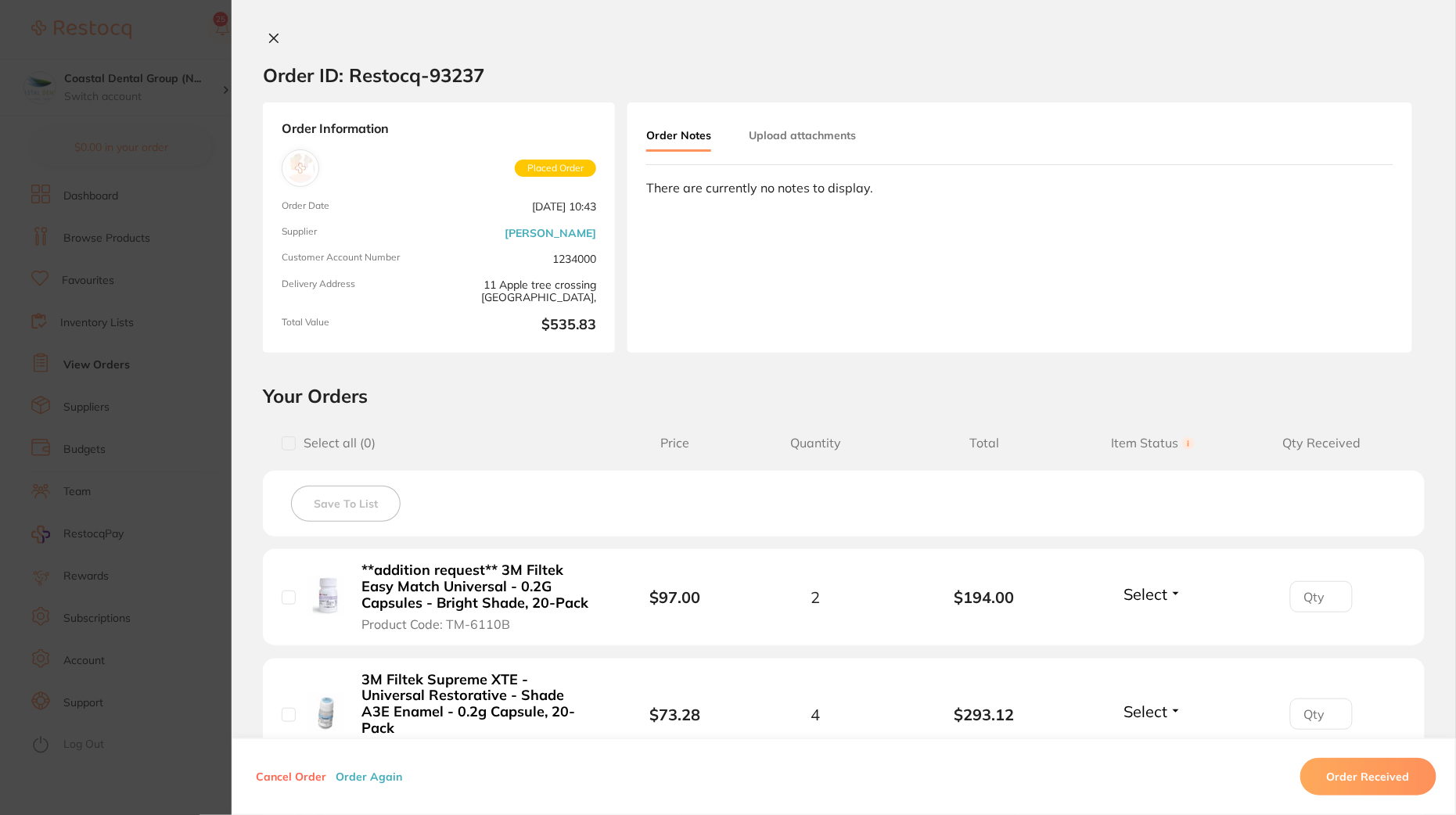
click at [375, 769] on div "Cancel Order Order Again Order Received" at bounding box center [843, 777] width 1224 height 77
click at [371, 778] on button "Order Again" at bounding box center [368, 777] width 76 height 14
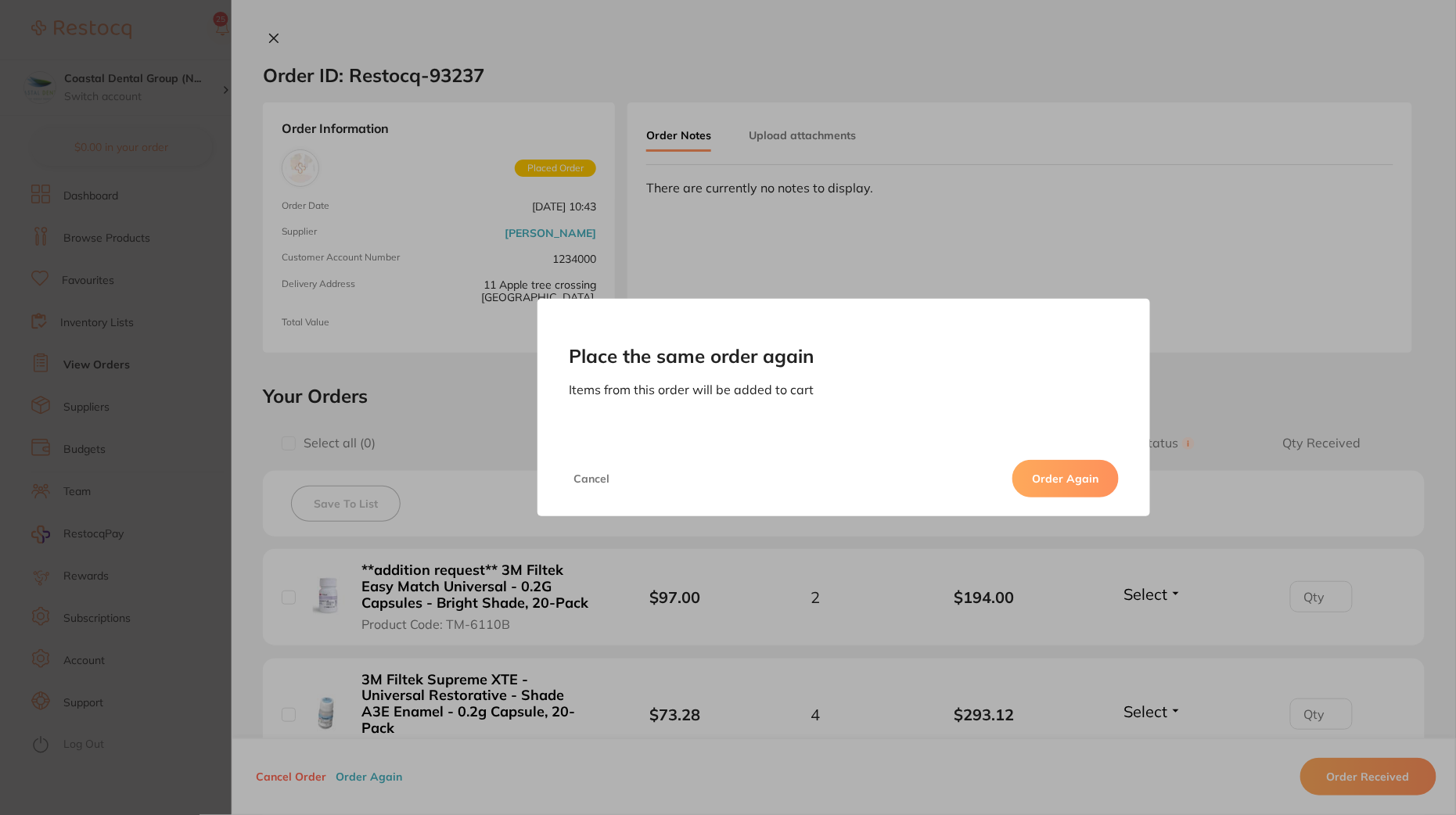
click at [1084, 473] on button "Order Again" at bounding box center [1065, 479] width 106 height 38
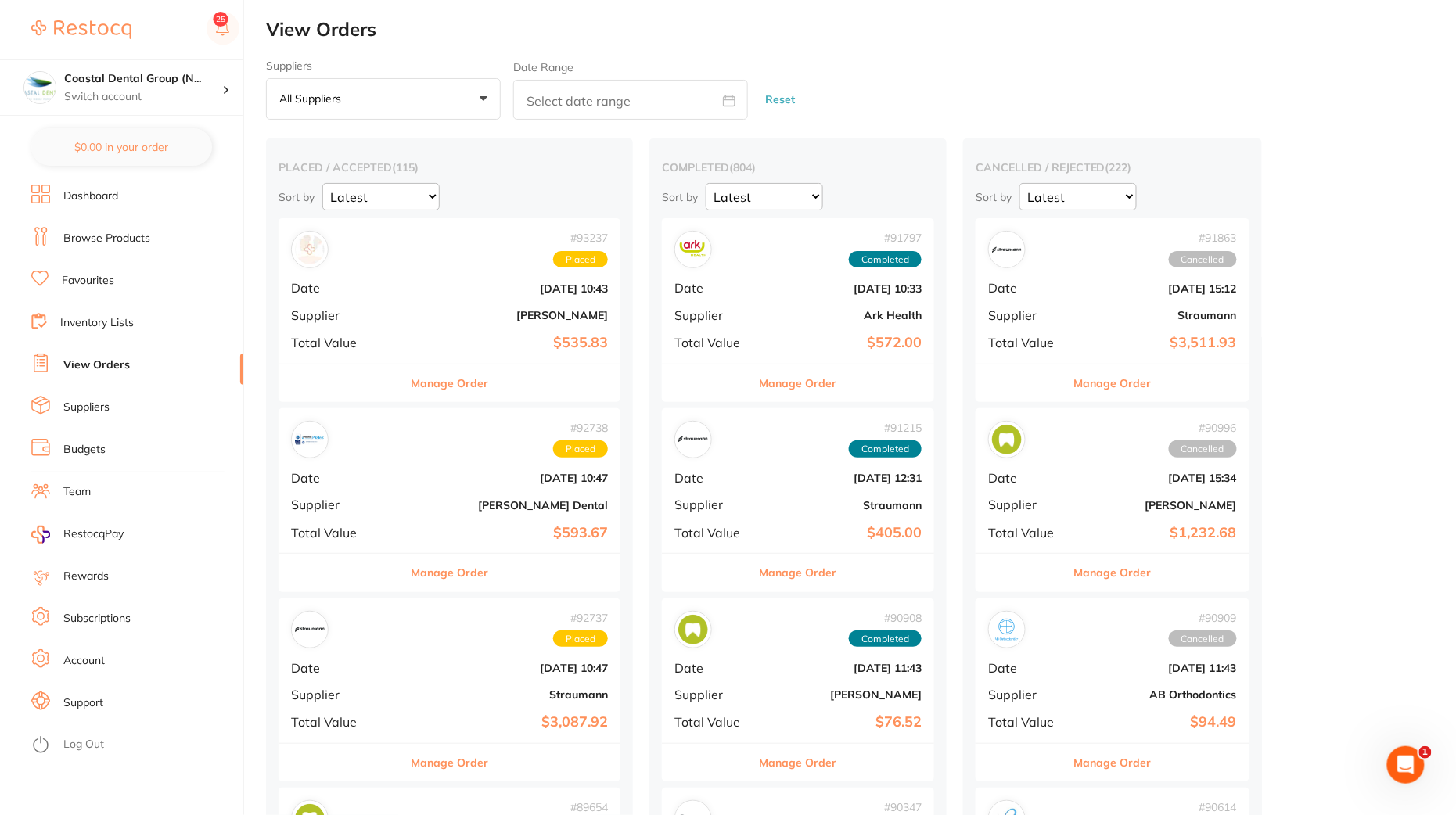
click at [509, 335] on b "$535.83" at bounding box center [506, 343] width 203 height 17
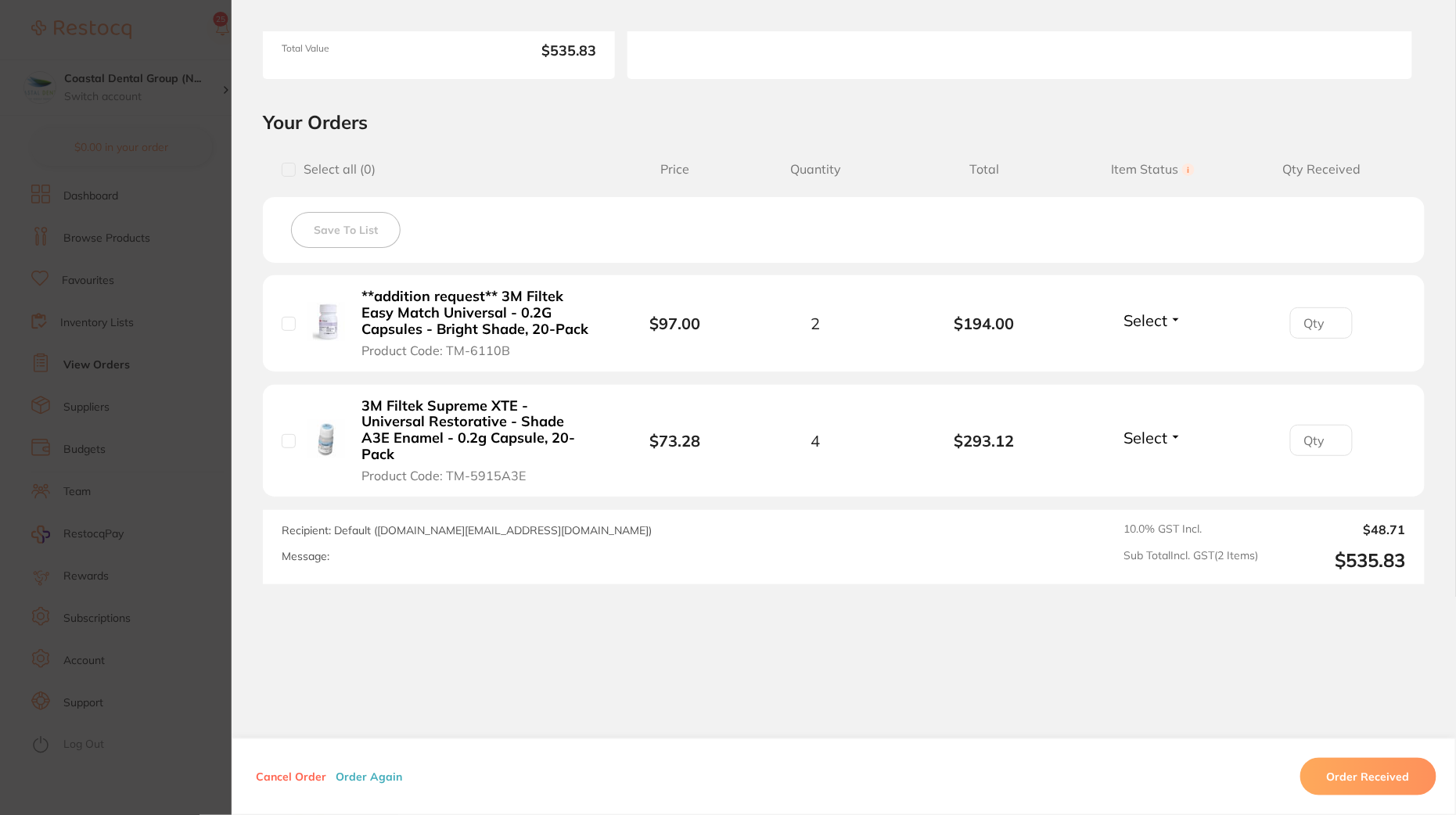
click at [369, 776] on button "Order Again" at bounding box center [368, 777] width 76 height 14
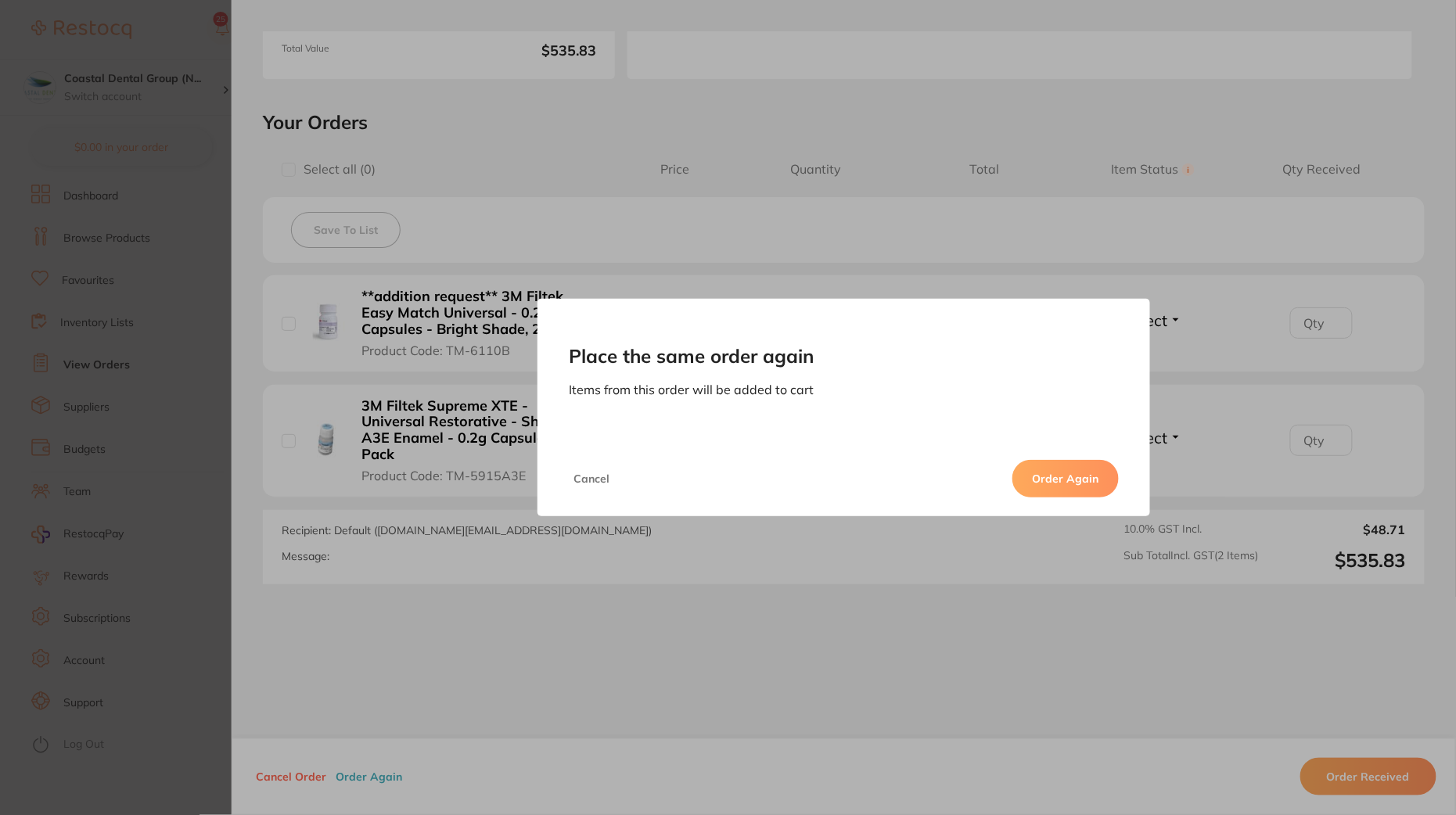
click at [1101, 467] on button "Order Again" at bounding box center [1065, 479] width 106 height 38
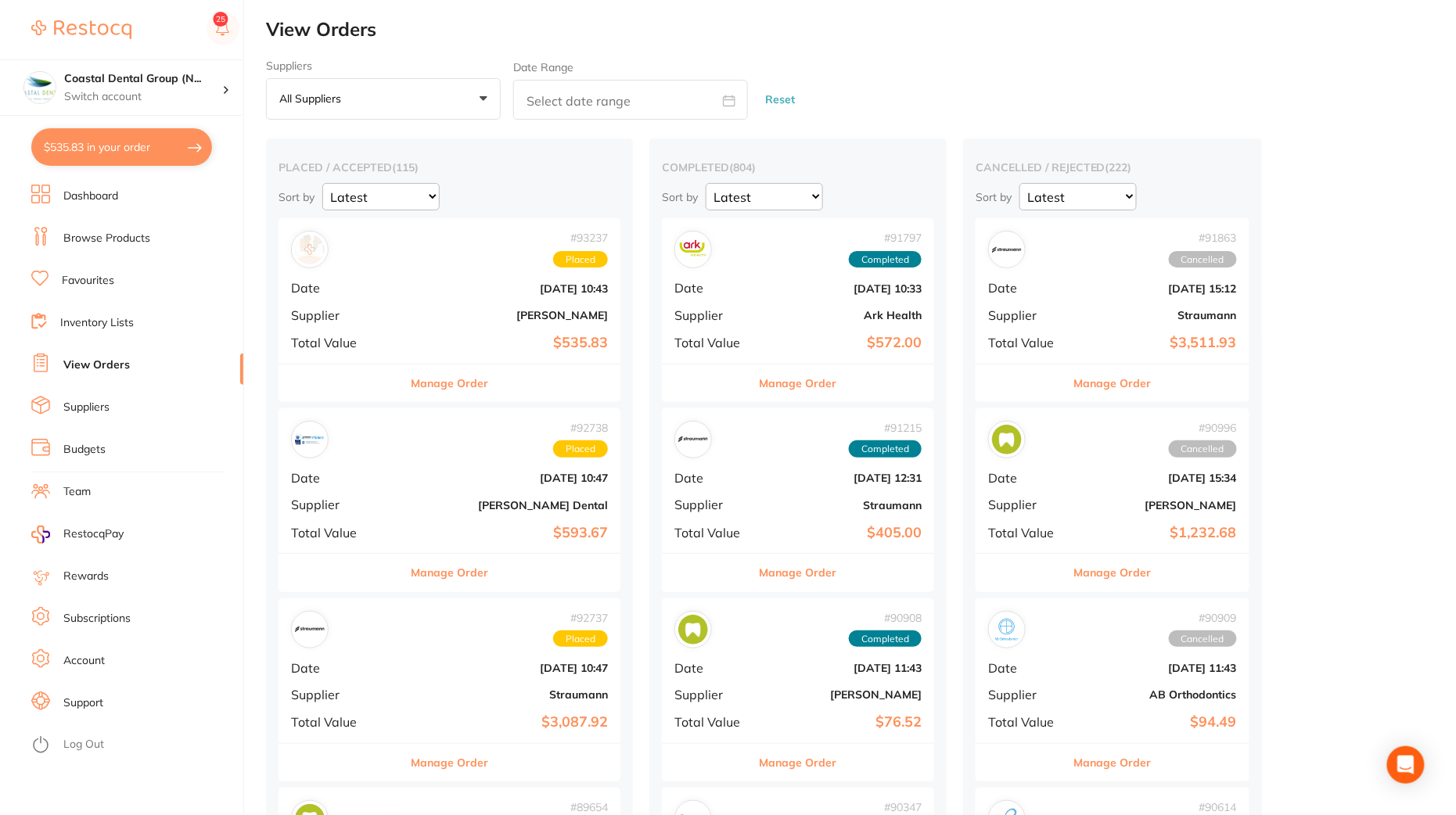
checkbox input "true"
click at [85, 319] on link "Inventory Lists" at bounding box center [97, 323] width 74 height 16
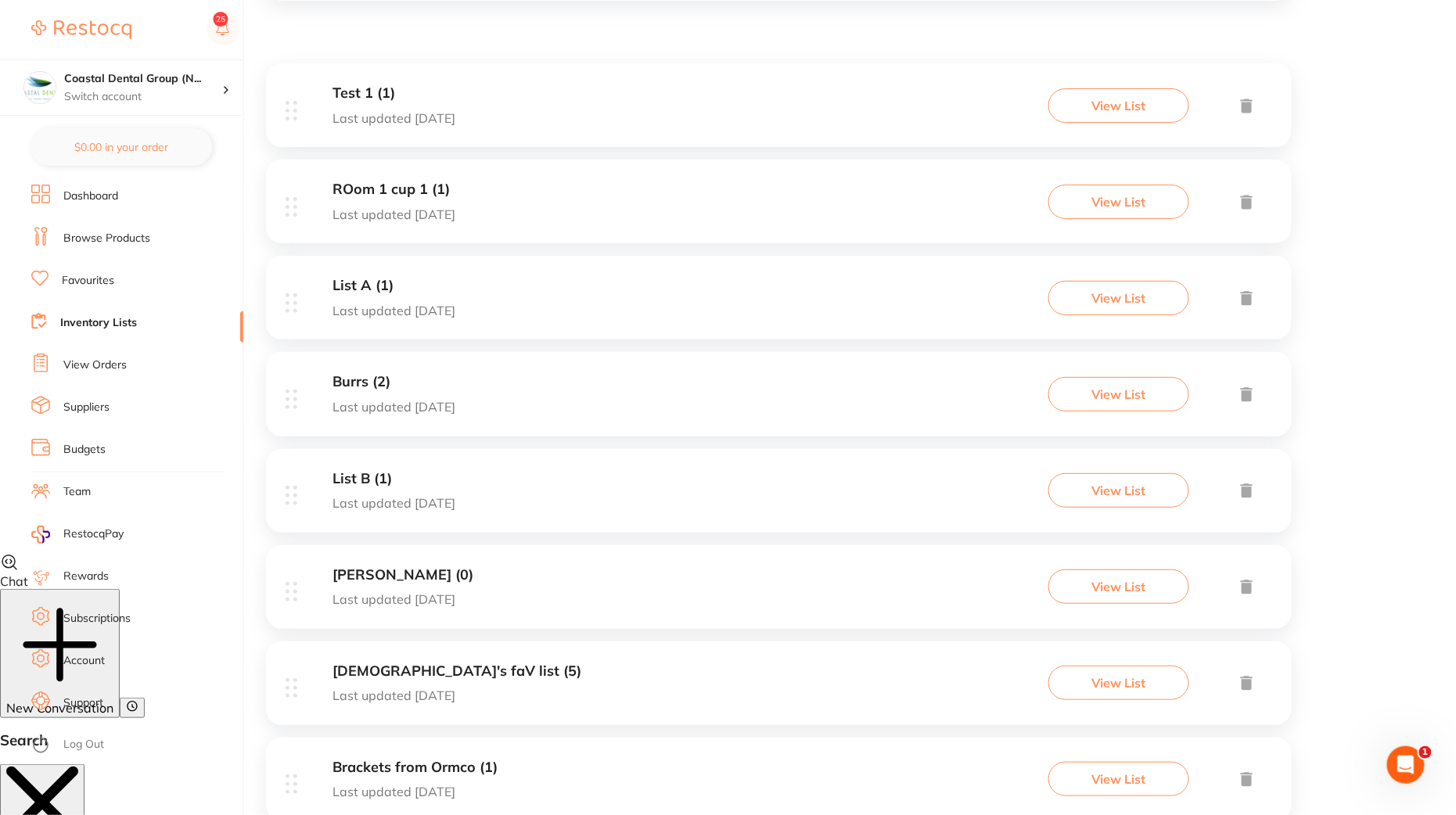
scroll to position [286, 0]
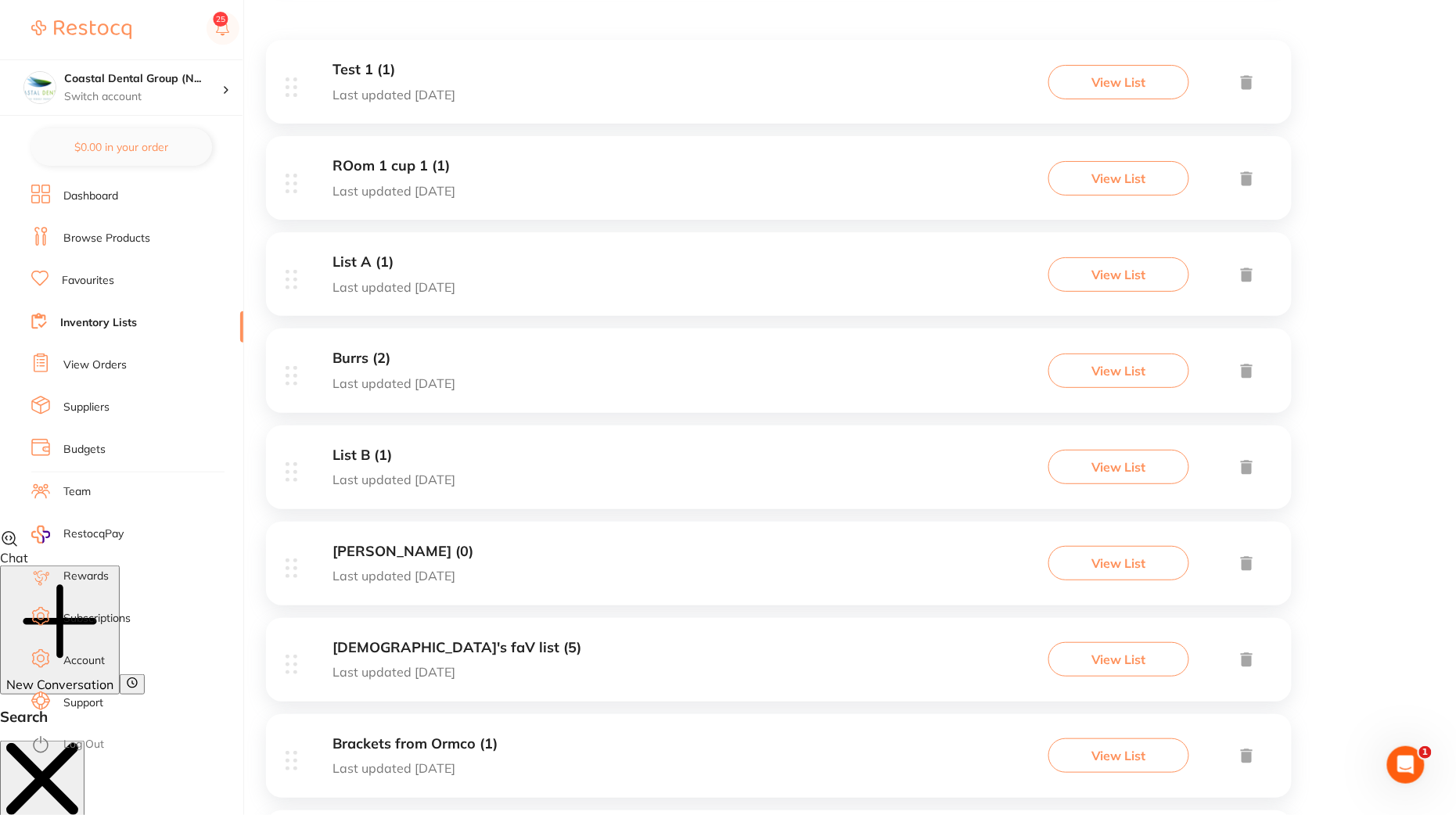
click at [586, 648] on div "Ved's faV list (5) Last updated 11 days ago View List" at bounding box center [778, 660] width 1025 height 84
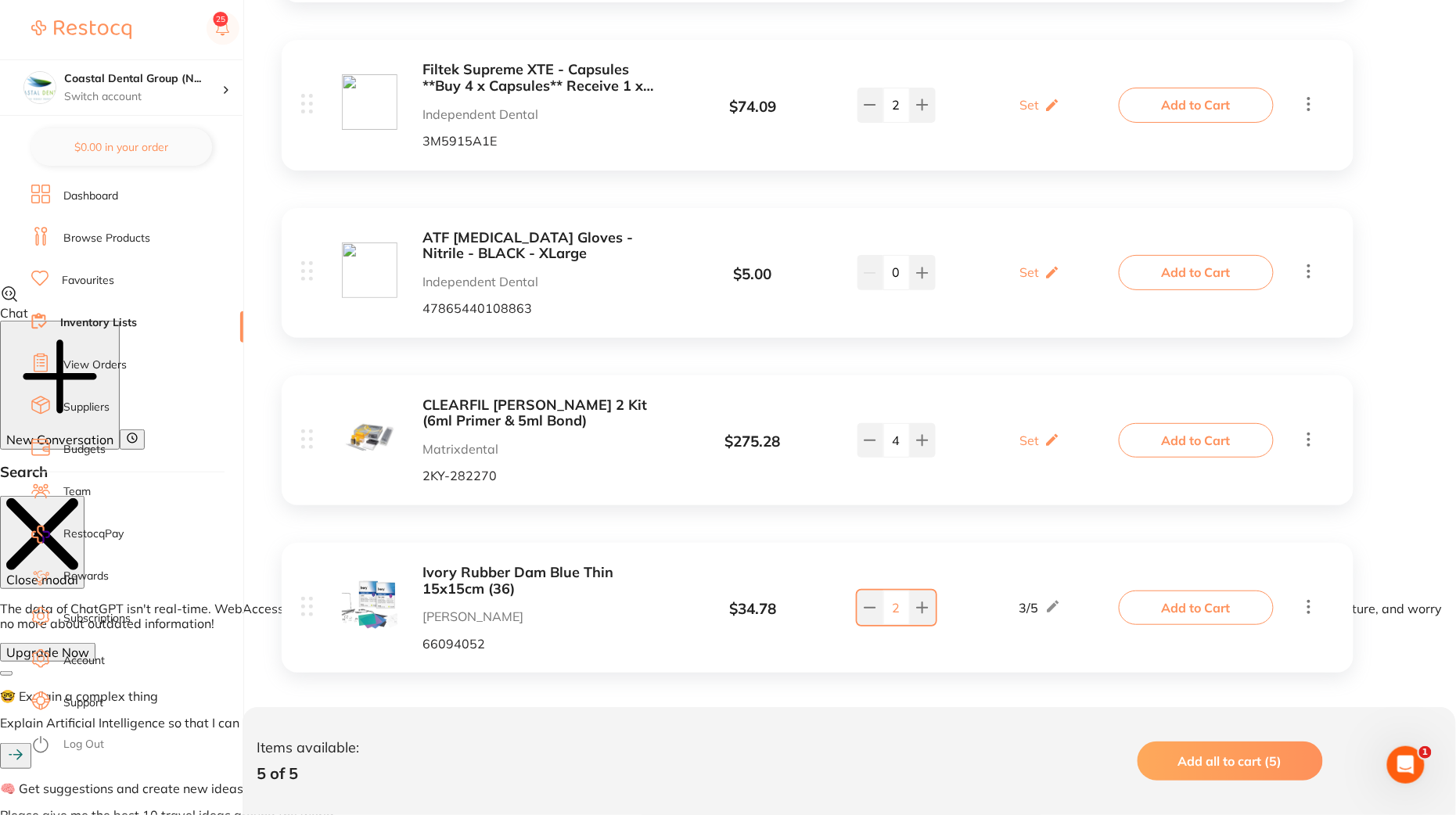
scroll to position [540, 0]
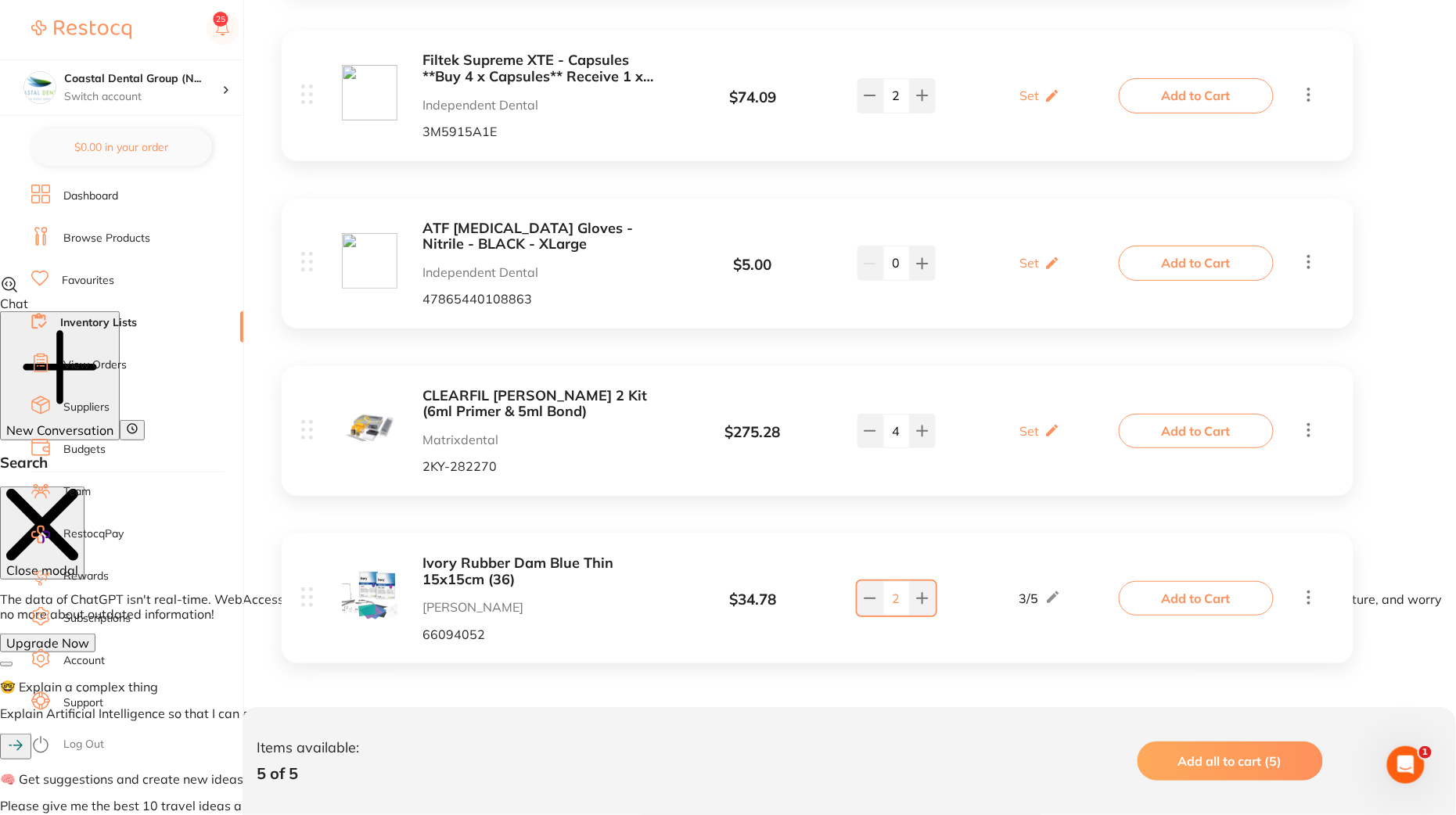
click at [122, 270] on li "Favourites" at bounding box center [137, 280] width 212 height 23
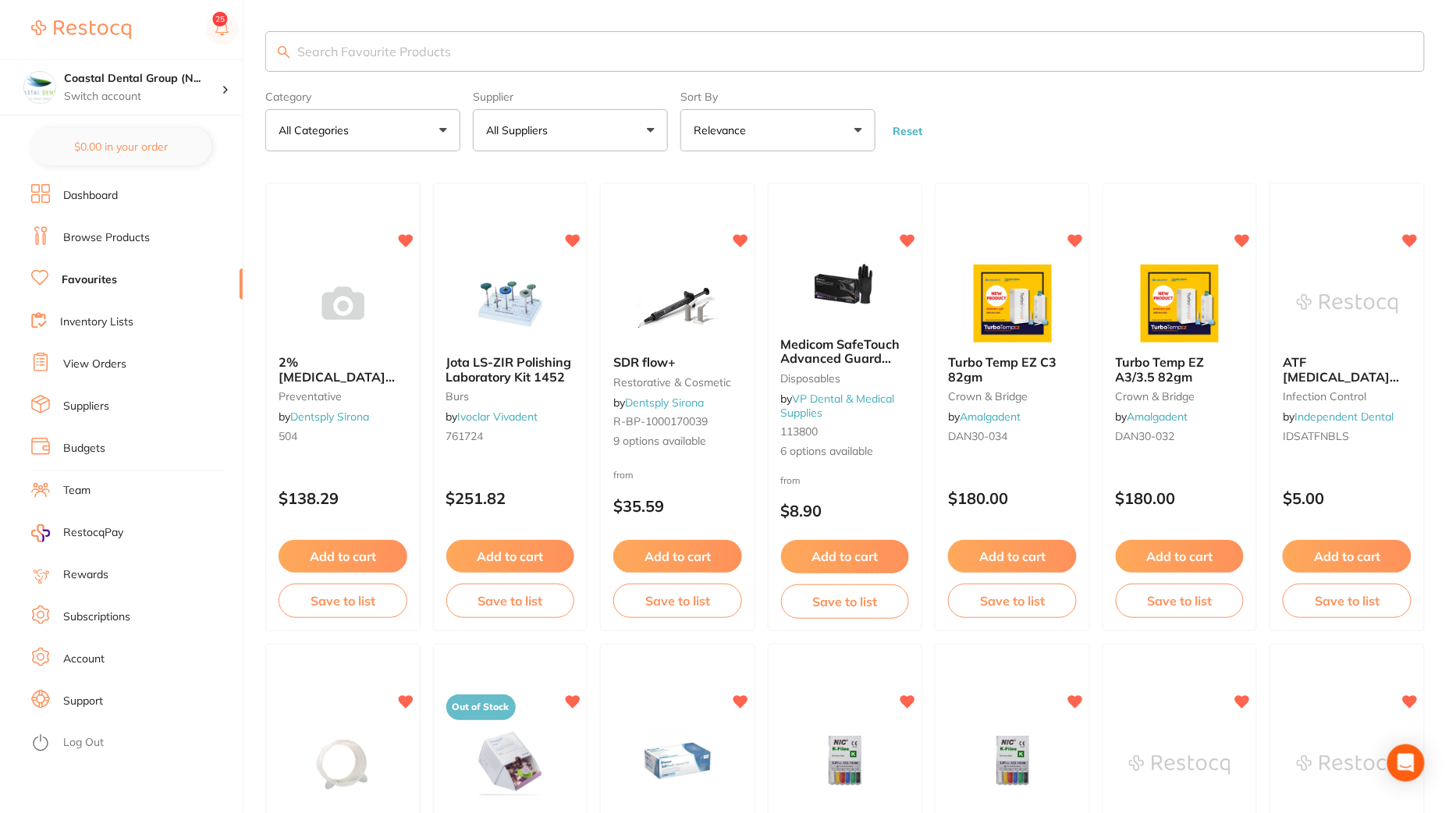
click at [649, 129] on button "All Suppliers" at bounding box center [570, 130] width 195 height 42
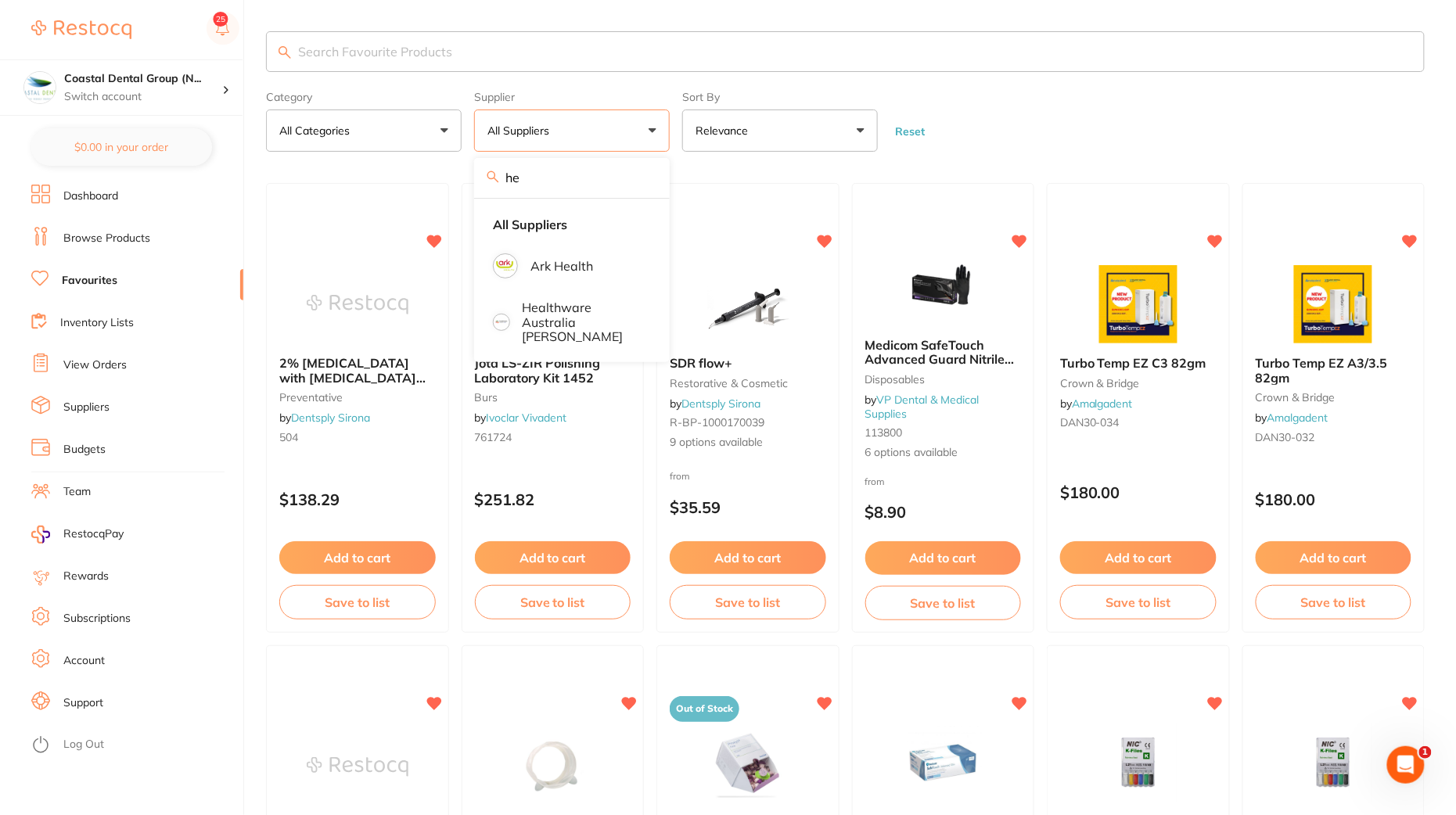
type input "he"
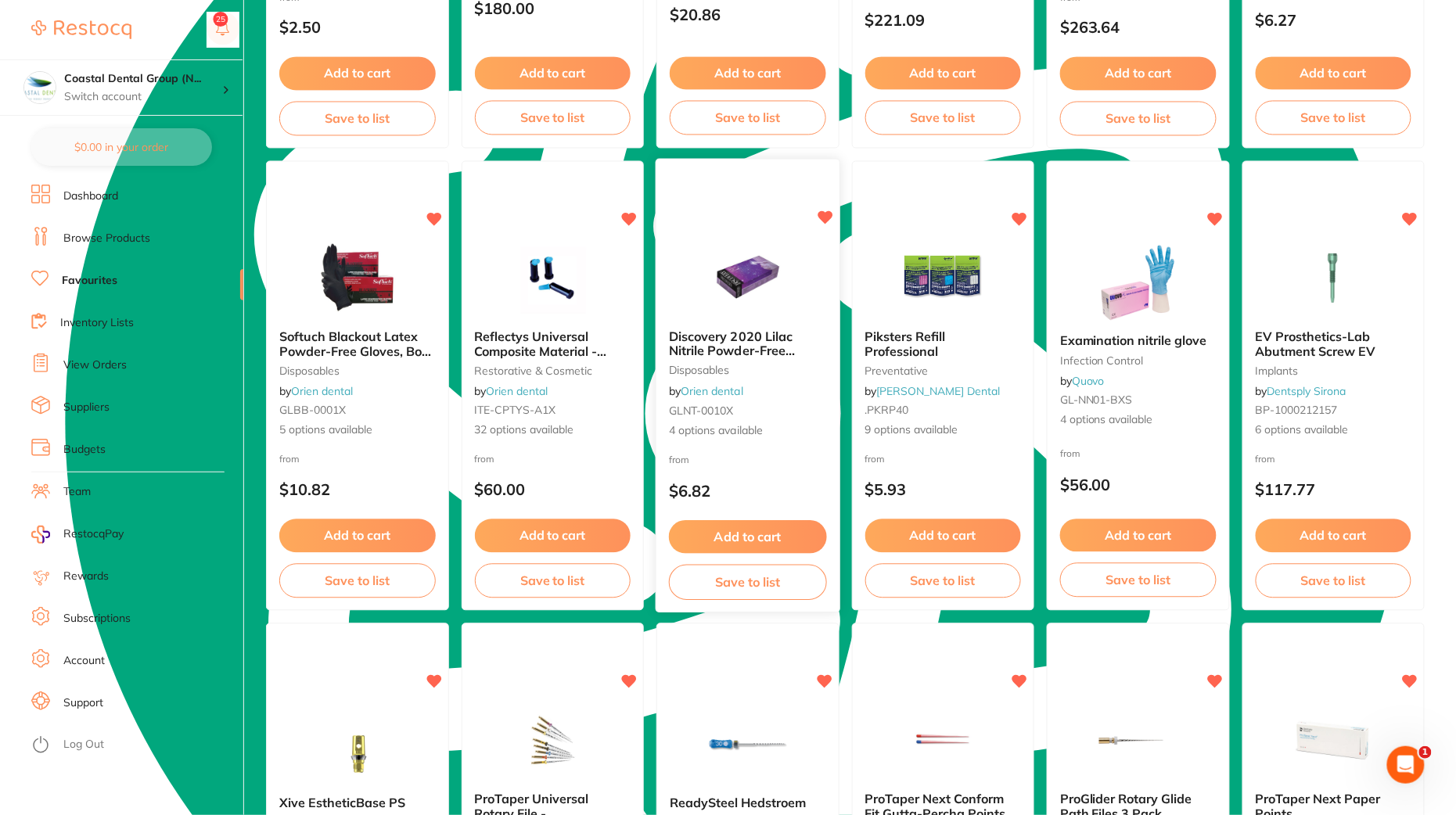
scroll to position [3596, 0]
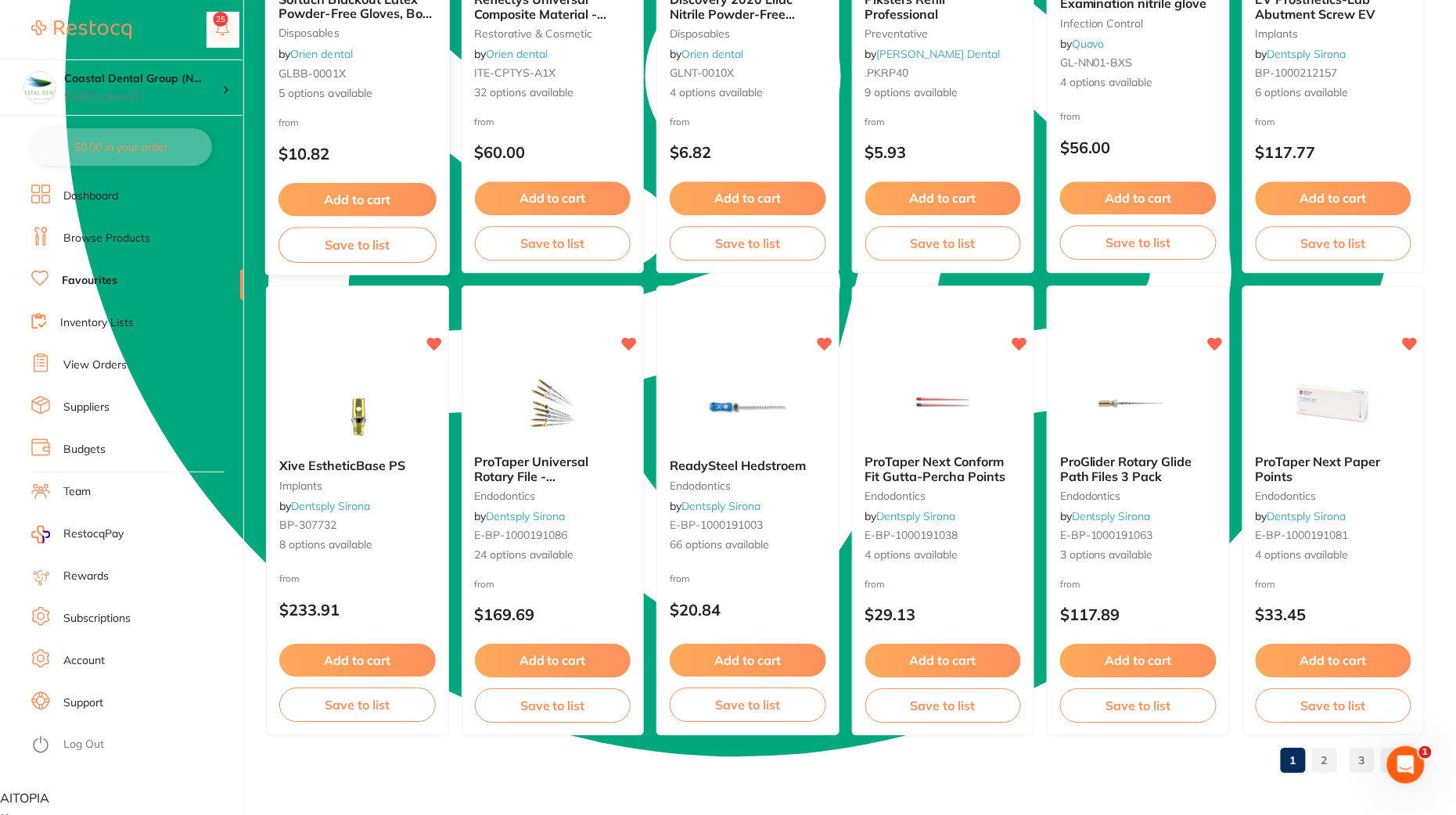
click at [358, 201] on button "Add to cart" at bounding box center [357, 200] width 157 height 34
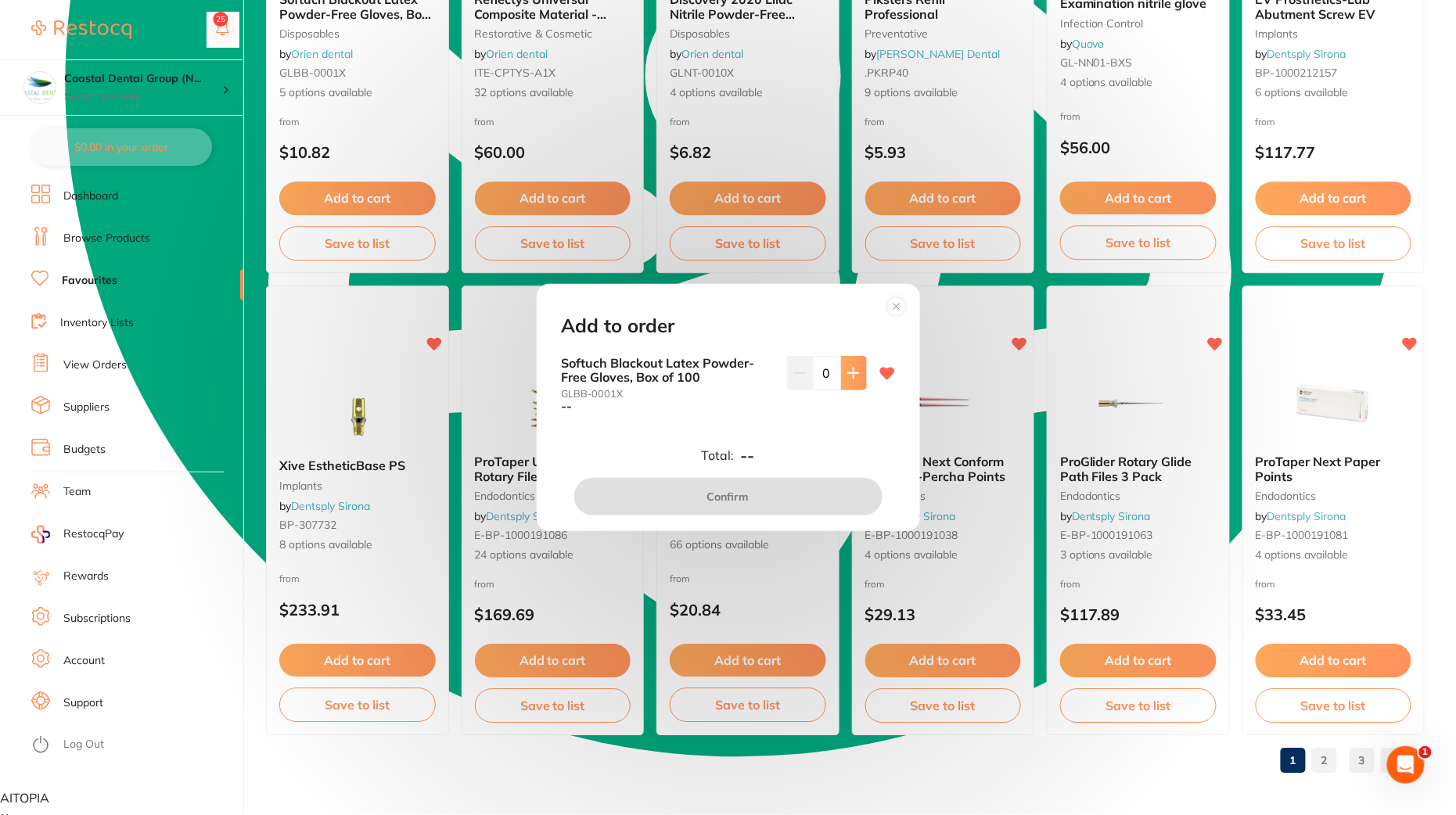
click at [842, 379] on button at bounding box center [854, 373] width 26 height 34
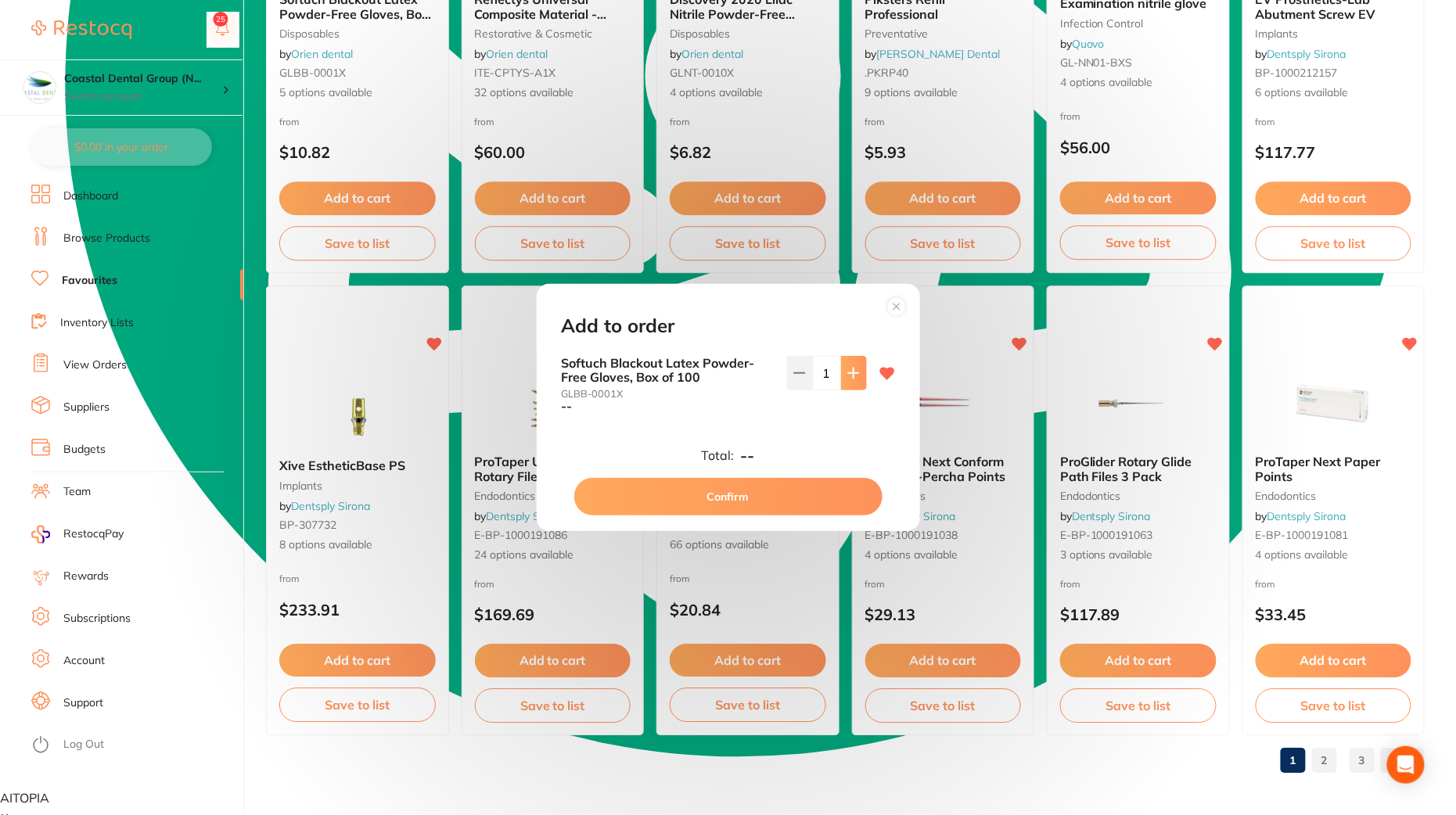
click at [852, 369] on icon at bounding box center [853, 373] width 13 height 13
type input "2"
click at [807, 509] on button "Confirm" at bounding box center [728, 496] width 308 height 38
checkbox input "false"
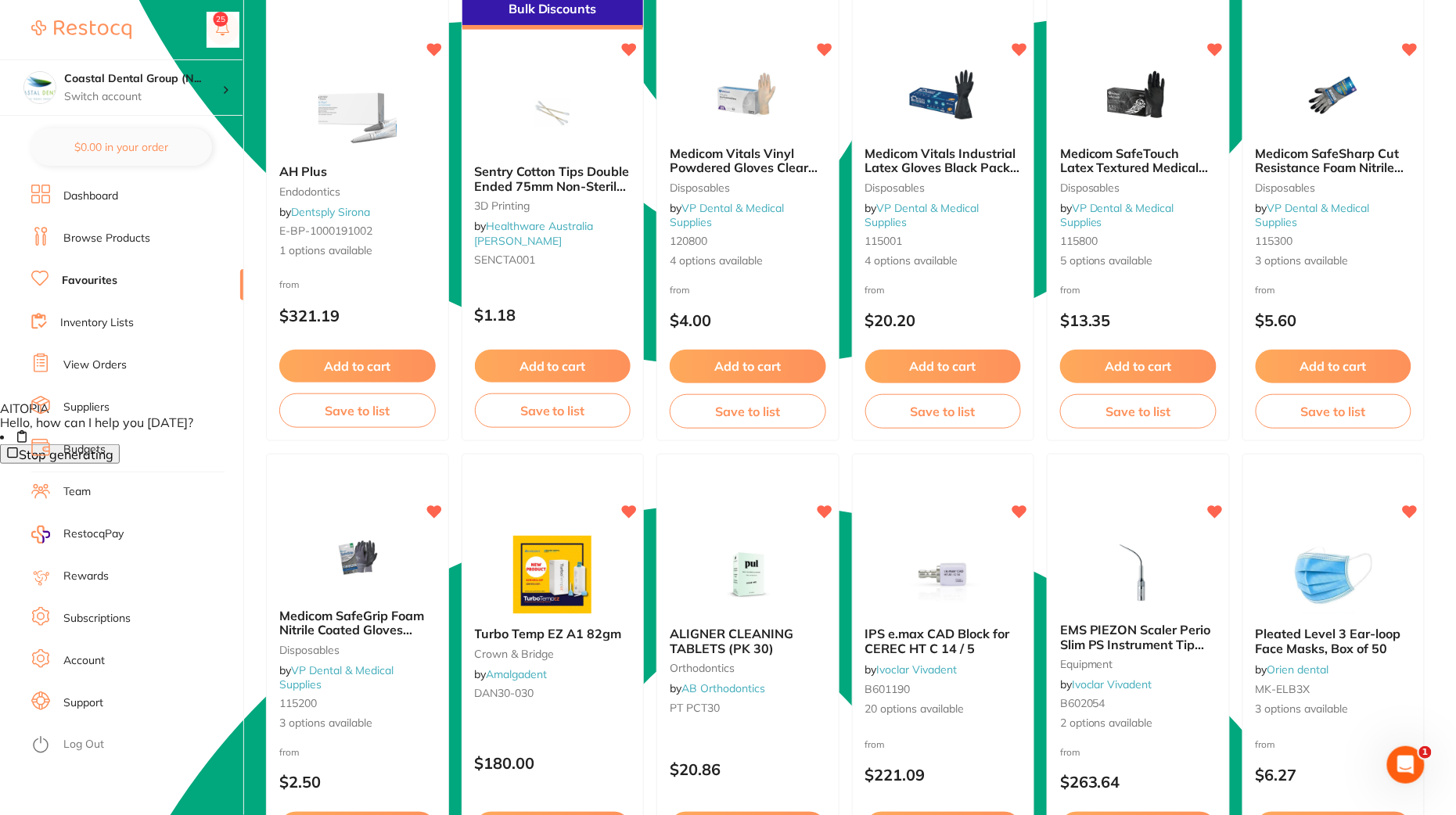
scroll to position [2387, 0]
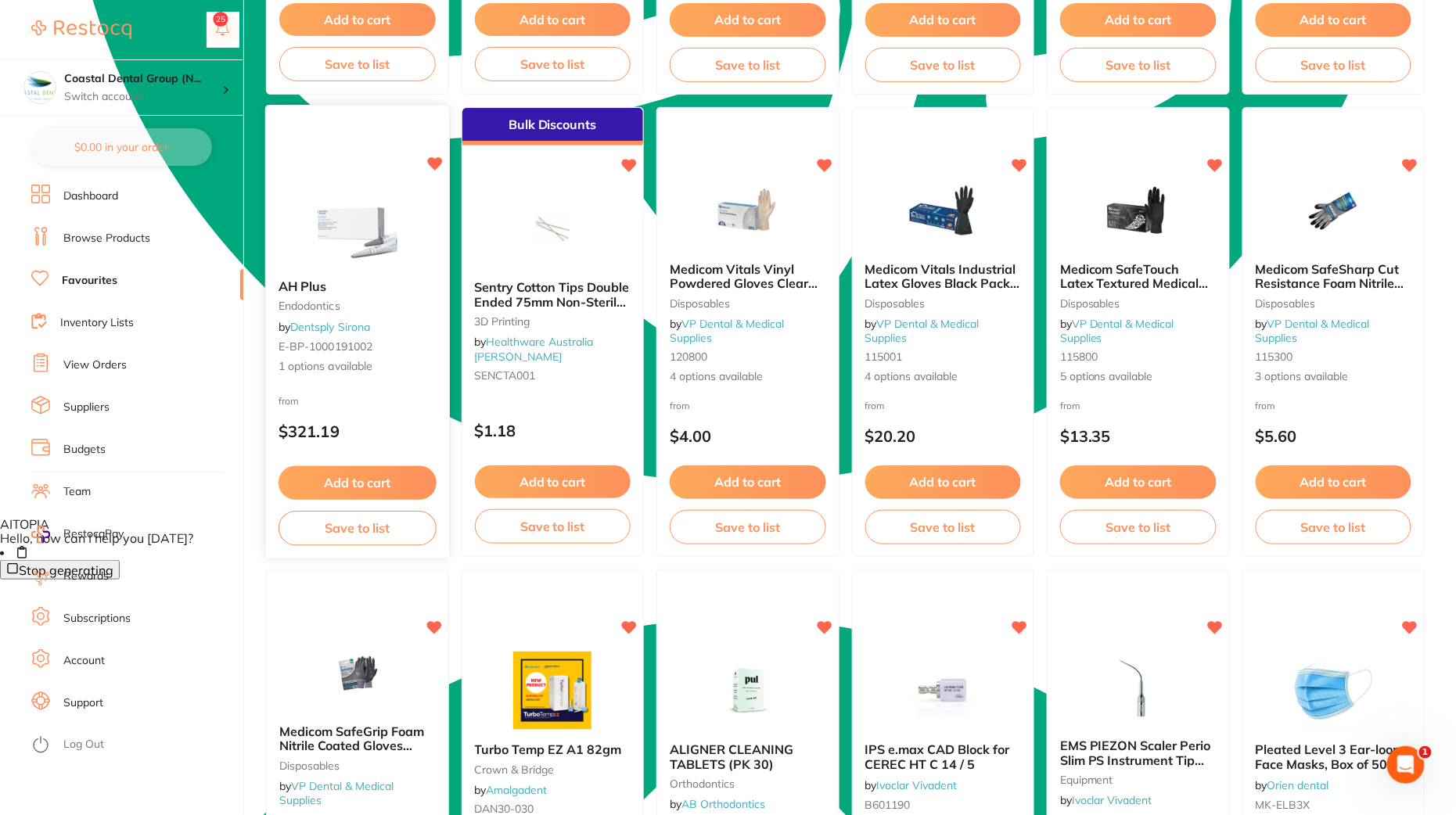
click at [361, 472] on button "Add to cart" at bounding box center [357, 483] width 157 height 34
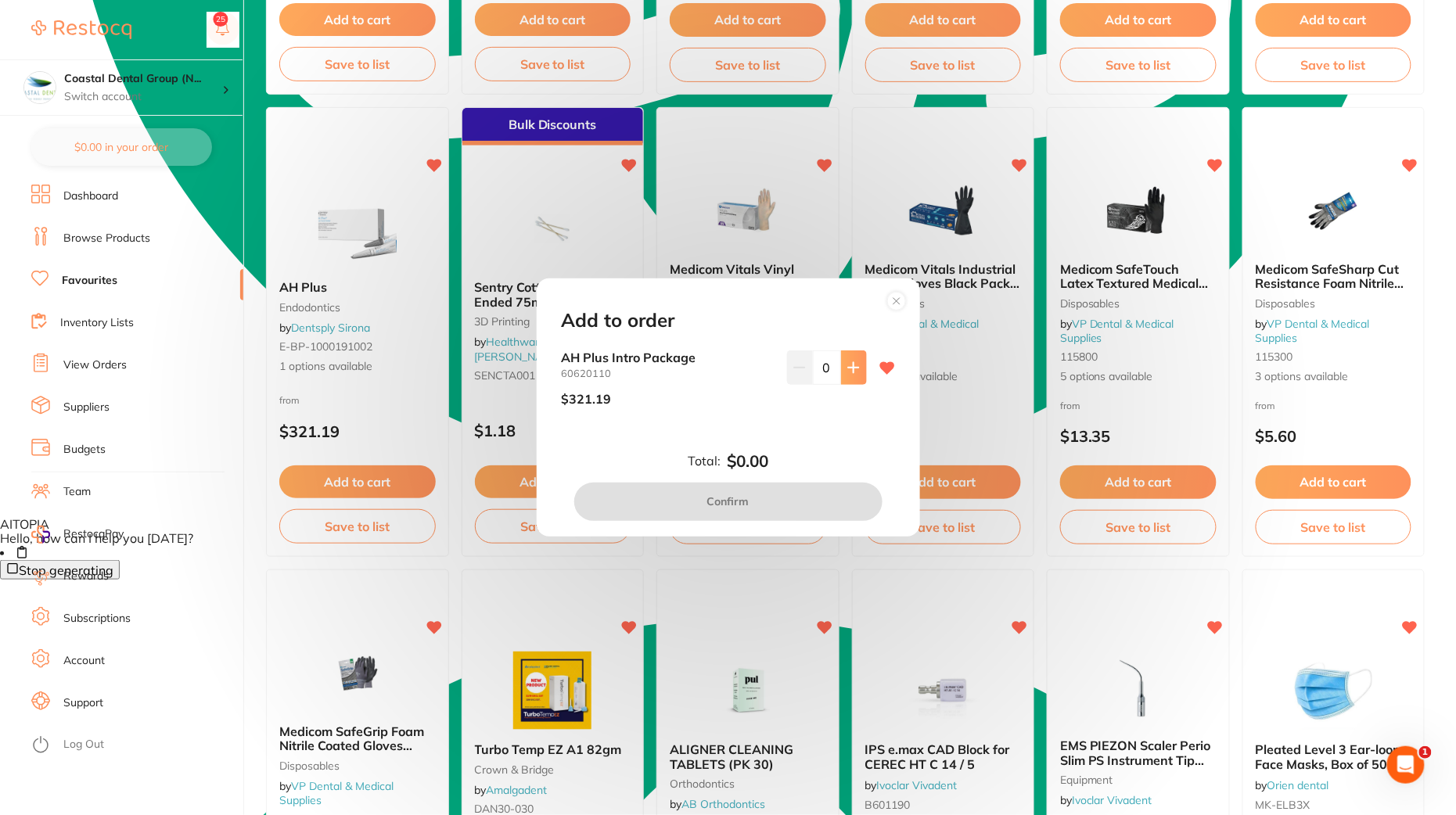
click at [856, 371] on icon at bounding box center [853, 367] width 13 height 13
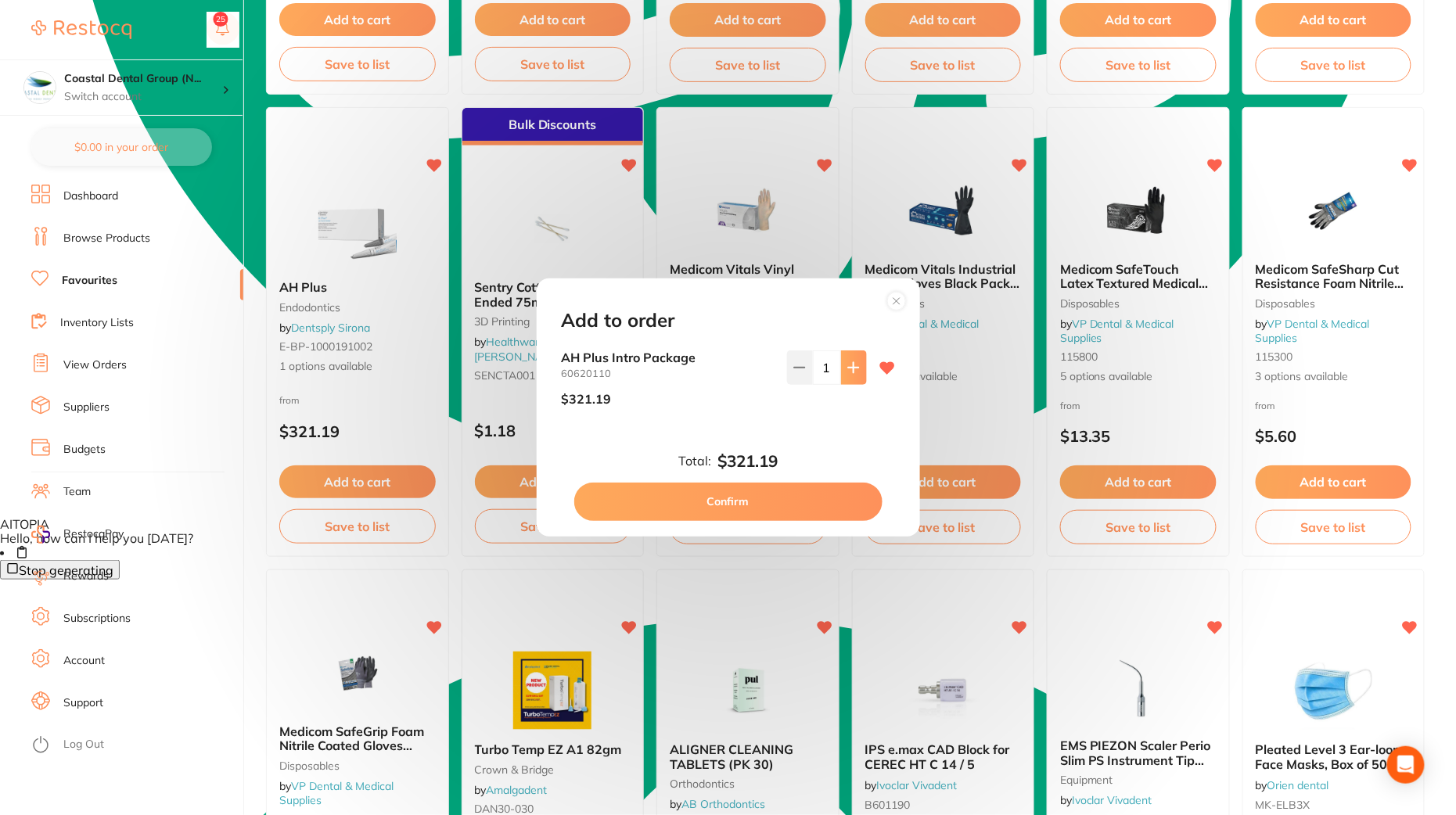
type input "1"
click at [782, 492] on button "Confirm" at bounding box center [728, 501] width 308 height 38
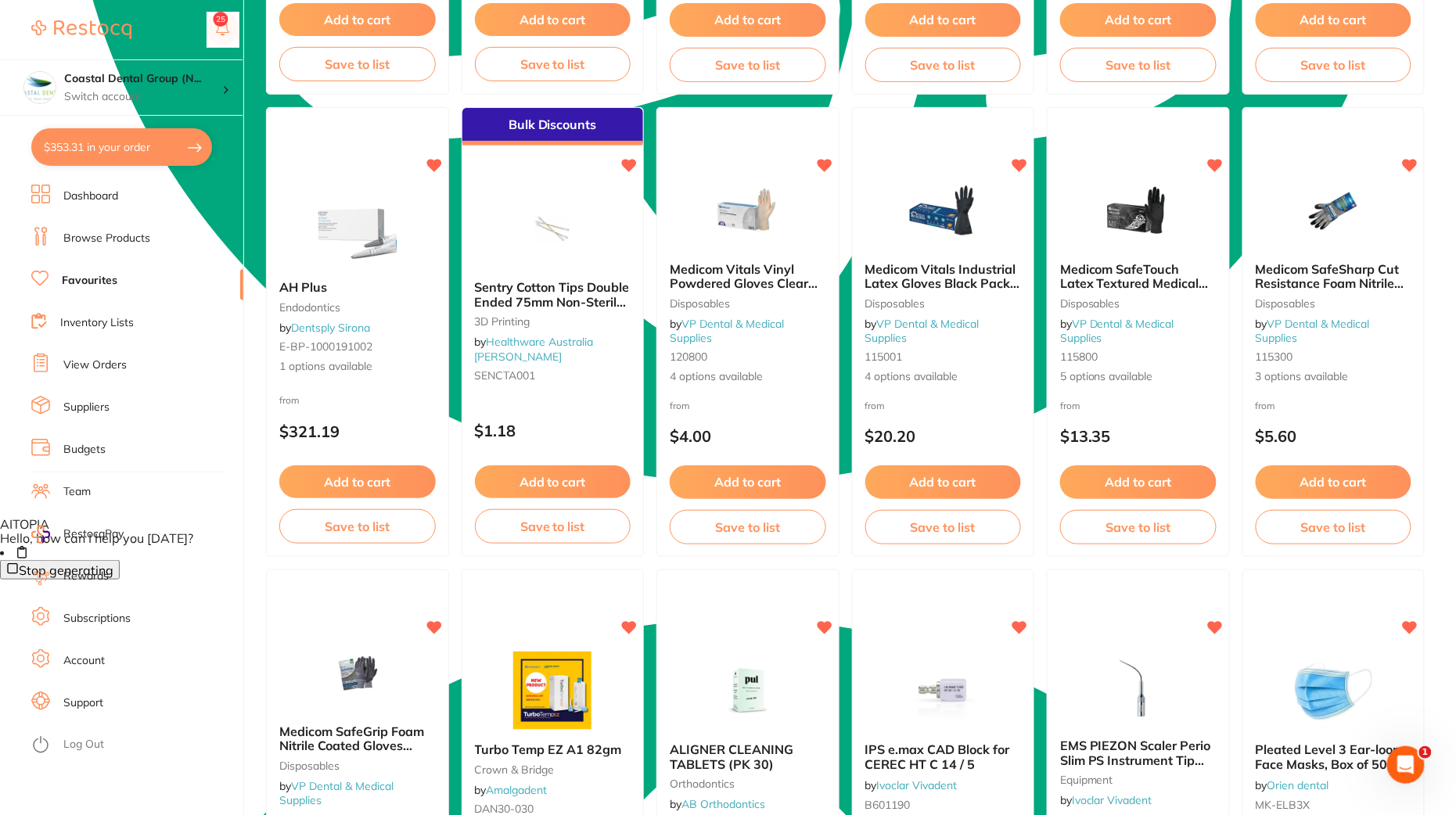
click at [93, 359] on link "View Orders" at bounding box center [94, 366] width 63 height 16
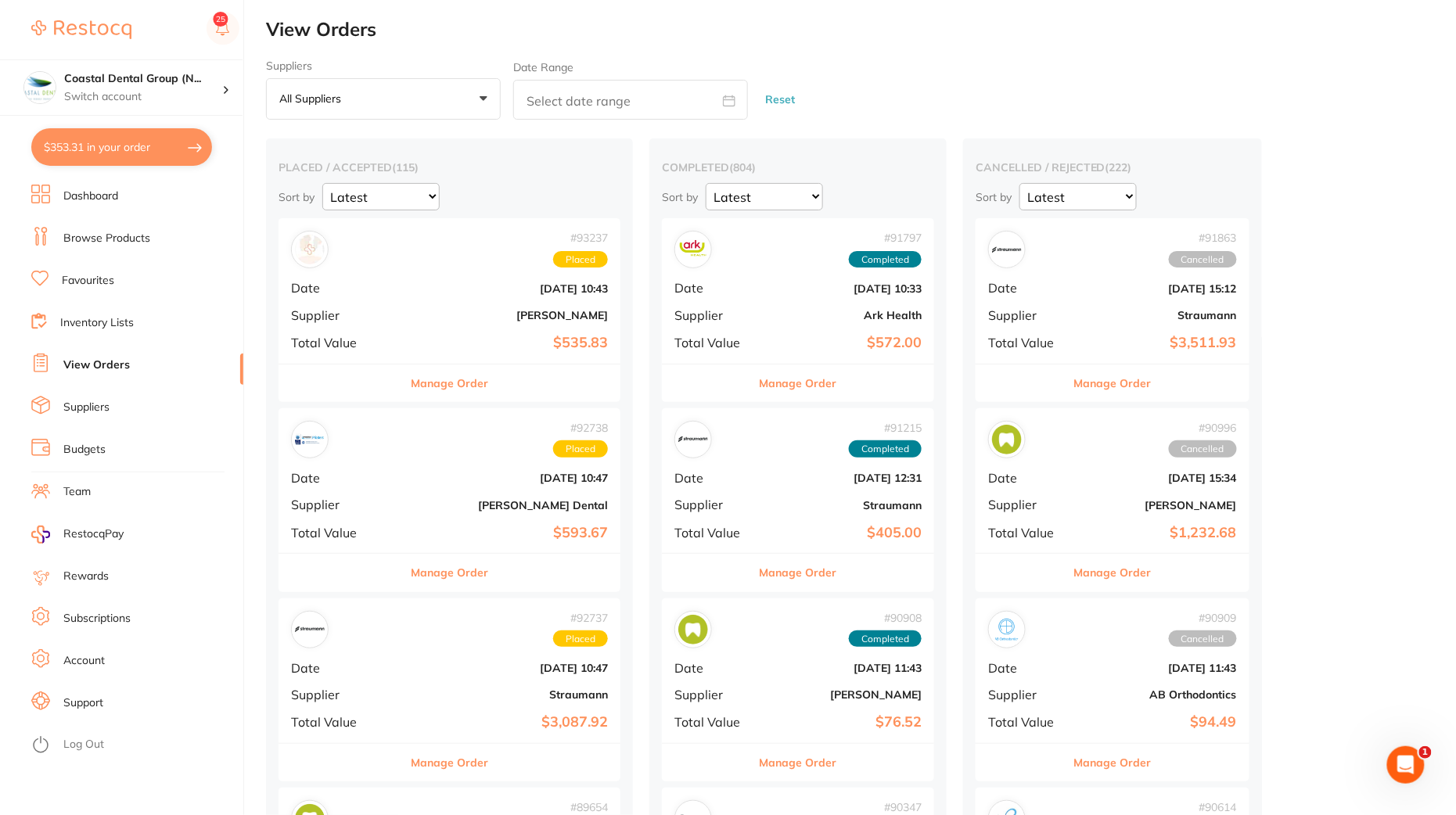
click at [459, 315] on b "[PERSON_NAME]" at bounding box center [506, 315] width 203 height 13
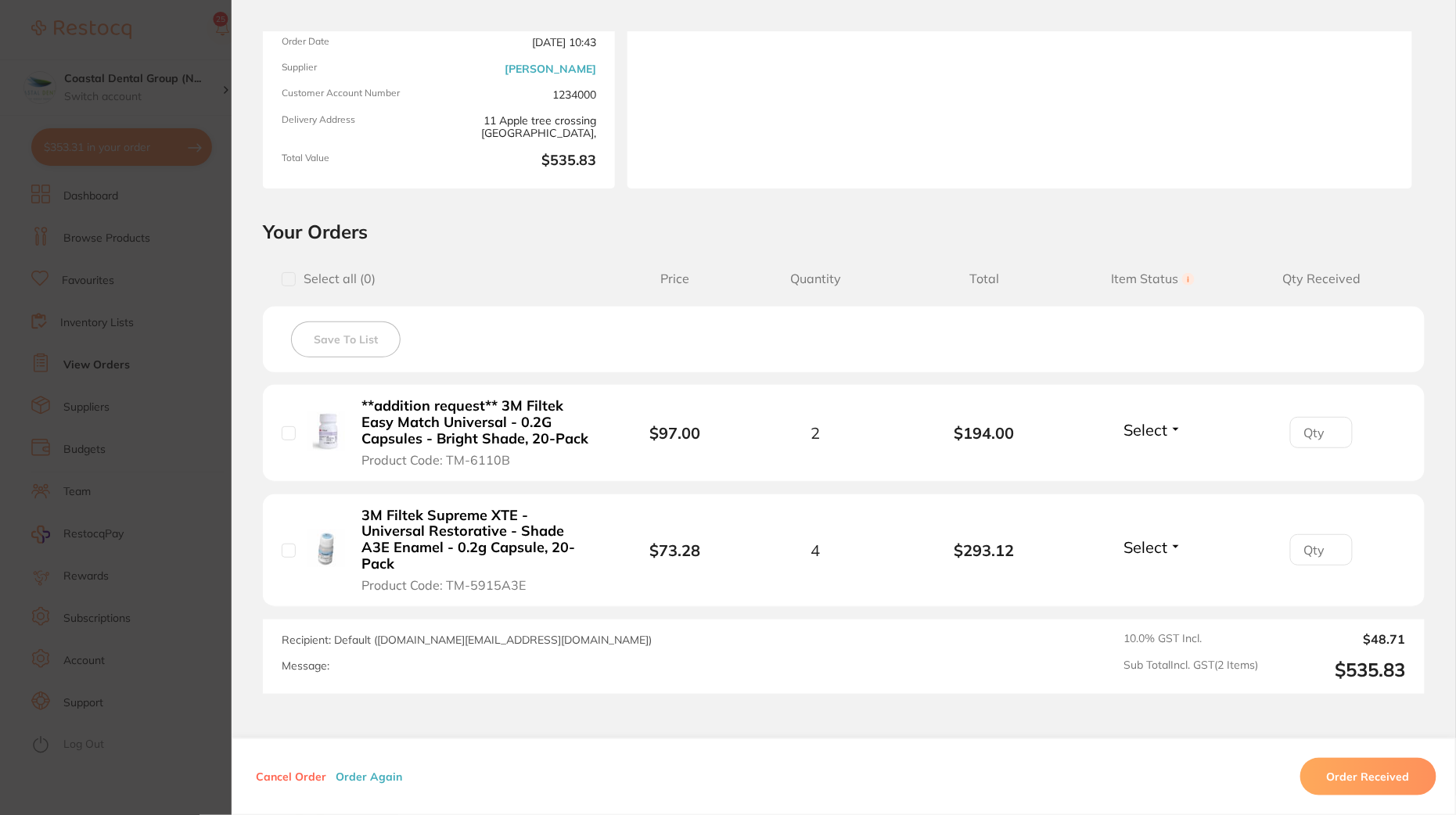
scroll to position [167, 0]
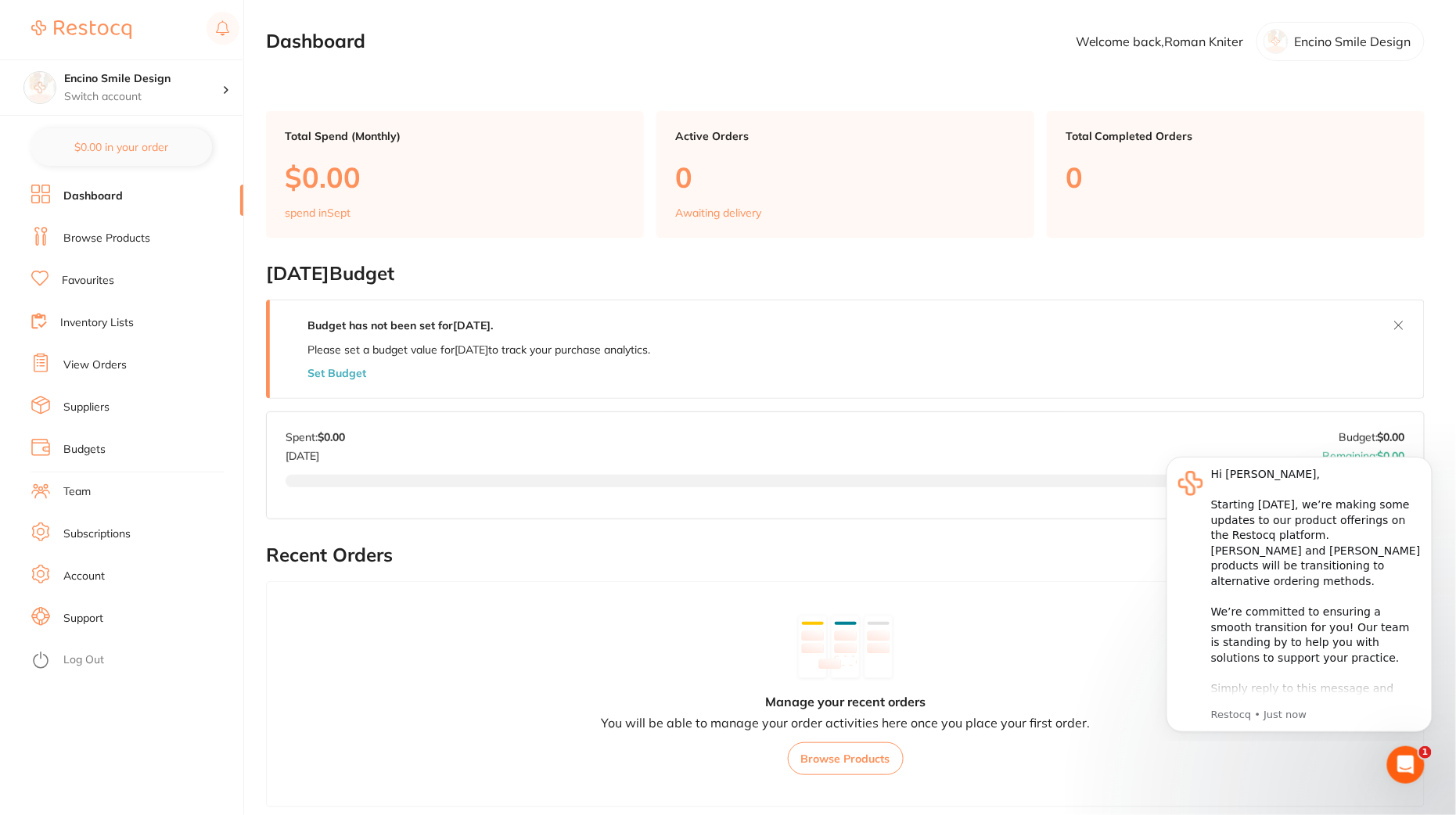
click at [90, 581] on link "Account" at bounding box center [84, 576] width 42 height 16
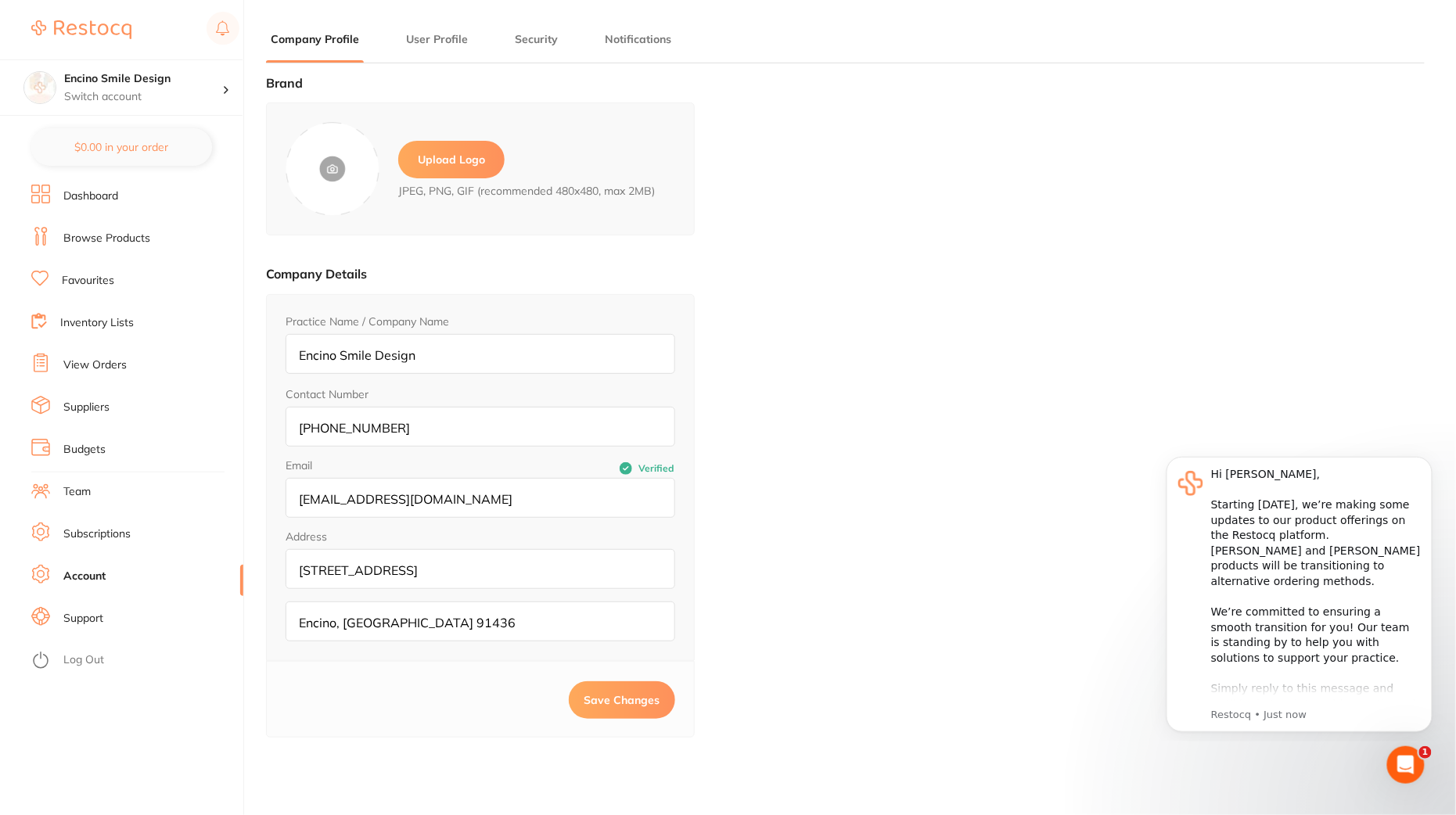
type input "Roman"
type input "Kniter"
type input "[EMAIL_ADDRESS][DOMAIN_NAME]"
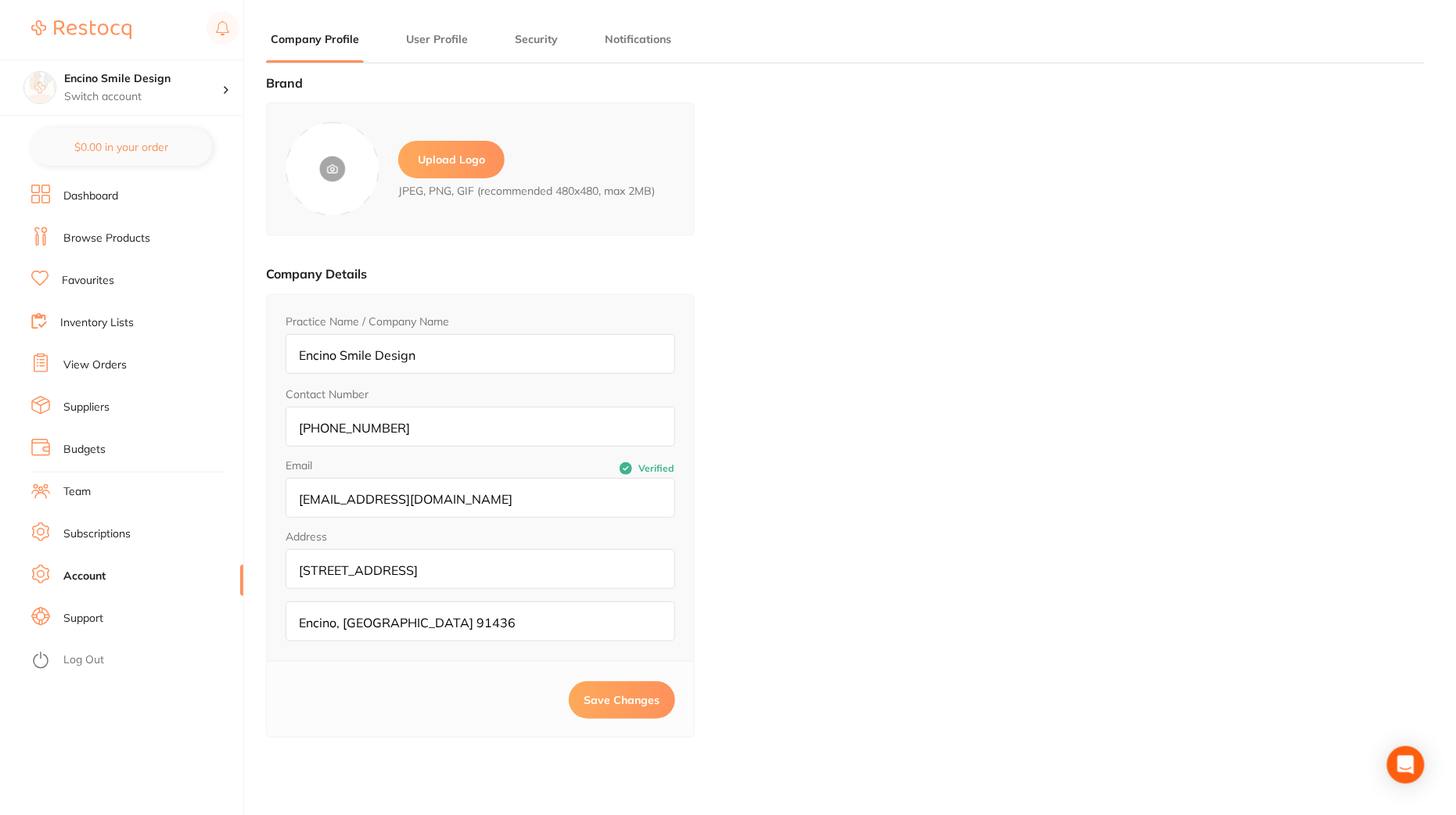
type textarea "[DOMAIN_NAME]"
drag, startPoint x: 434, startPoint y: 500, endPoint x: 247, endPoint y: 456, distance: 192.1
click at [266, 456] on div "Brand Upload Logo JPEG, PNG, GIF (recommended 480x480, max 2MB) Company Details…" at bounding box center [844, 484] width 1158 height 815
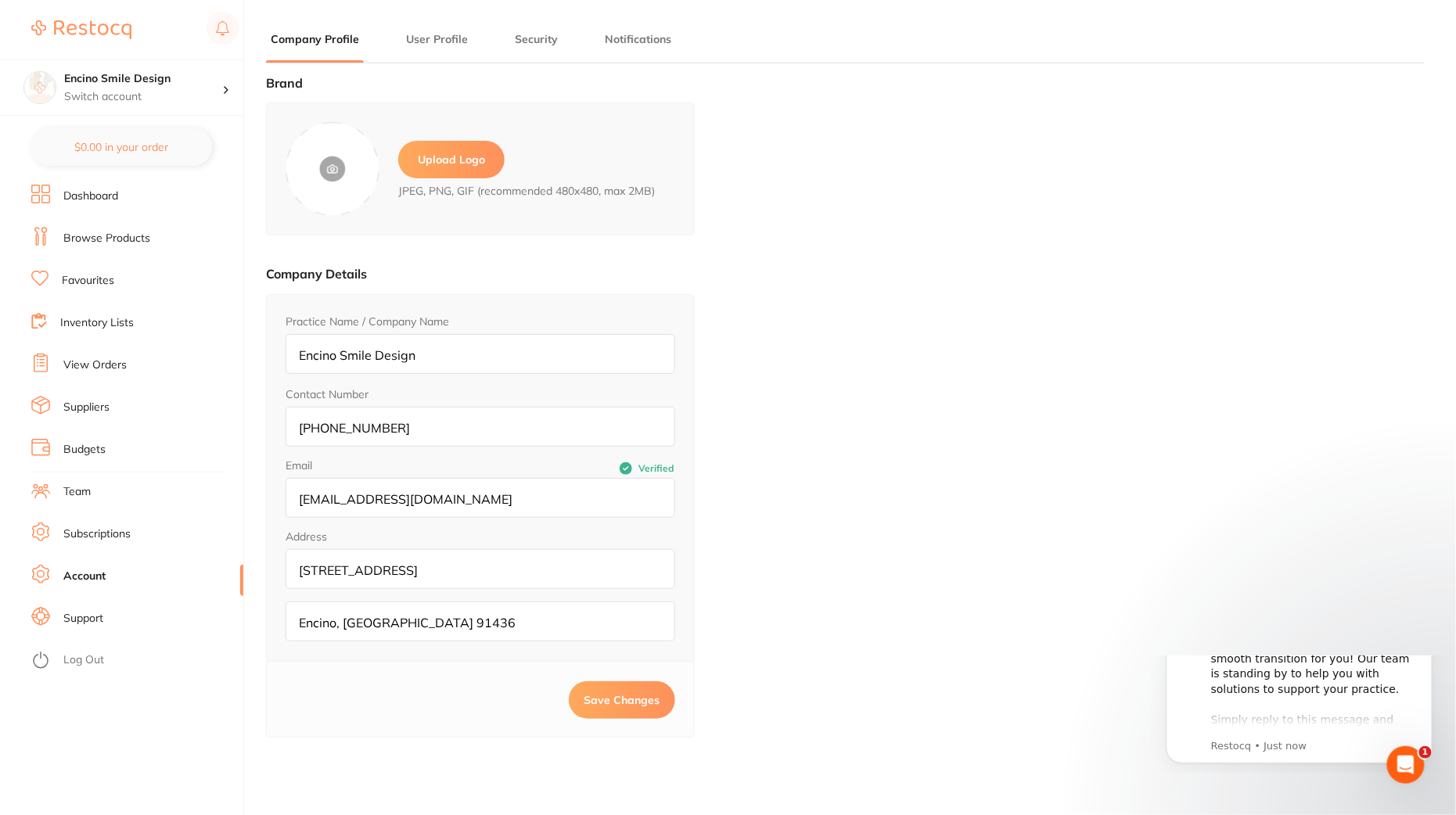
paste input "[EMAIL_ADDRESS][DOMAIN_NAME]"
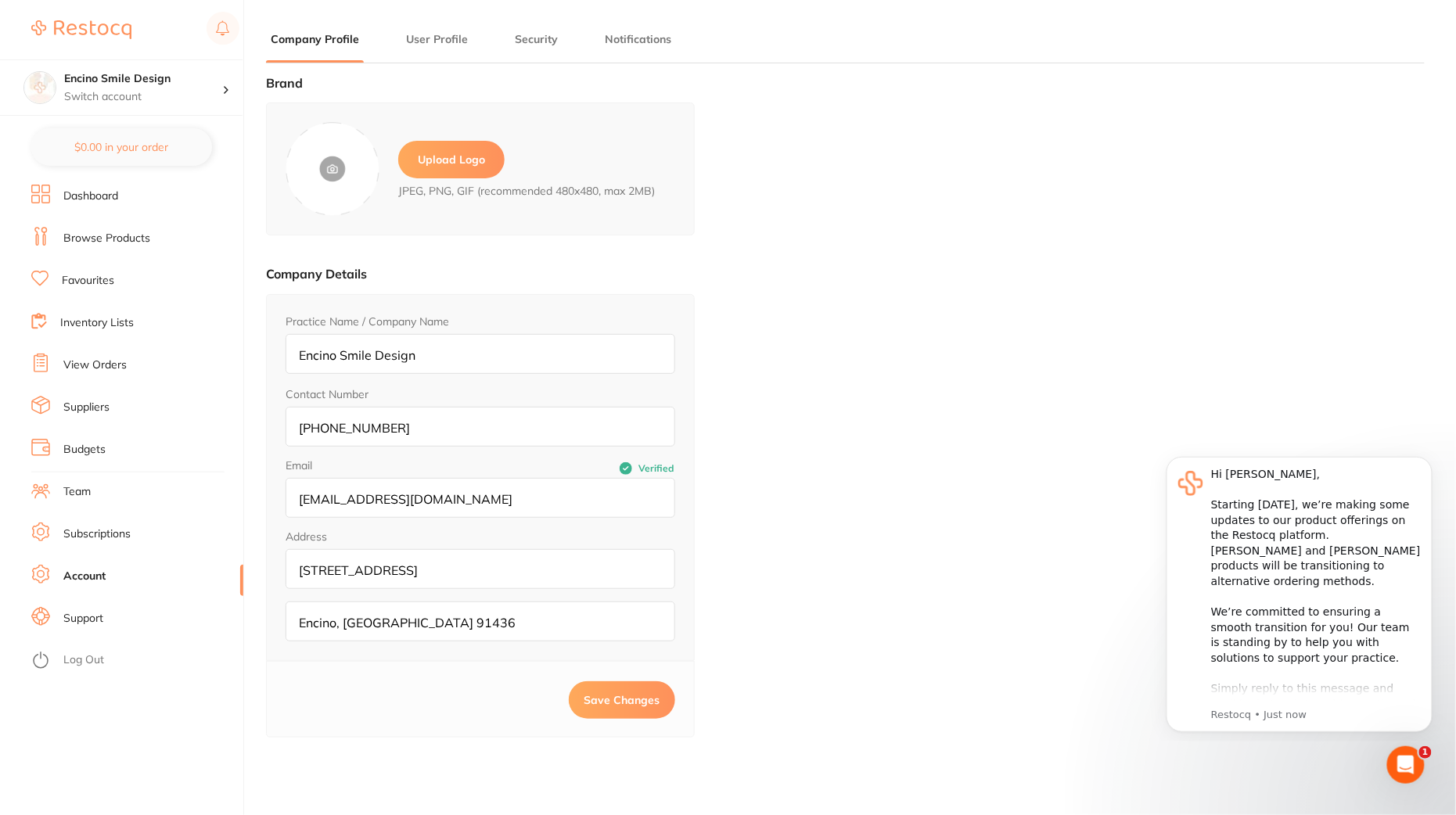
type input "[EMAIL_ADDRESS][DOMAIN_NAME]"
click at [617, 693] on span "Save Changes" at bounding box center [622, 701] width 76 height 14
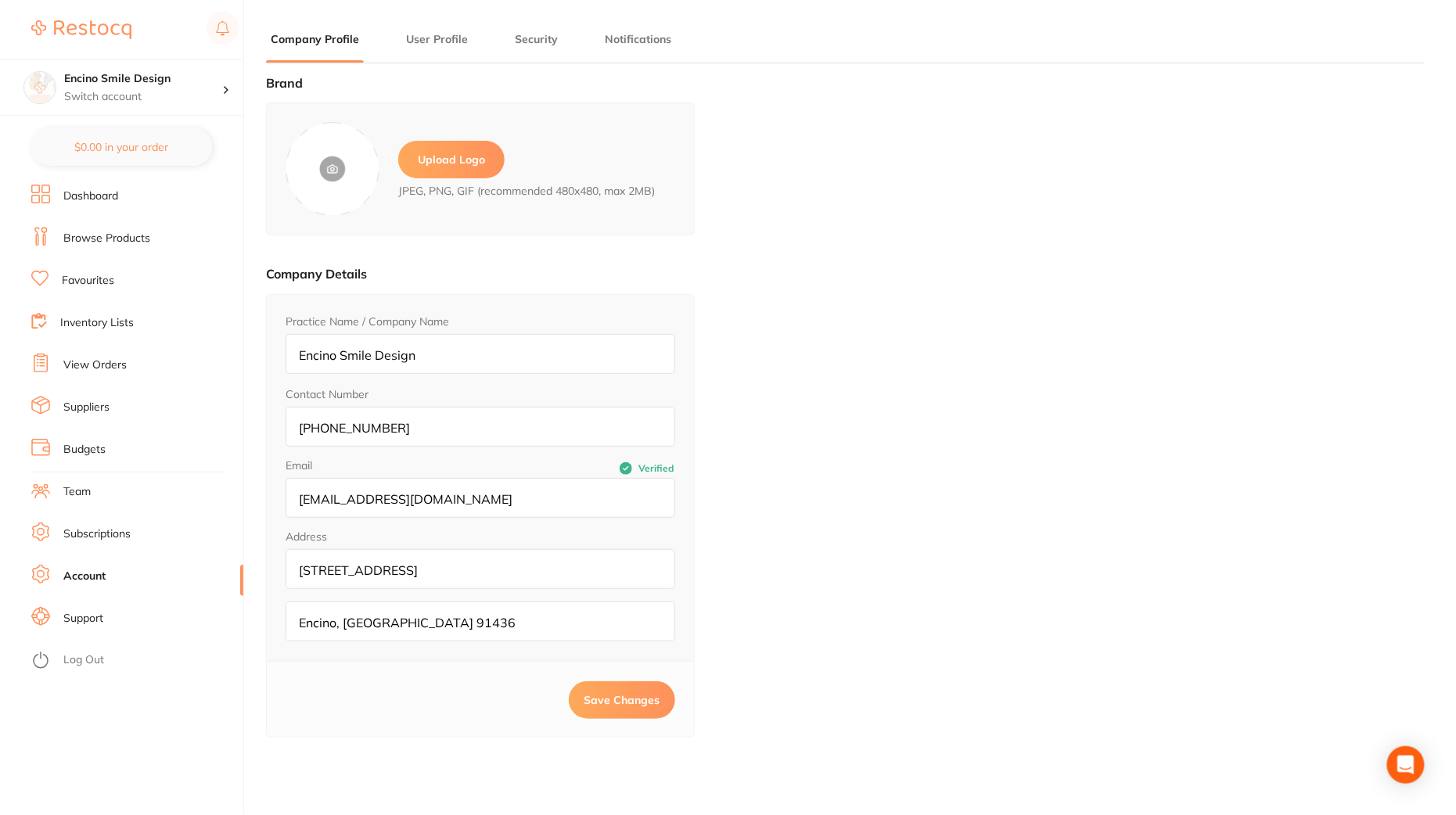
click at [617, 703] on button "Save Changes" at bounding box center [621, 700] width 106 height 38
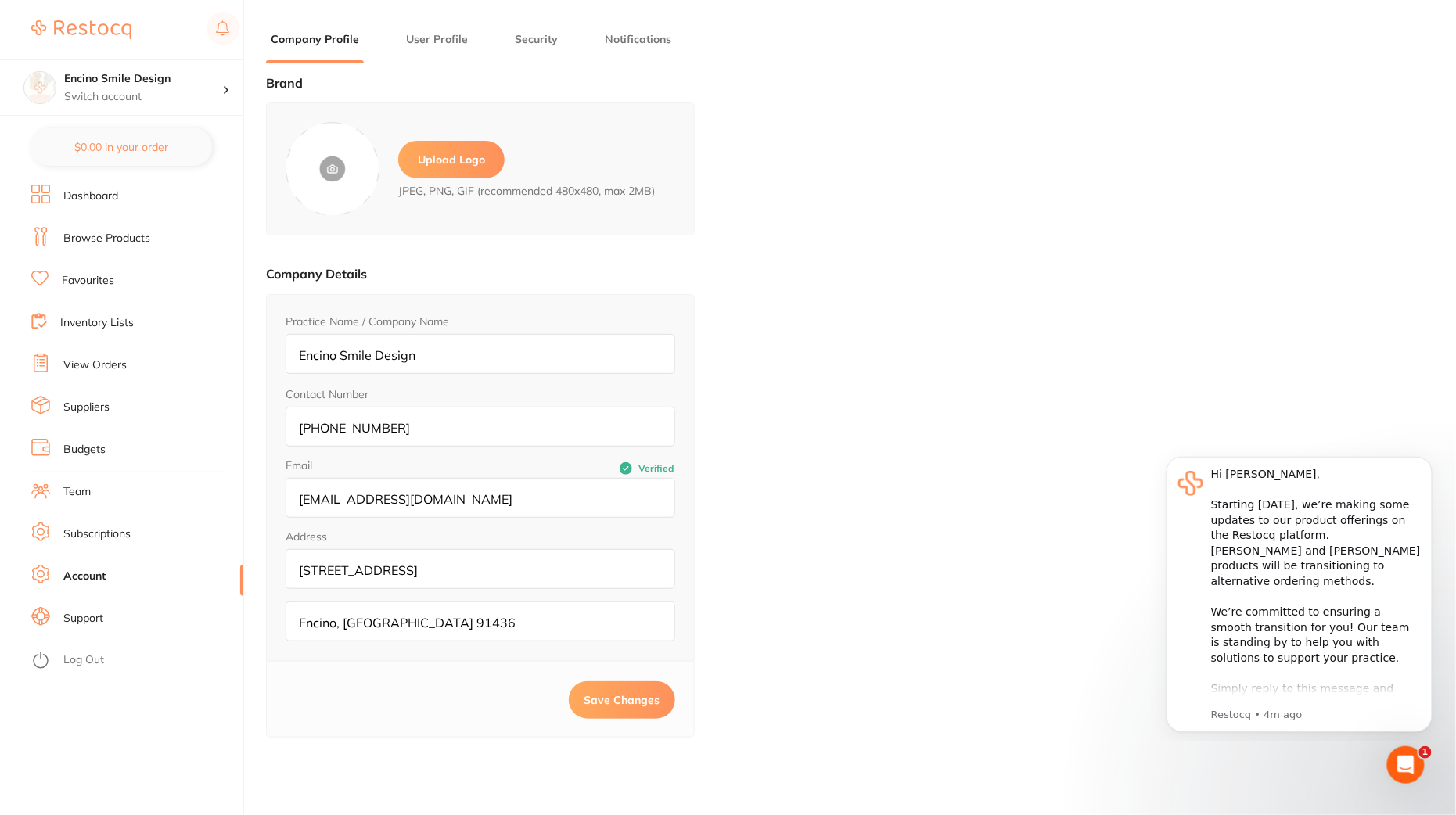
click at [129, 246] on link "Browse Products" at bounding box center [106, 239] width 86 height 16
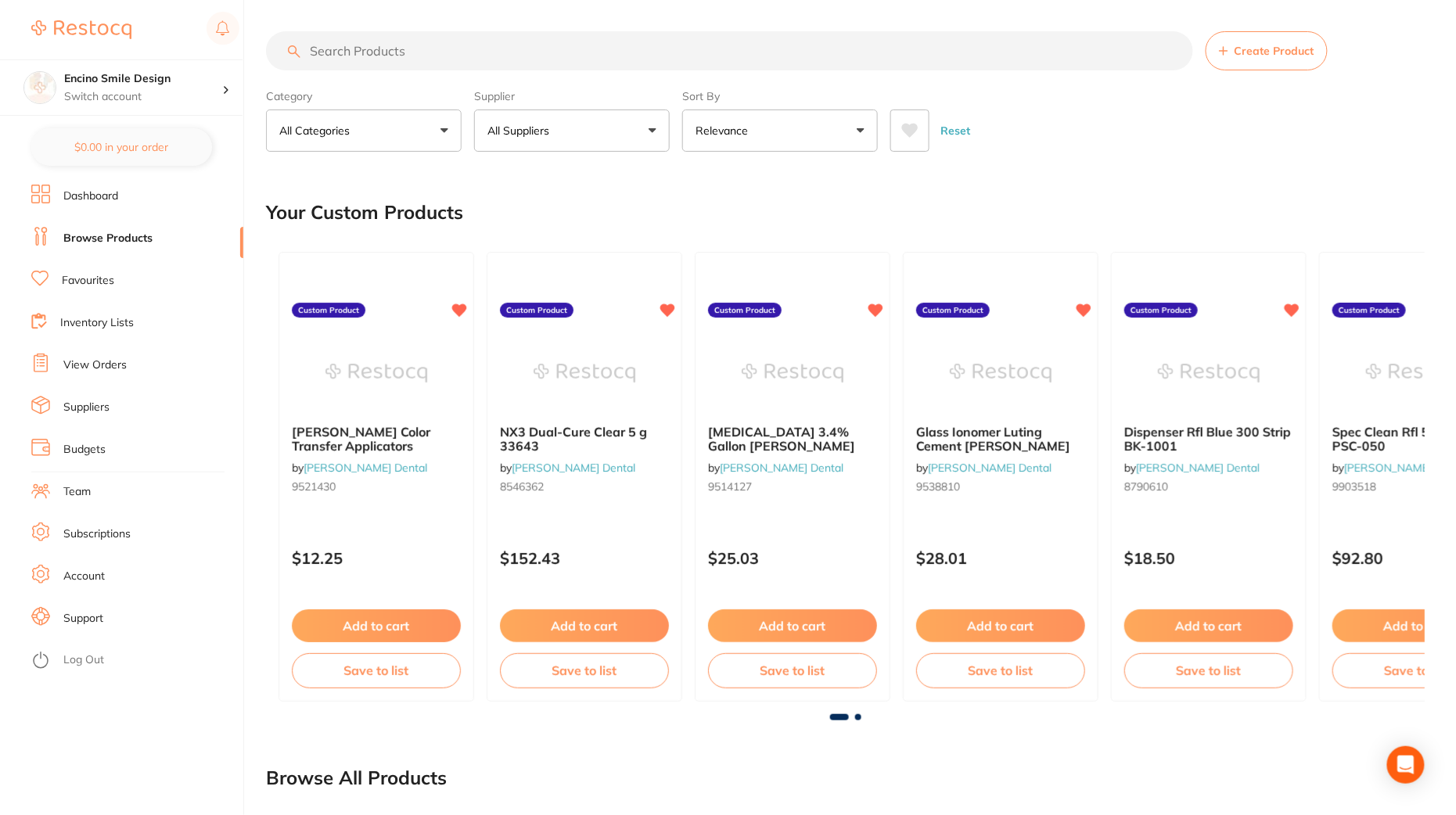
click at [121, 317] on link "Inventory Lists" at bounding box center [97, 323] width 74 height 16
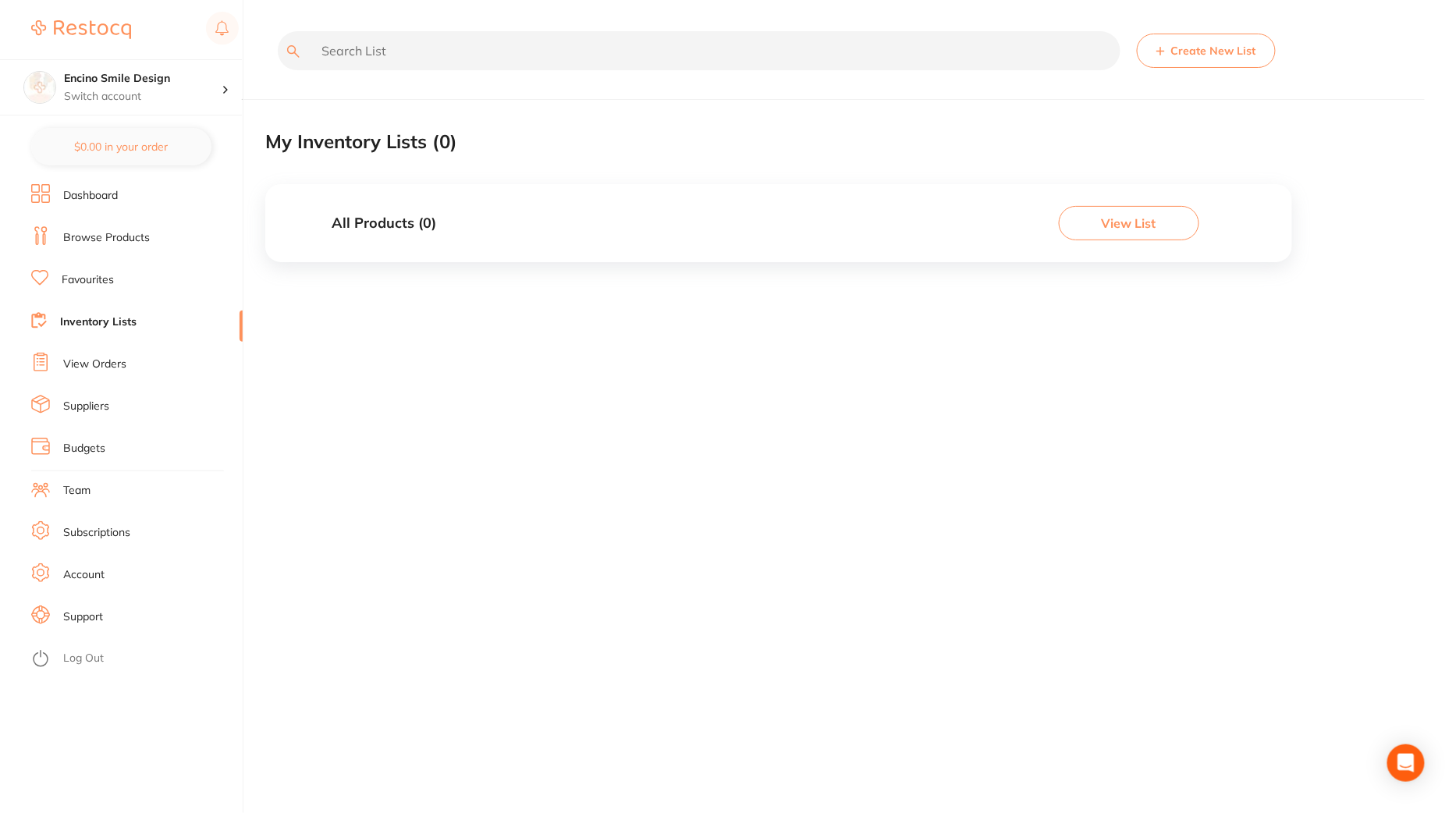
click at [127, 391] on ul "Dashboard Browse Products Favourites Inventory Lists View Orders Suppliers Budg…" at bounding box center [137, 499] width 212 height 629
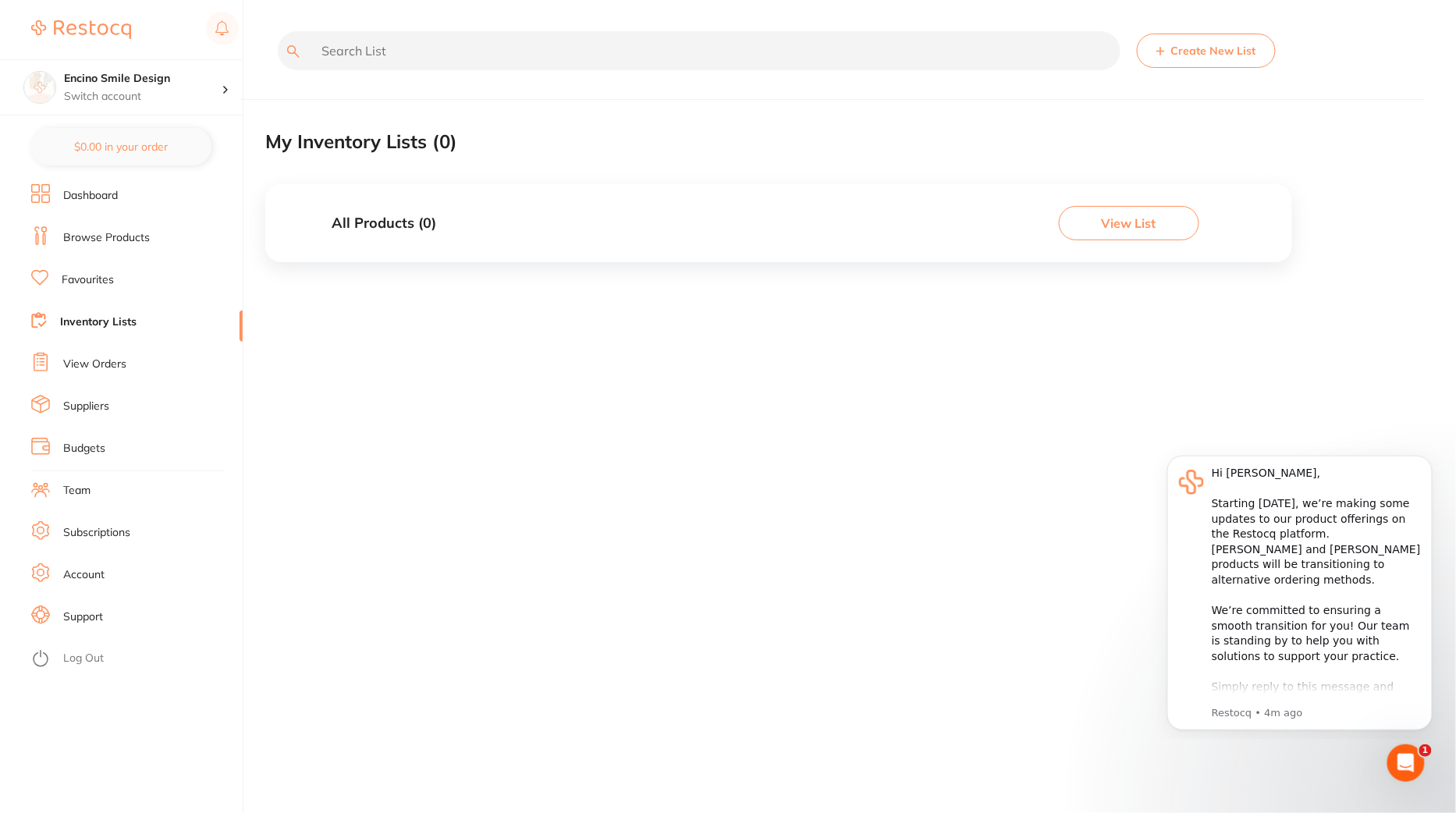
click at [120, 414] on li "Suppliers" at bounding box center [137, 406] width 212 height 23
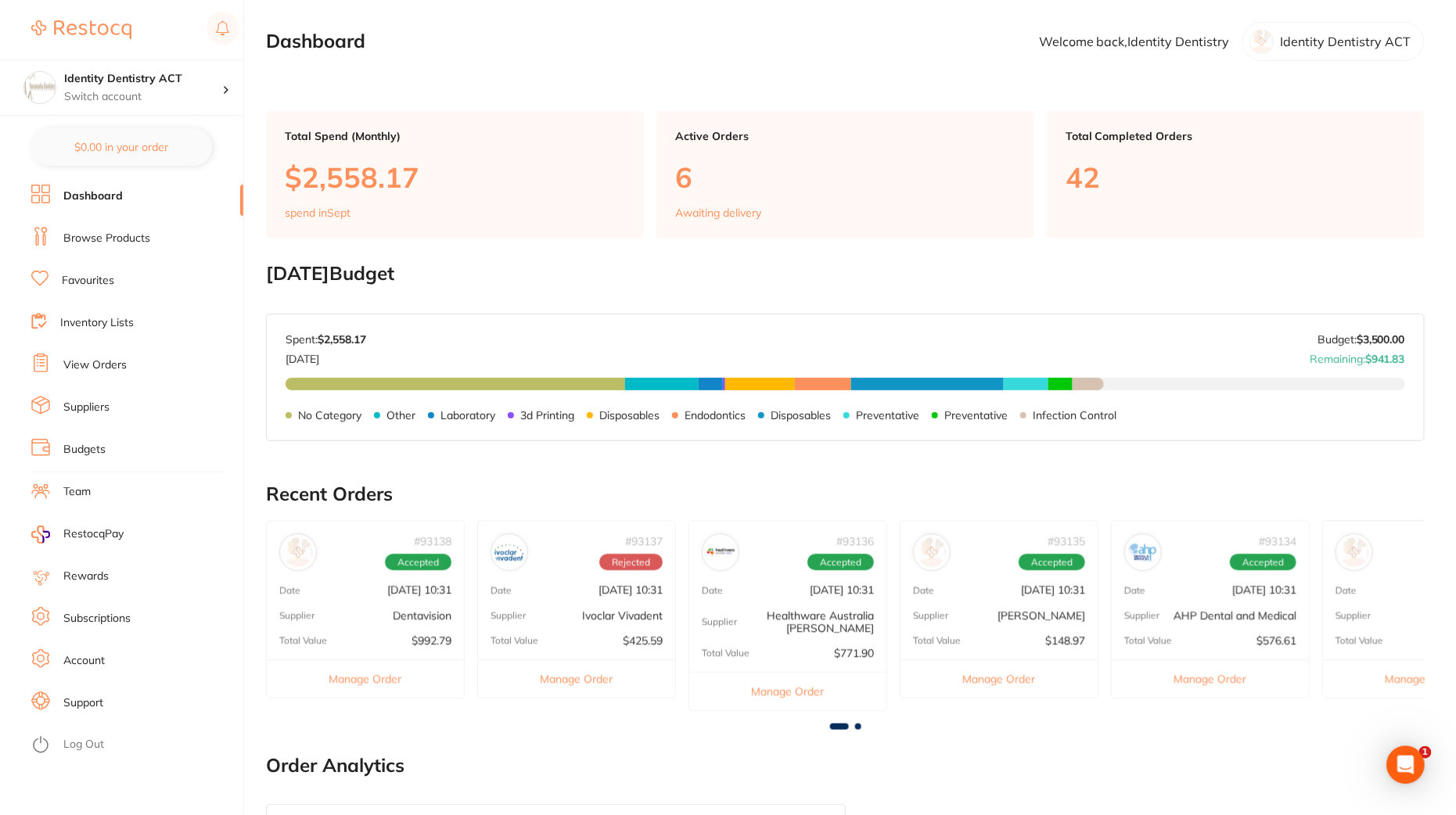
click at [95, 370] on link "View Orders" at bounding box center [94, 366] width 63 height 16
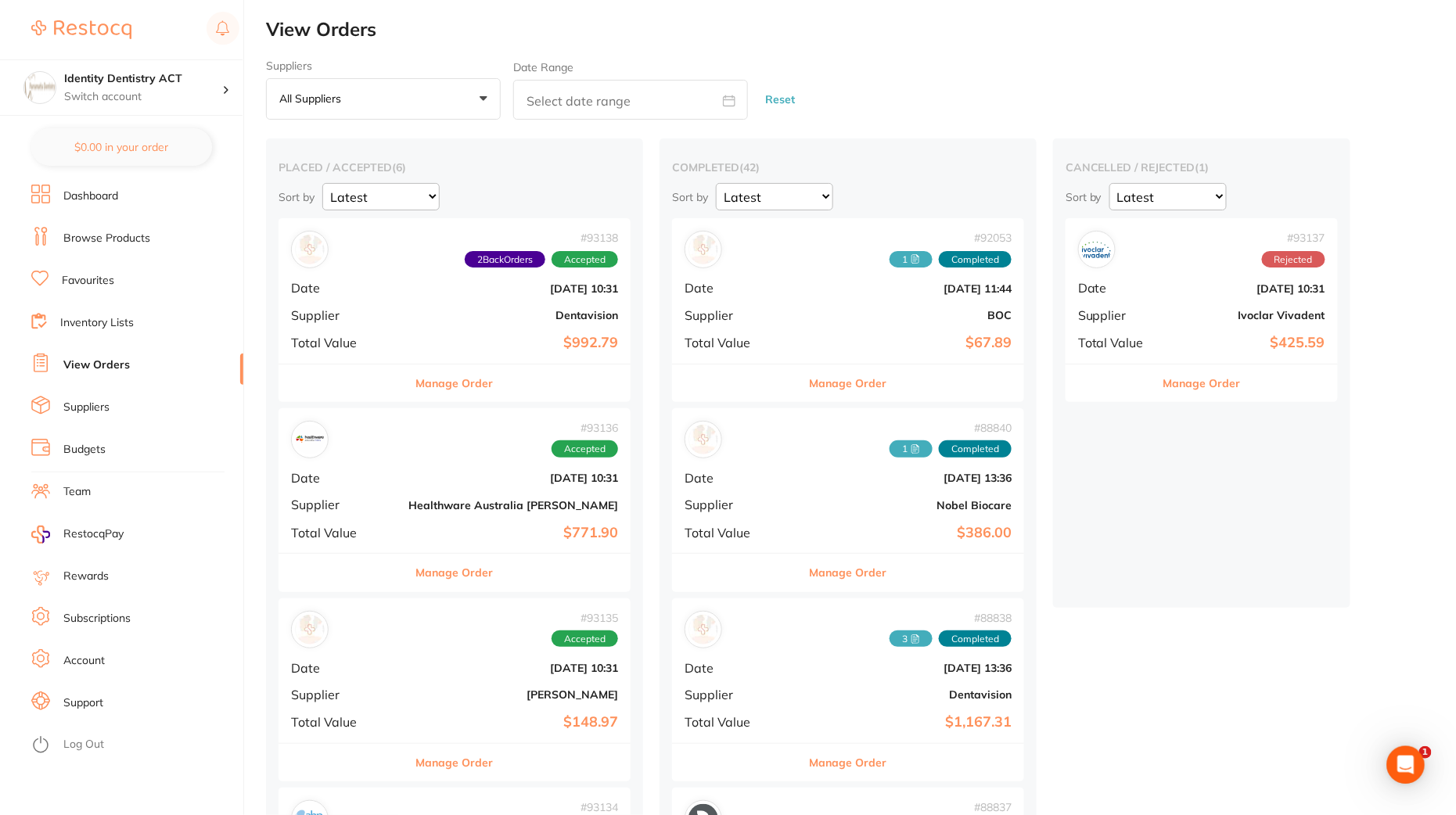
click at [1163, 373] on button "Manage Order" at bounding box center [1201, 383] width 78 height 38
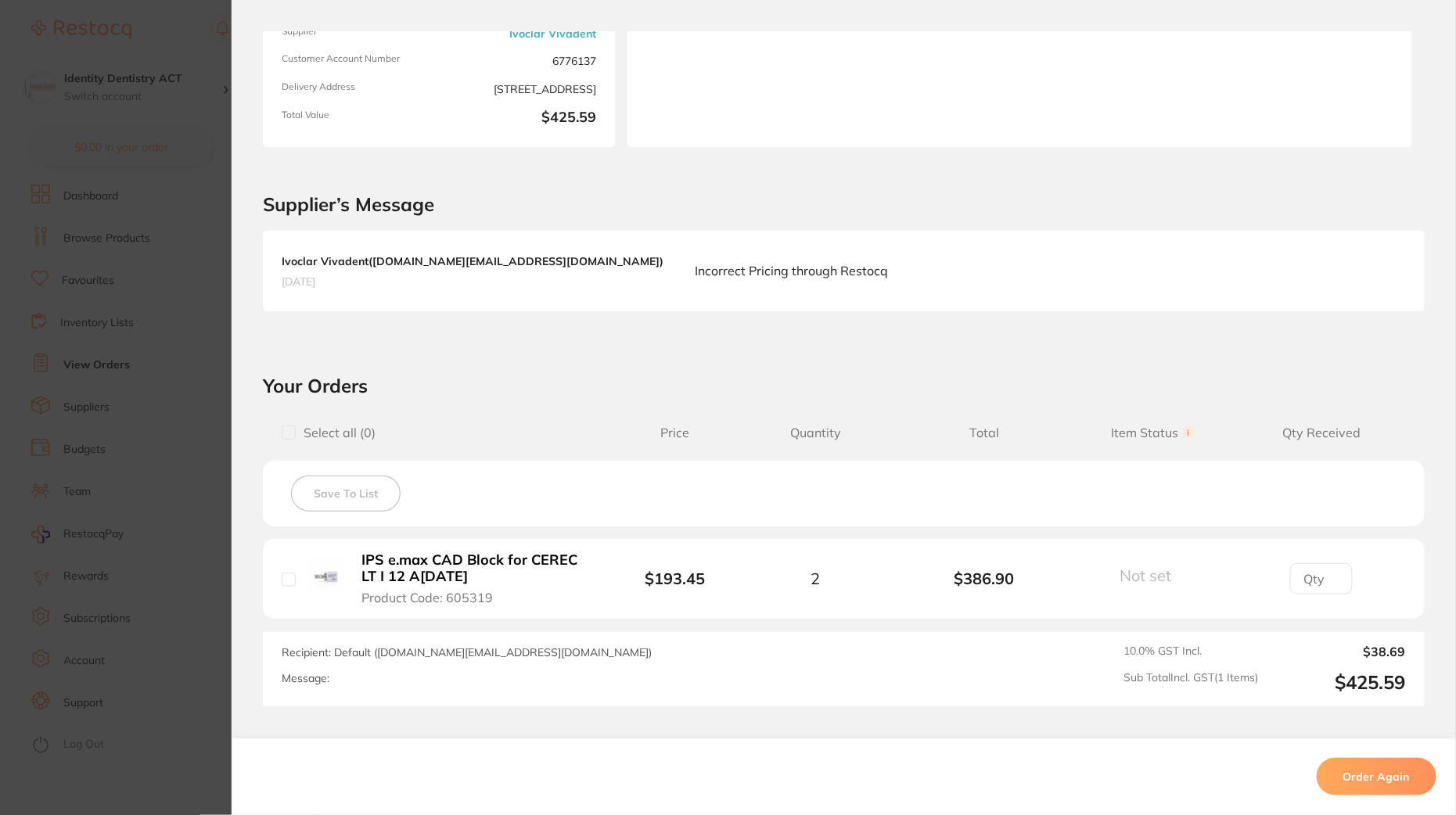
scroll to position [328, 0]
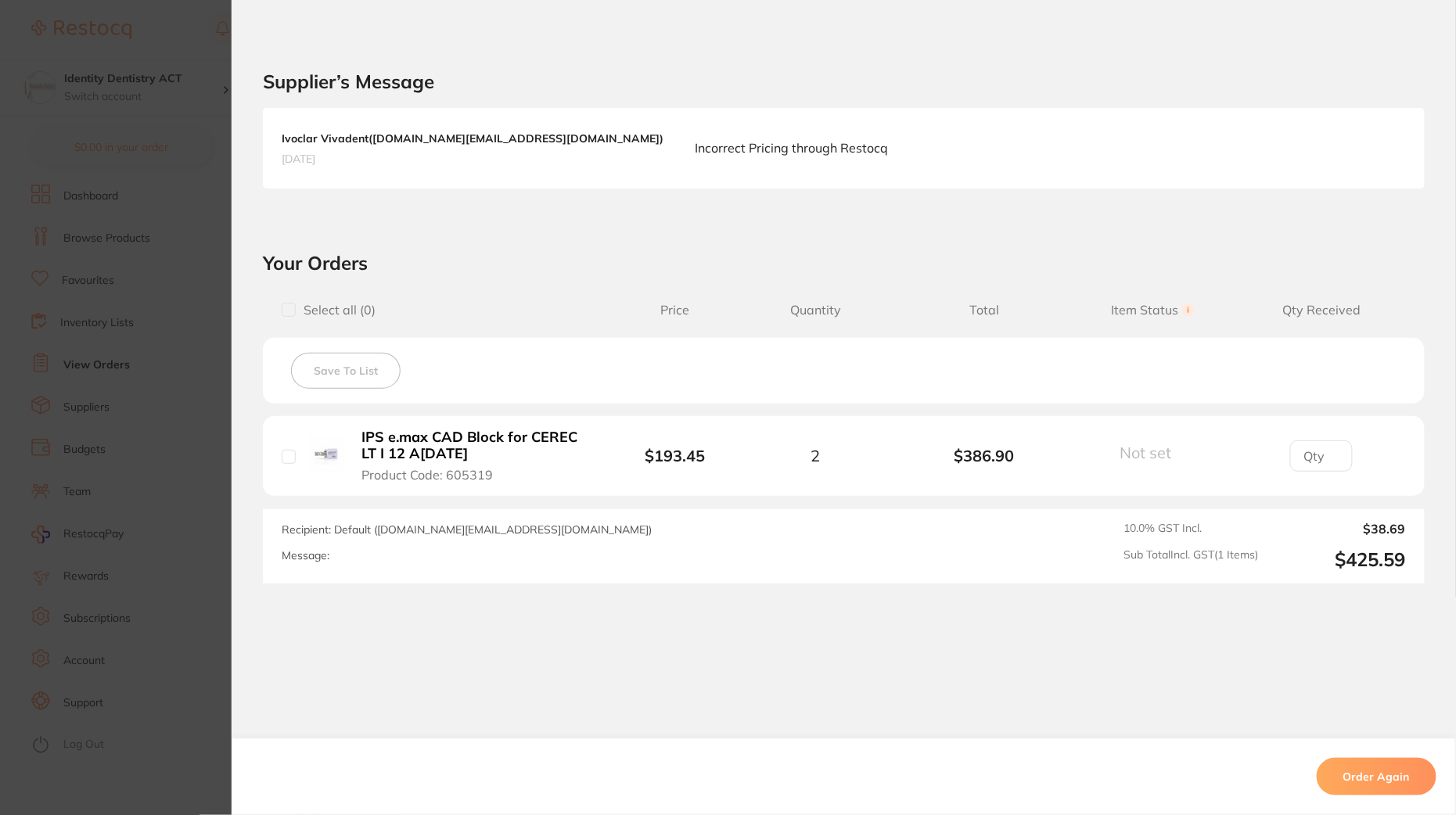
click at [1363, 779] on button "Order Again" at bounding box center [1377, 777] width 120 height 38
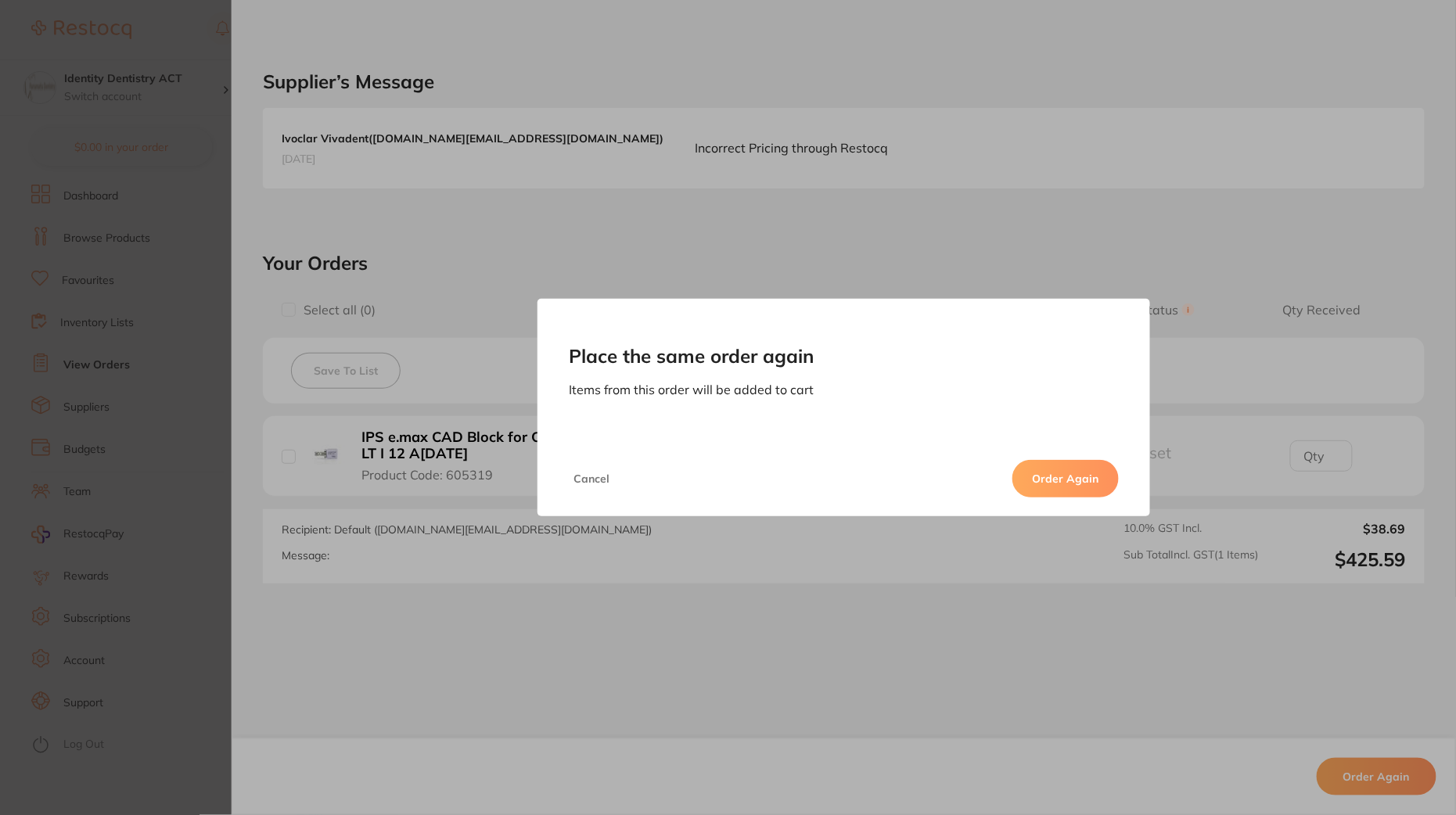
click at [1046, 479] on button "Order Again" at bounding box center [1065, 479] width 106 height 38
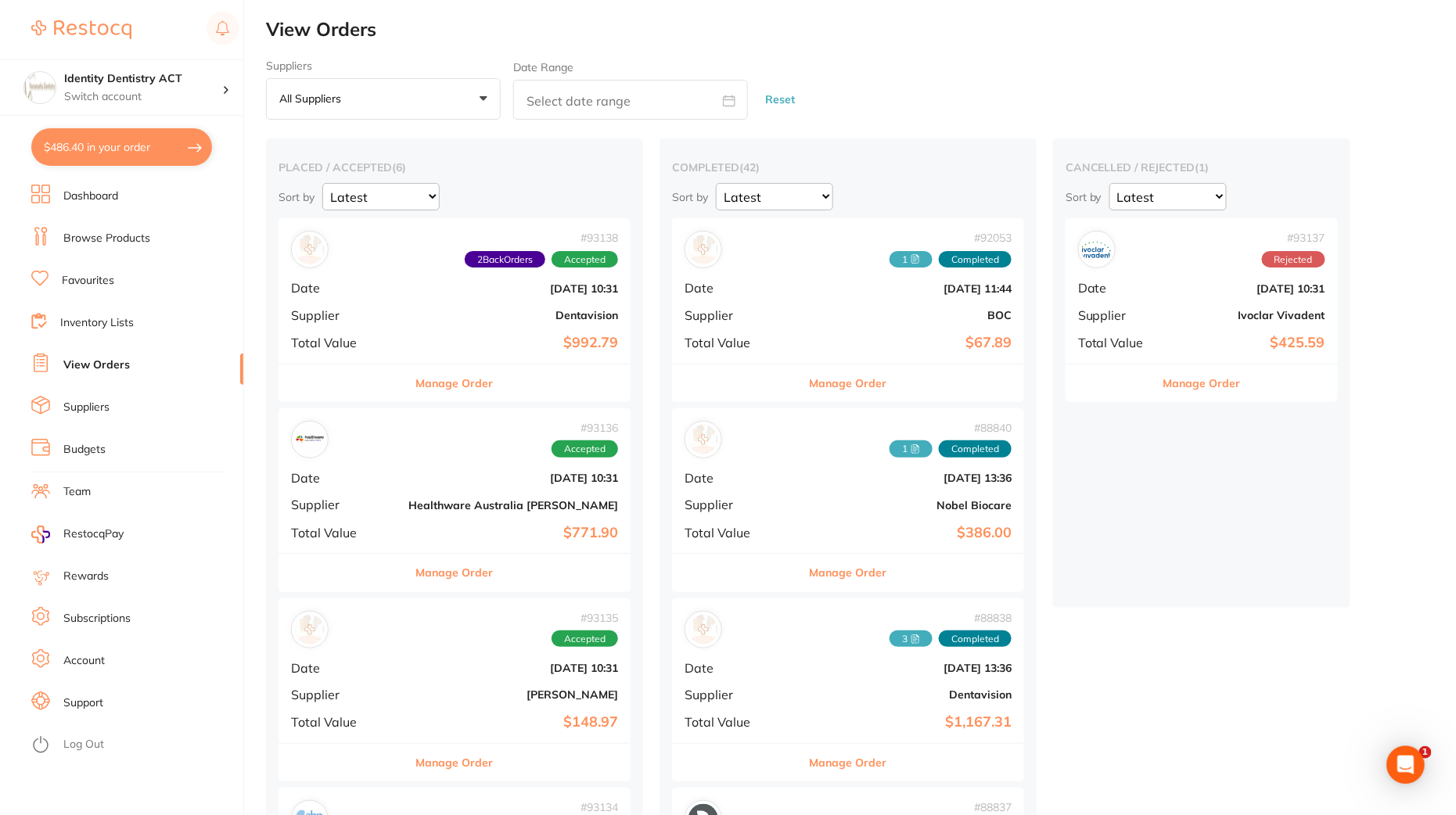
click at [135, 147] on button "$486.40 in your order" at bounding box center [122, 147] width 181 height 38
checkbox input "true"
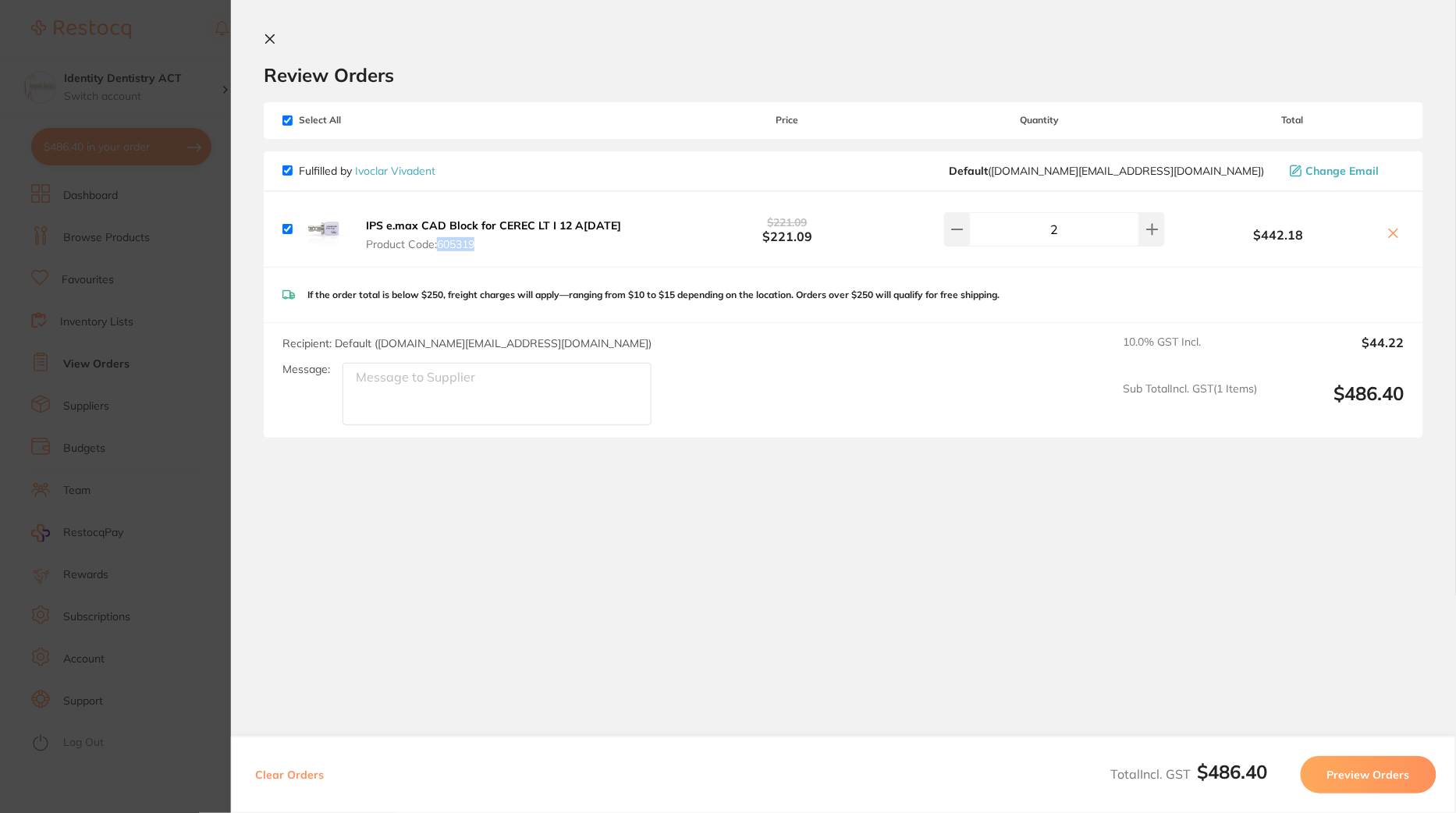
drag, startPoint x: 487, startPoint y: 256, endPoint x: 439, endPoint y: 245, distance: 49.2
type textarea "605319"
click at [439, 244] on div "IPS e.max CAD Block for CEREC LT I 12 A[DATE] Product Code: 605319 $221.09 $221…" at bounding box center [843, 229] width 1160 height 75
copy span "605319"
click at [1341, 766] on button "Preview Orders" at bounding box center [1369, 775] width 136 height 38
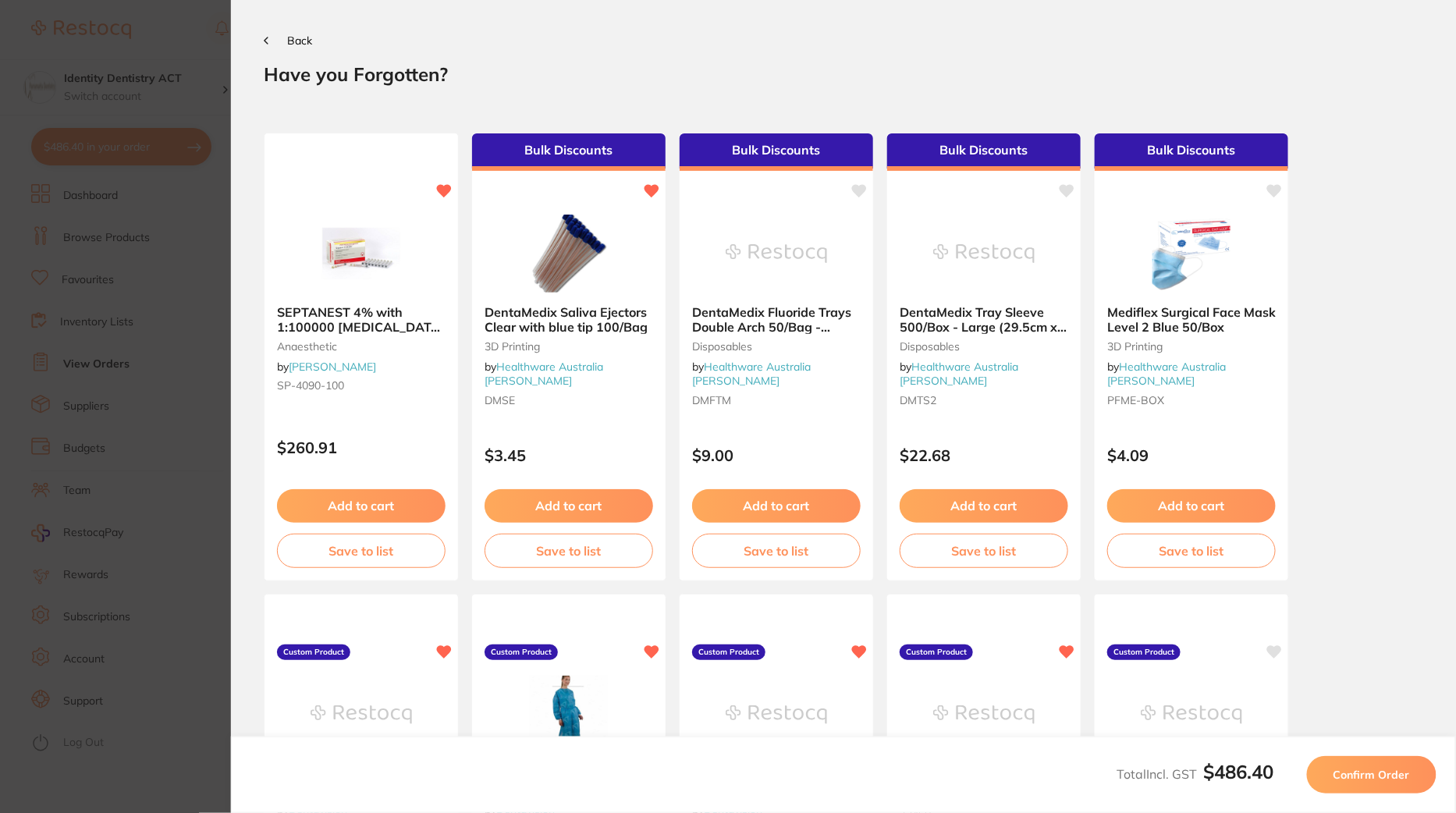
click at [1372, 773] on span "Confirm Order" at bounding box center [1372, 775] width 77 height 14
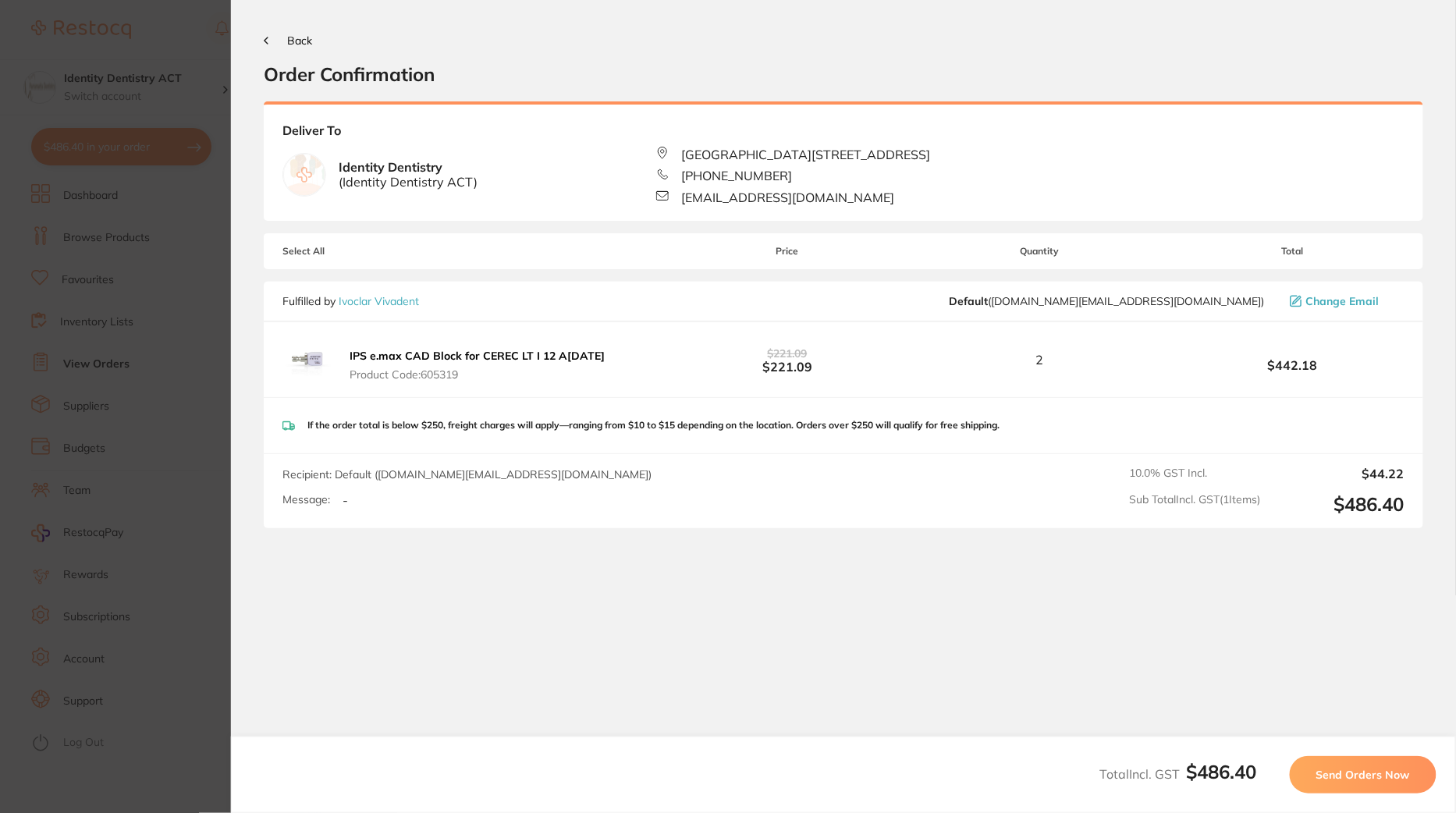
click at [1382, 771] on span "Send Orders Now" at bounding box center [1363, 775] width 93 height 14
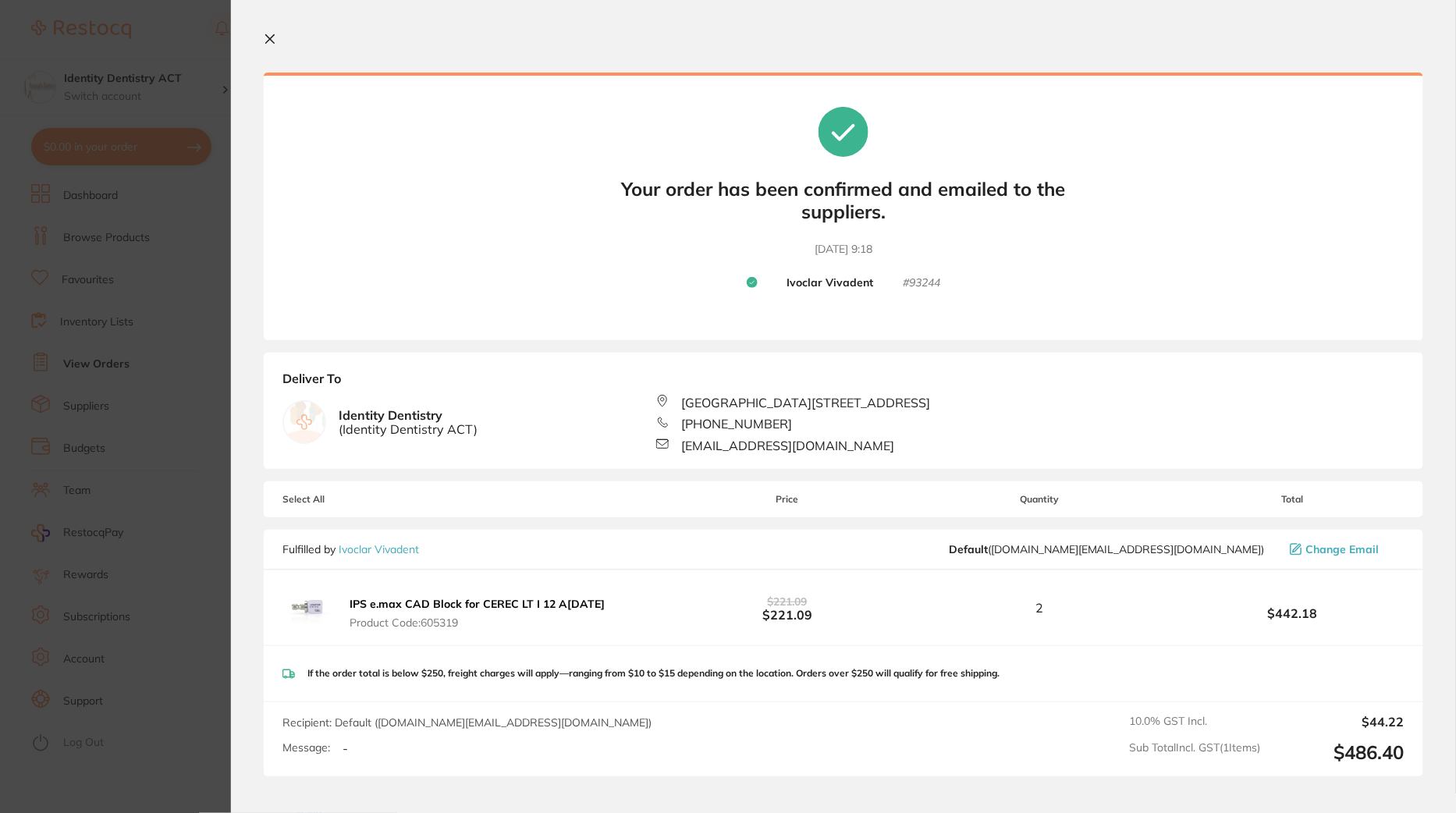
click at [272, 45] on icon at bounding box center [270, 39] width 13 height 13
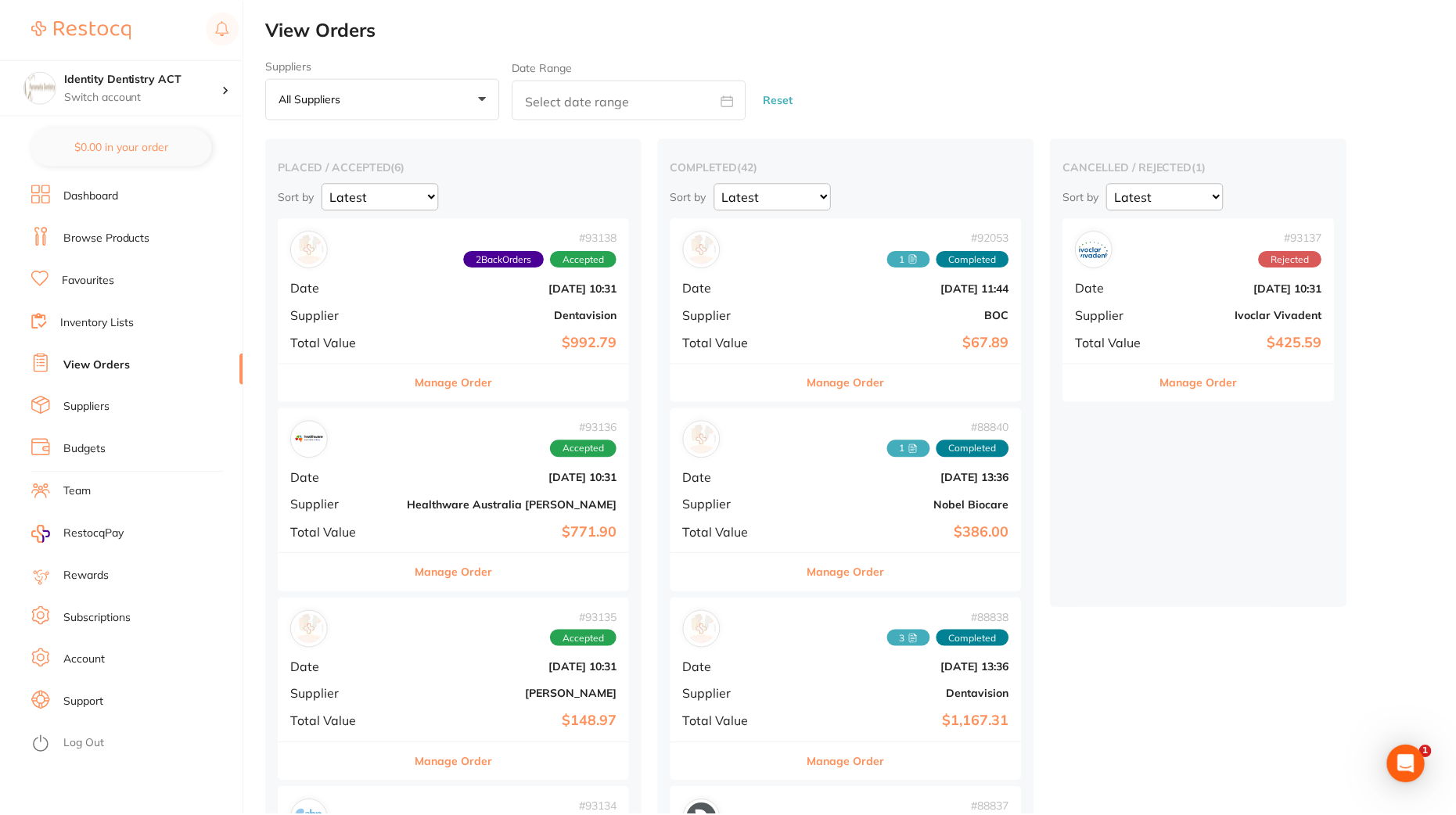
scroll to position [2387, 0]
